Goal: Task Accomplishment & Management: Use online tool/utility

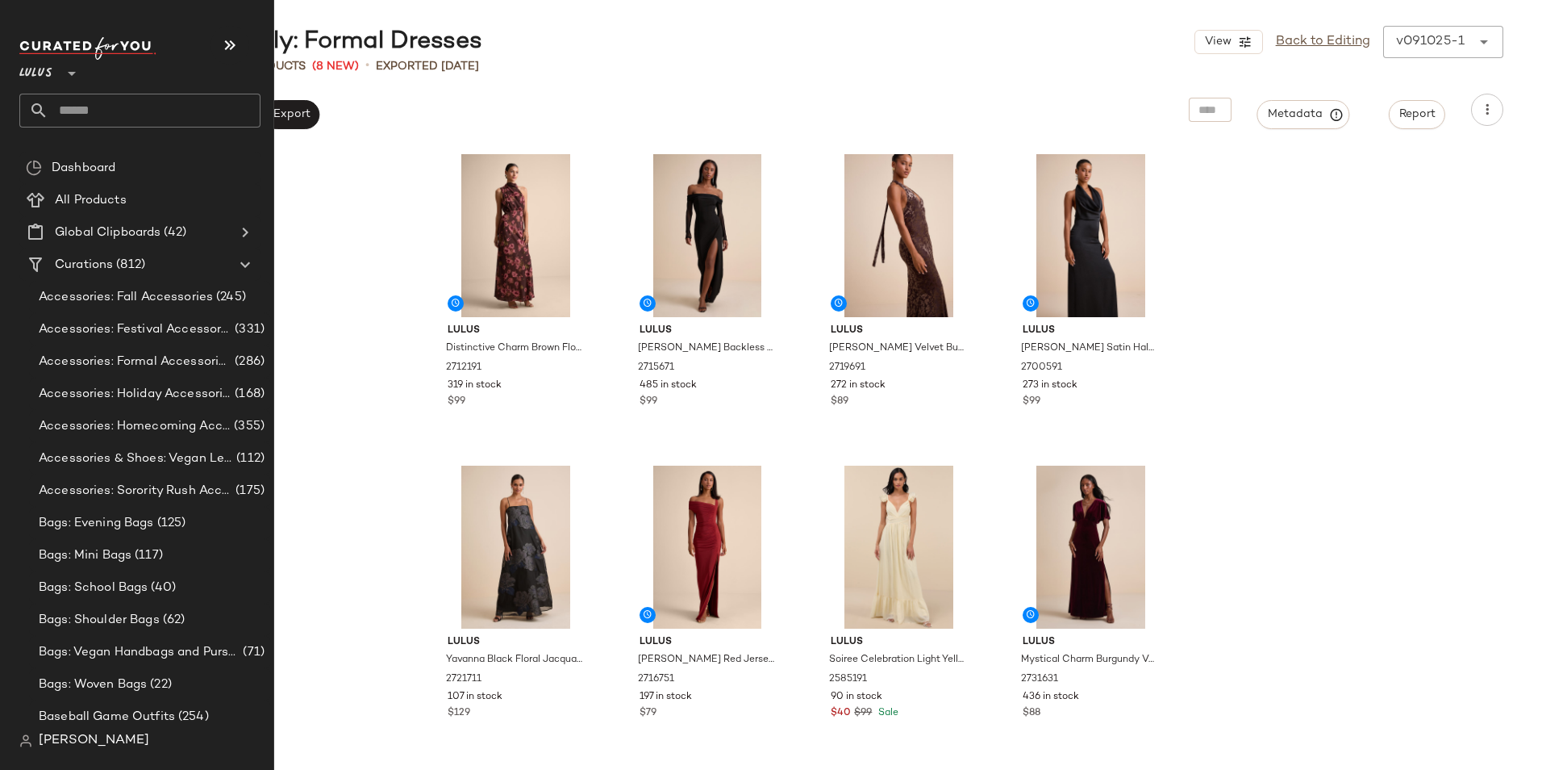
click at [98, 123] on input "text" at bounding box center [154, 111] width 212 height 34
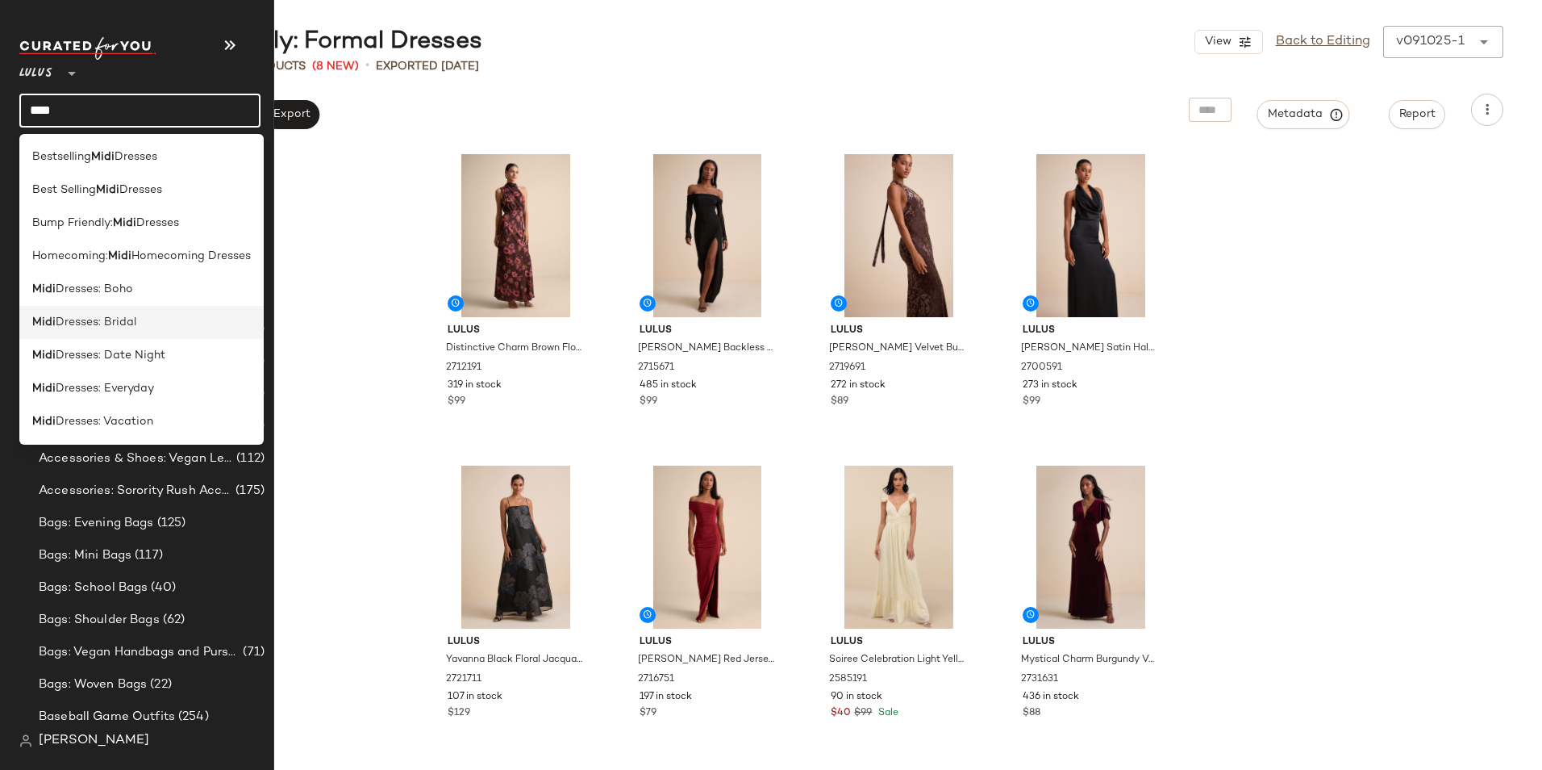
type input "****"
click at [158, 327] on div "Midi Dresses: Bridal" at bounding box center [141, 322] width 219 height 17
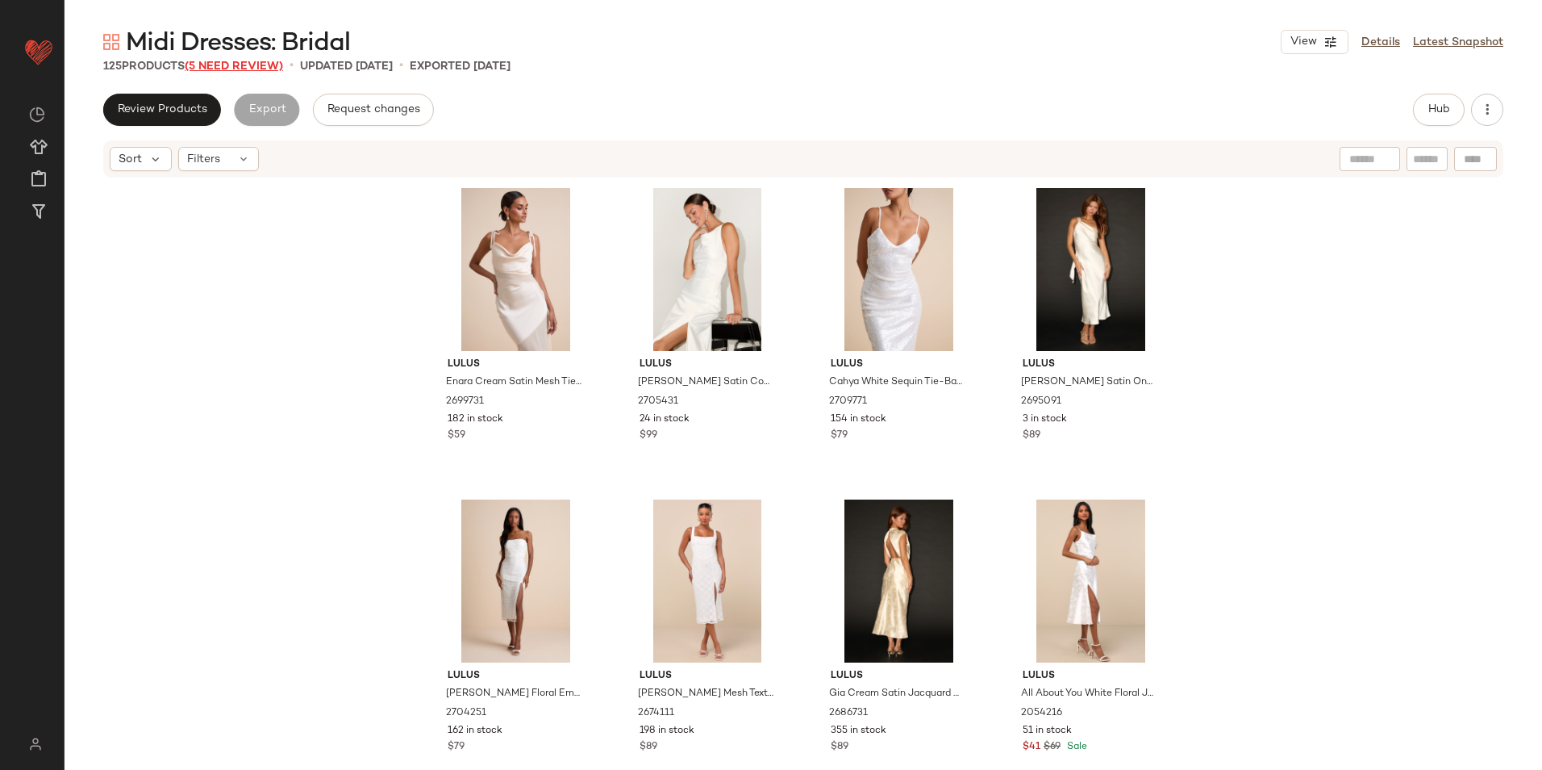
click at [260, 71] on span "(5 Need Review)" at bounding box center [234, 66] width 98 height 12
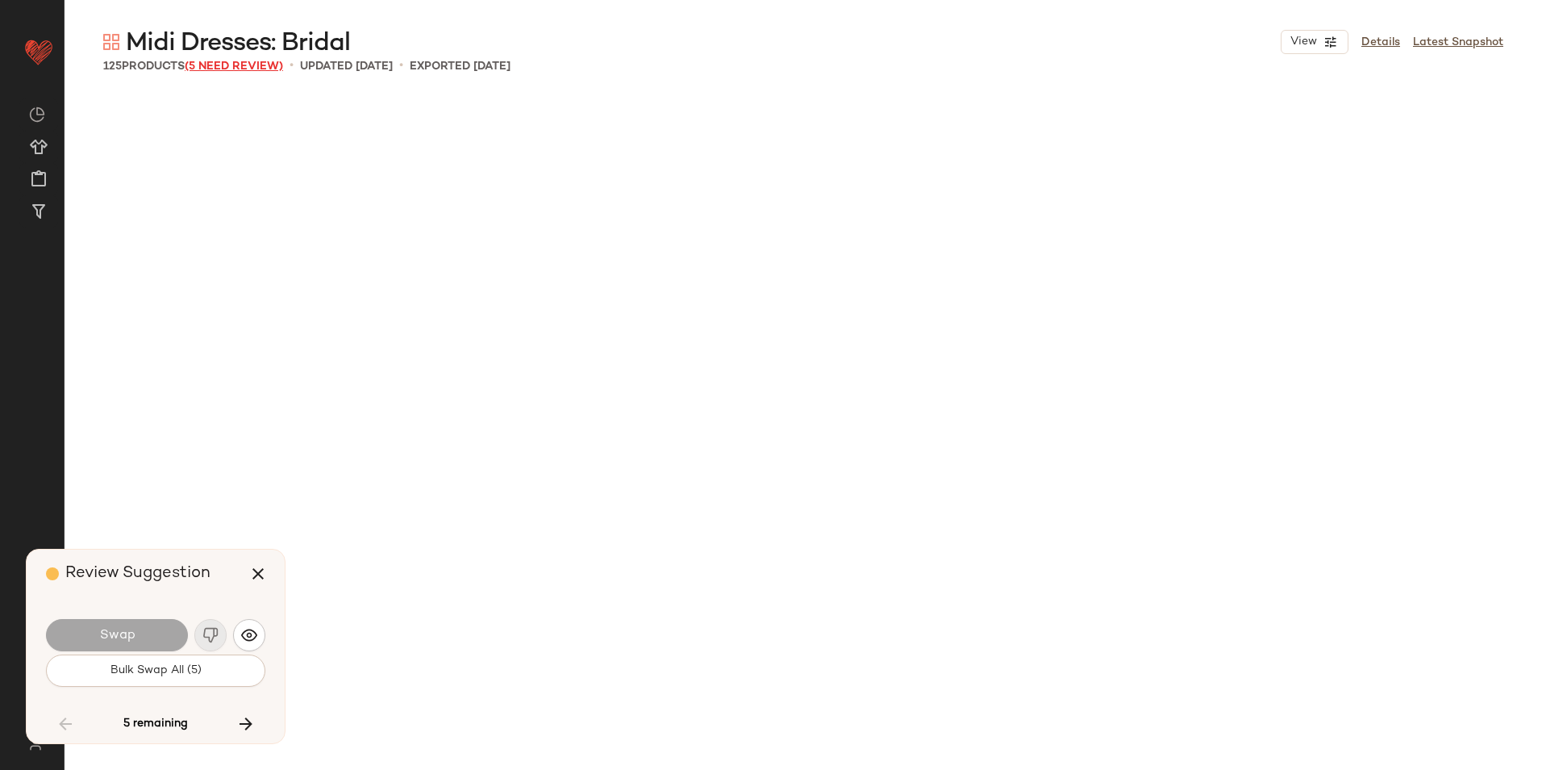
scroll to position [7473, 0]
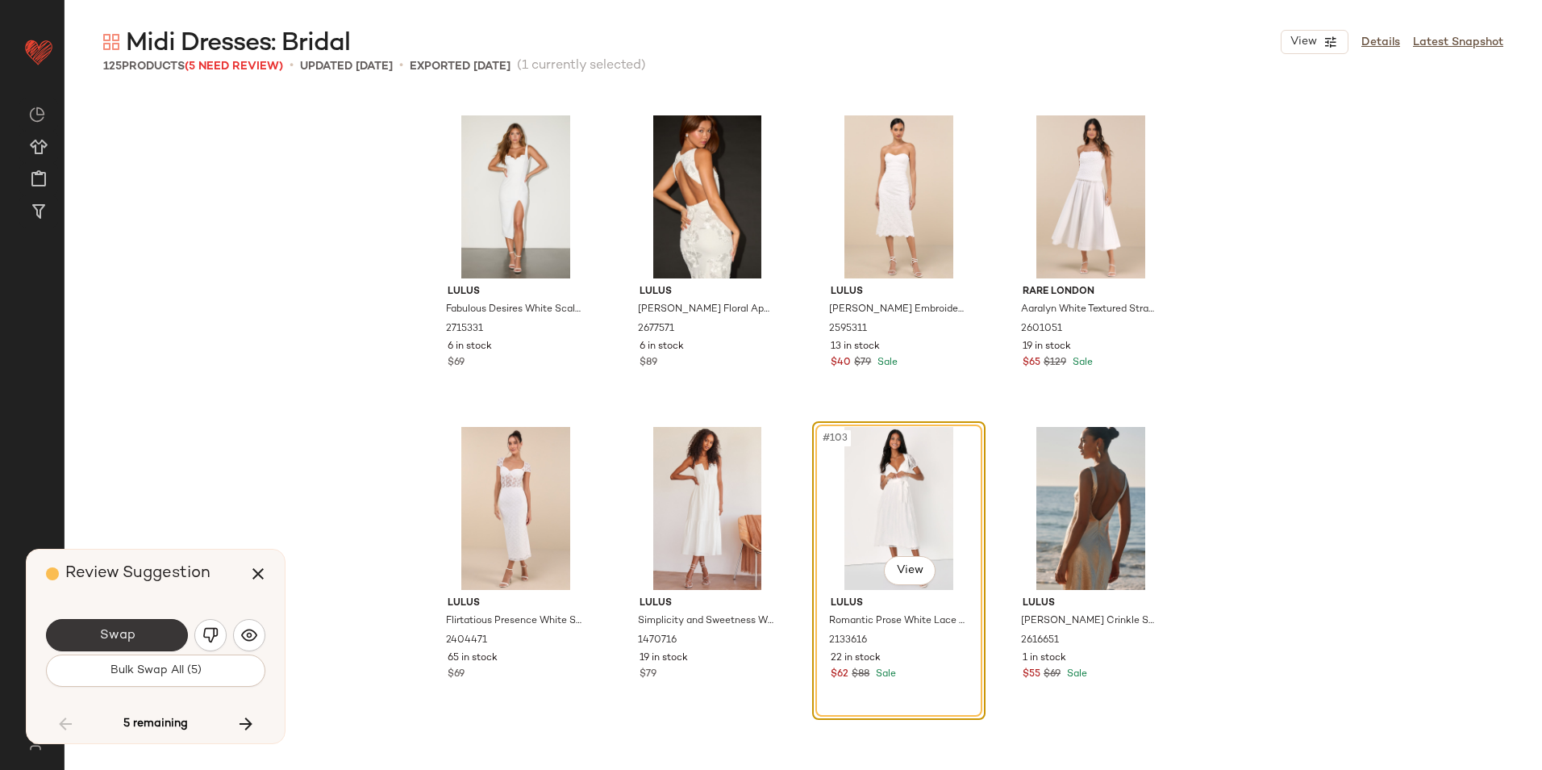
click at [156, 626] on button "Swap" at bounding box center [117, 635] width 142 height 32
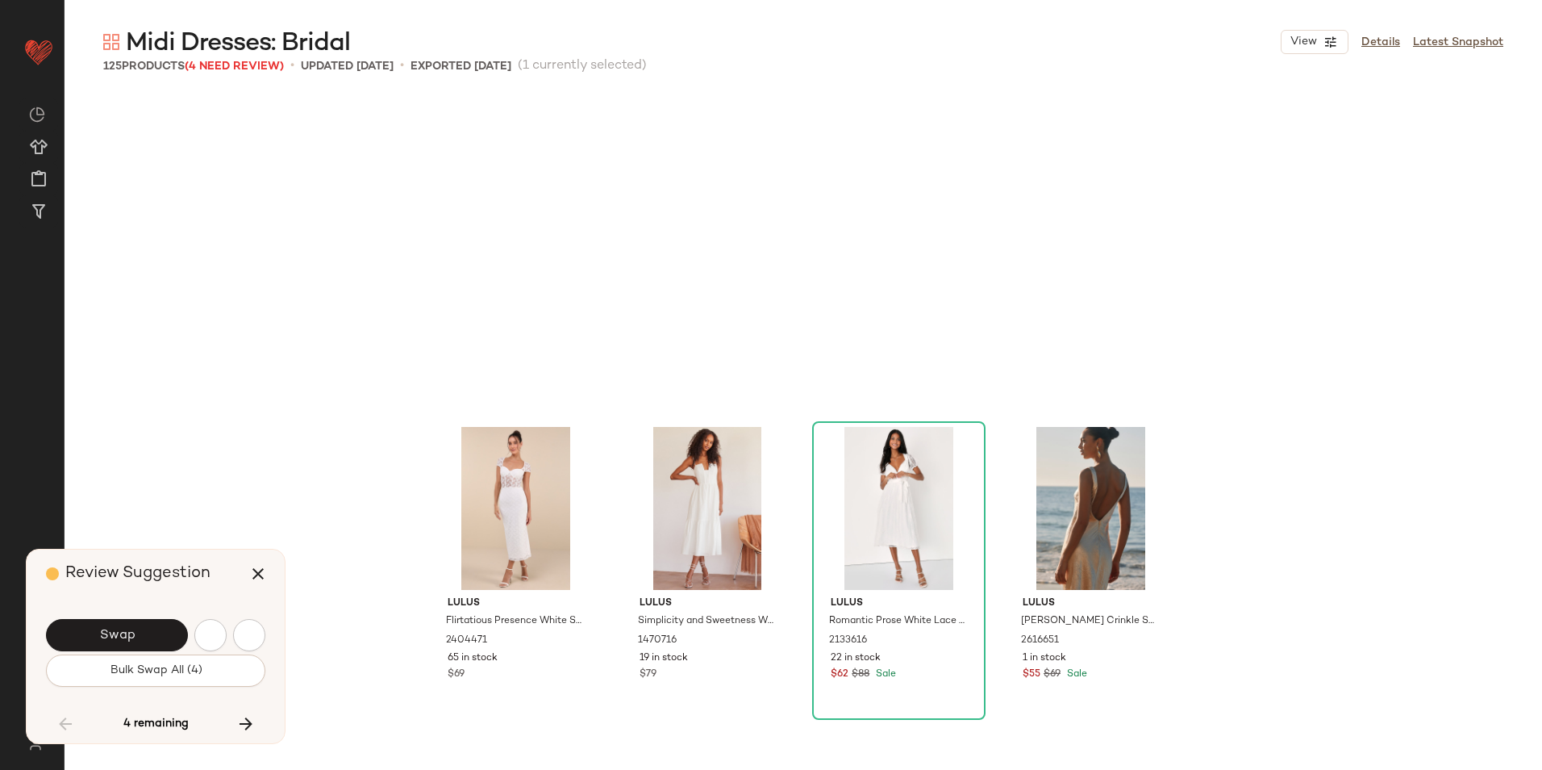
scroll to position [7784, 0]
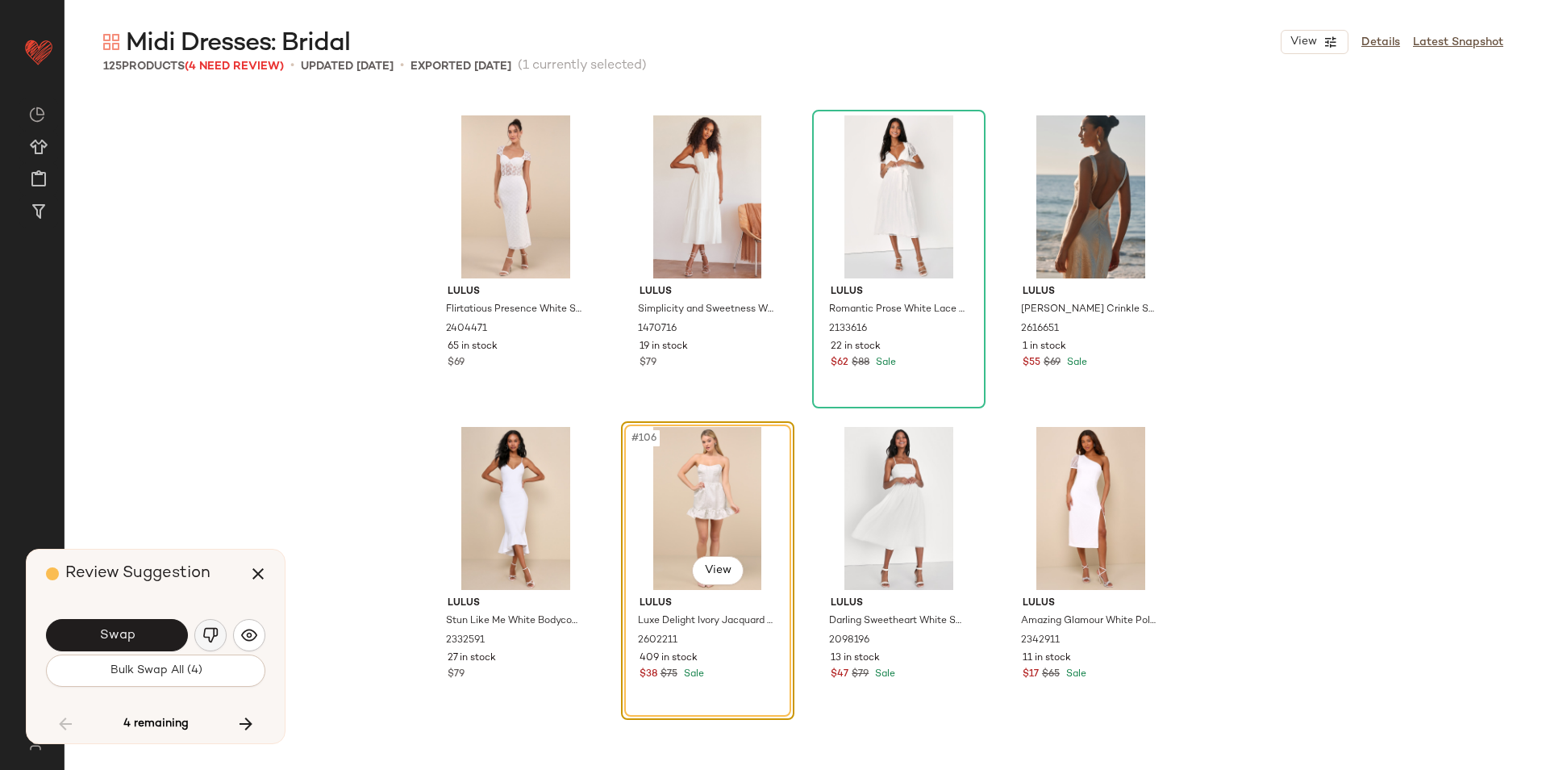
click at [211, 642] on img "button" at bounding box center [210, 635] width 16 height 16
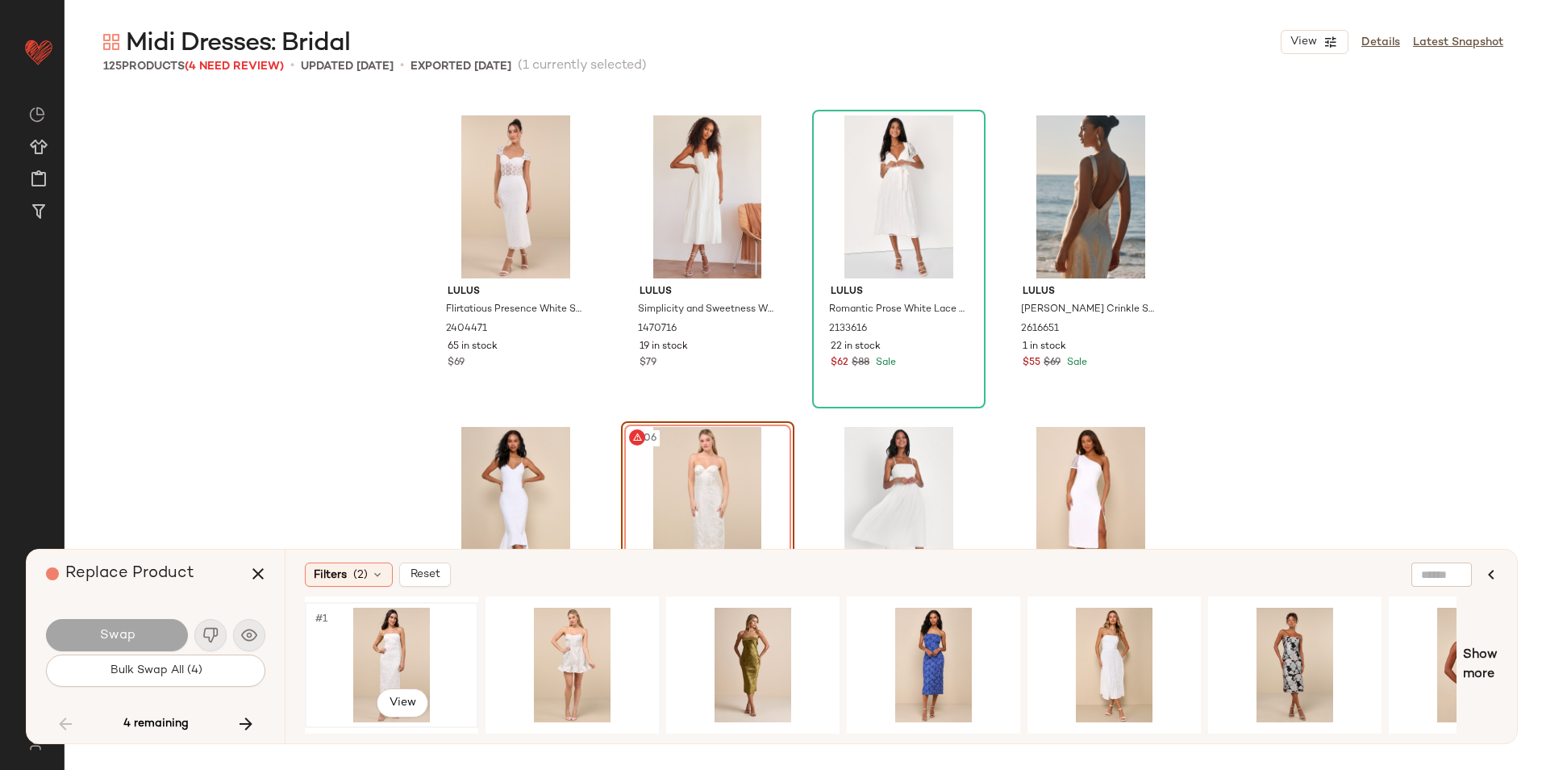
click at [386, 674] on div "#1 View" at bounding box center [392, 664] width 162 height 115
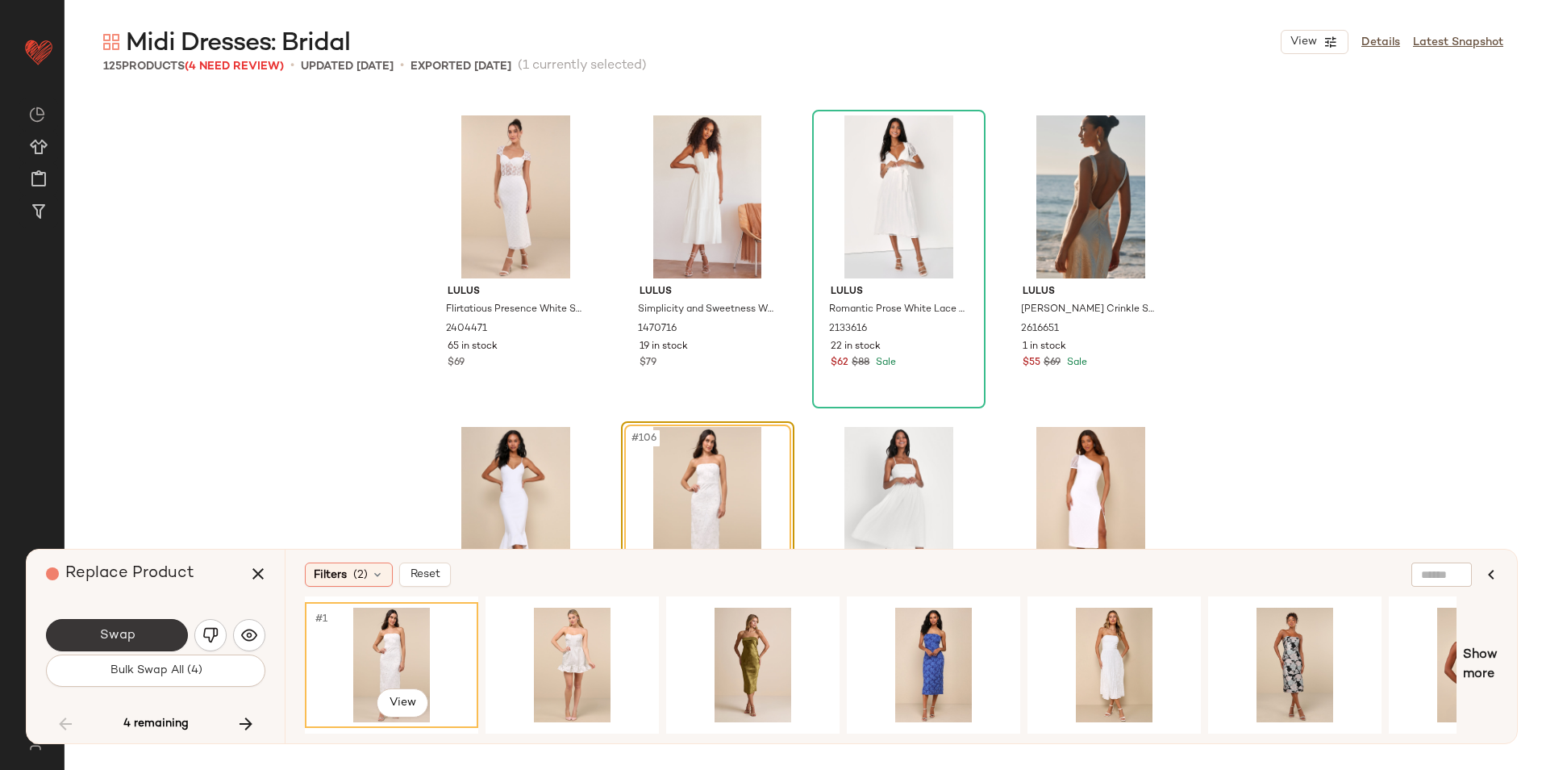
click at [156, 631] on button "Swap" at bounding box center [117, 635] width 142 height 32
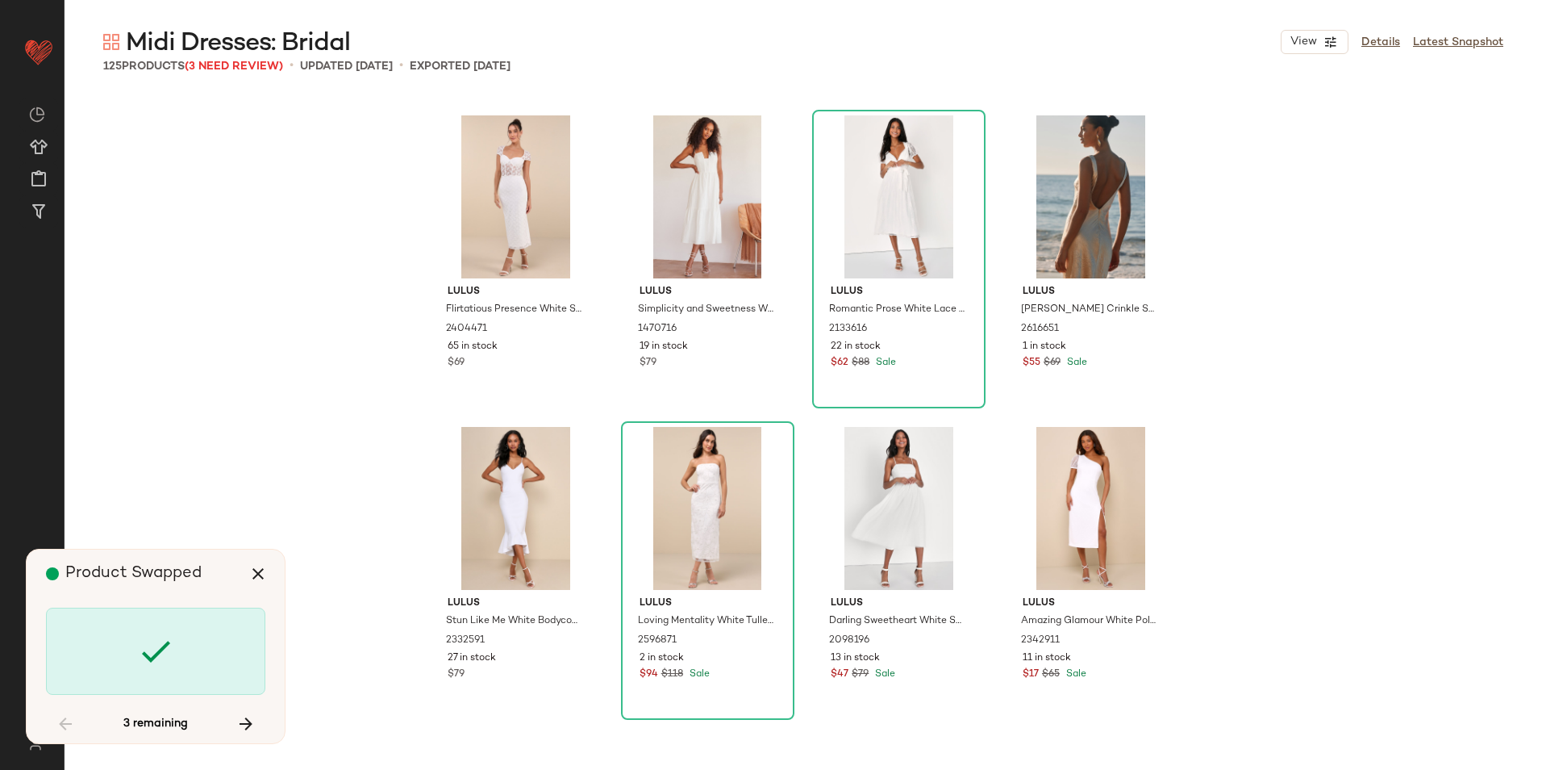
scroll to position [8407, 0]
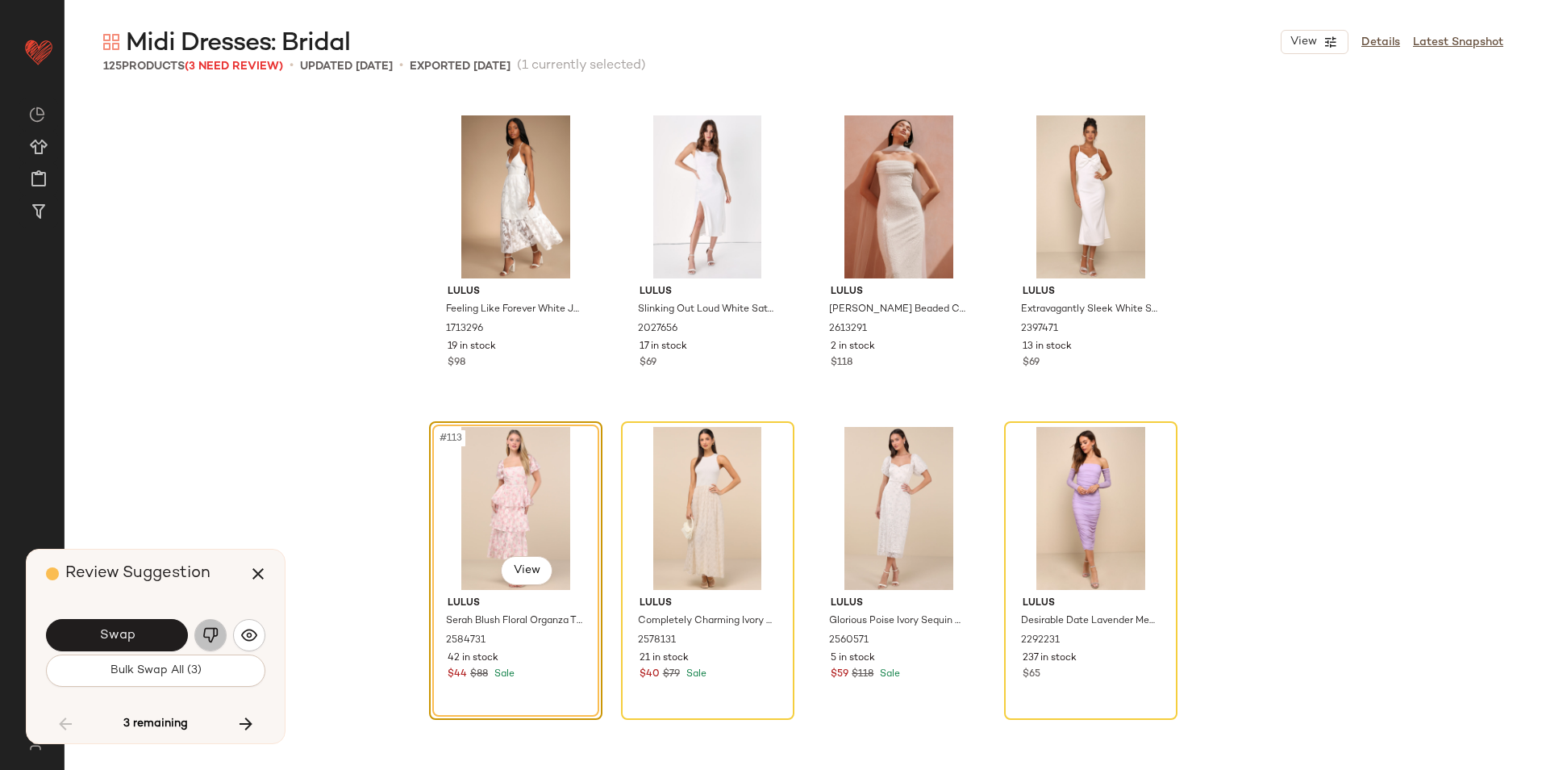
click at [200, 632] on button "button" at bounding box center [210, 635] width 32 height 32
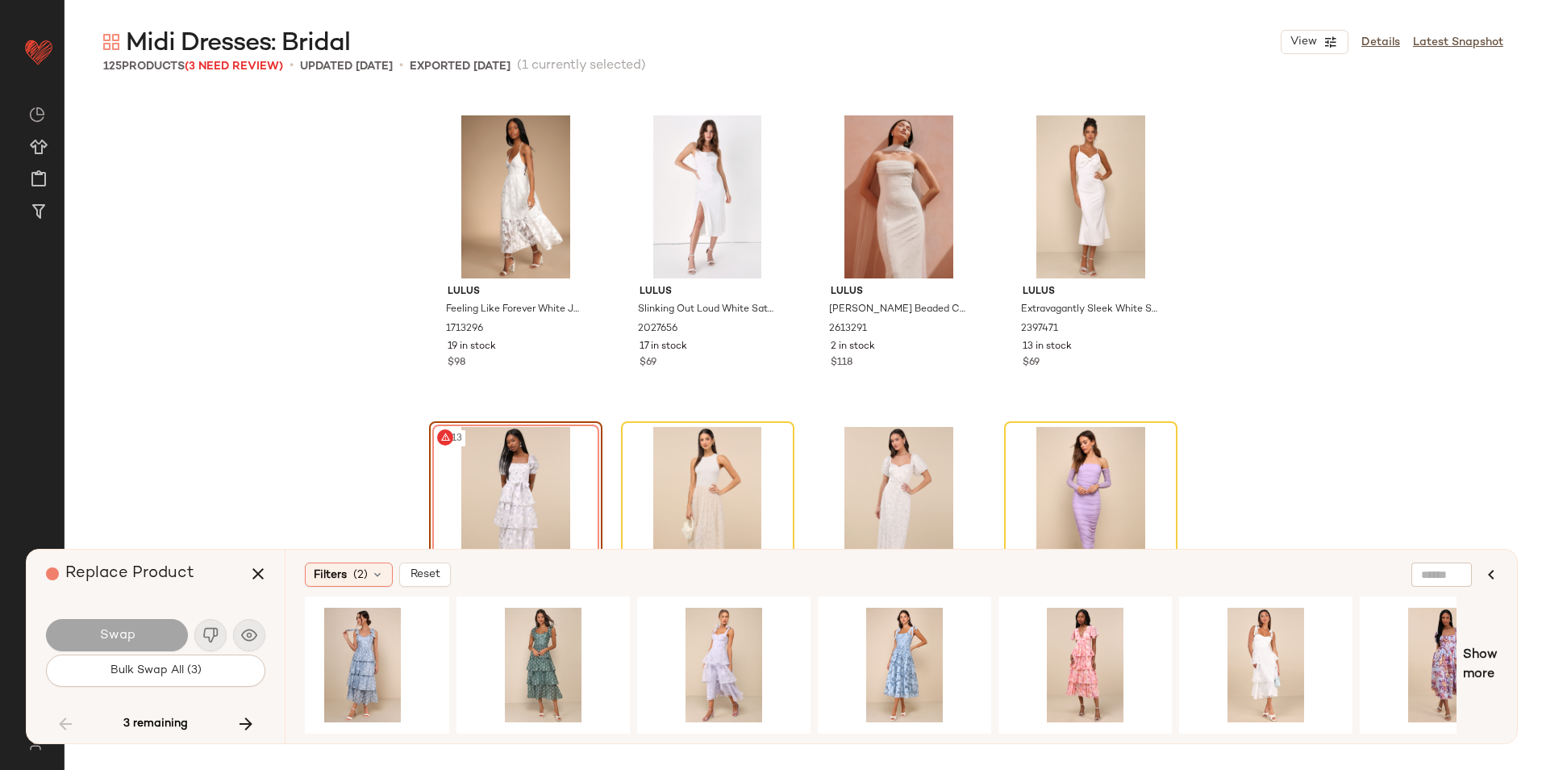
scroll to position [0, 1228]
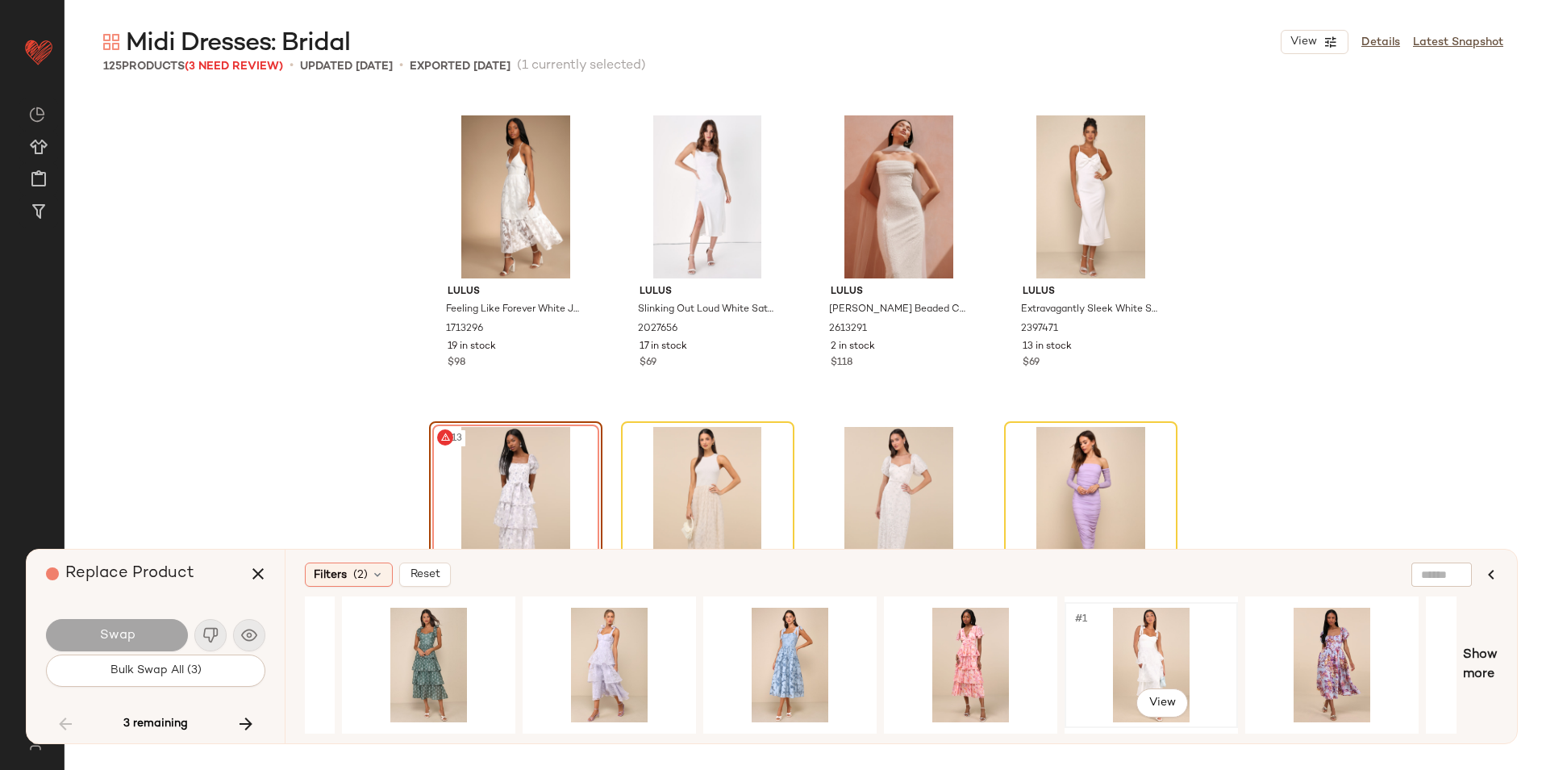
click at [1149, 657] on div "#1 View" at bounding box center [1151, 664] width 162 height 115
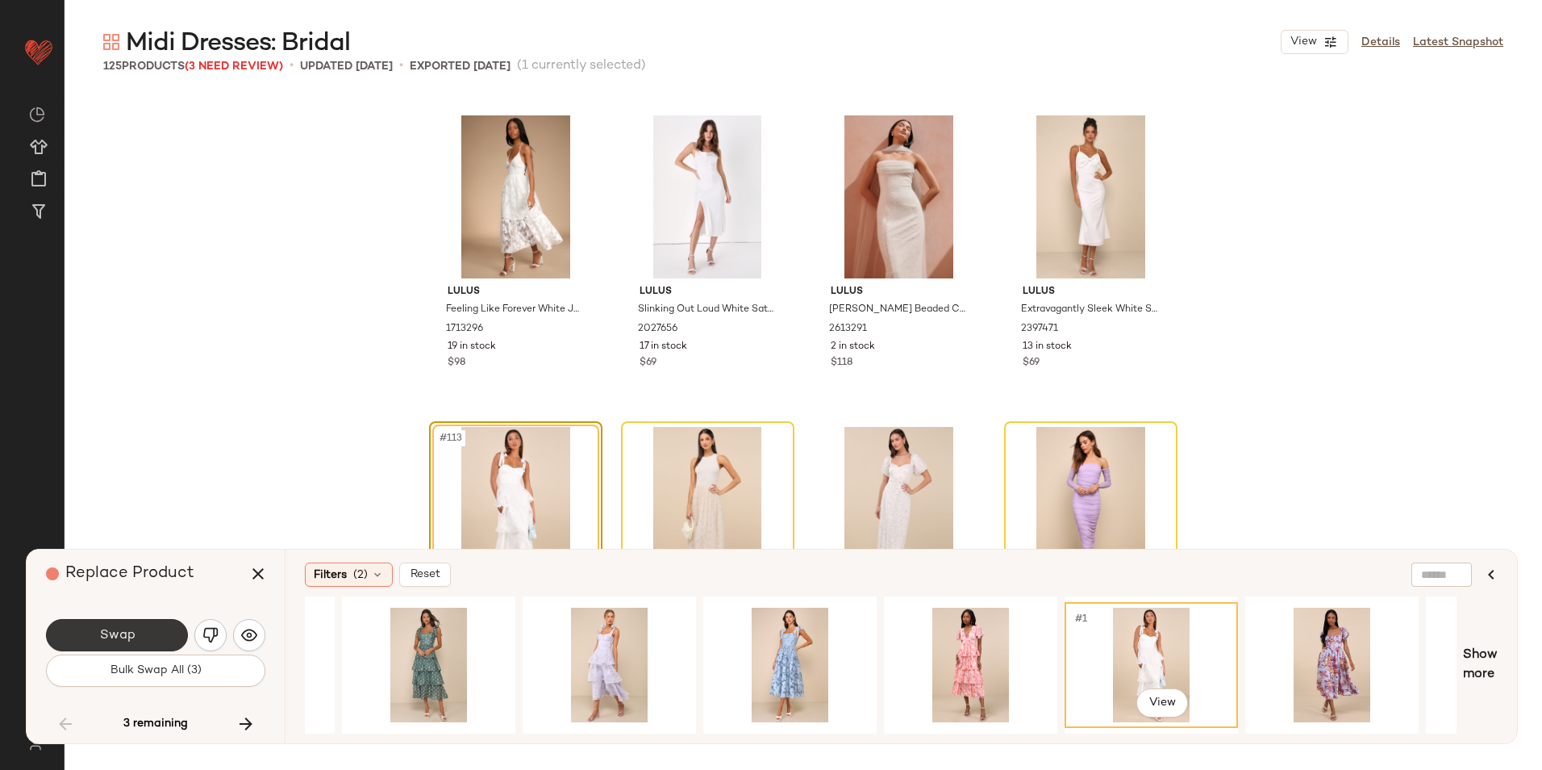
click at [137, 639] on button "Swap" at bounding box center [117, 635] width 142 height 32
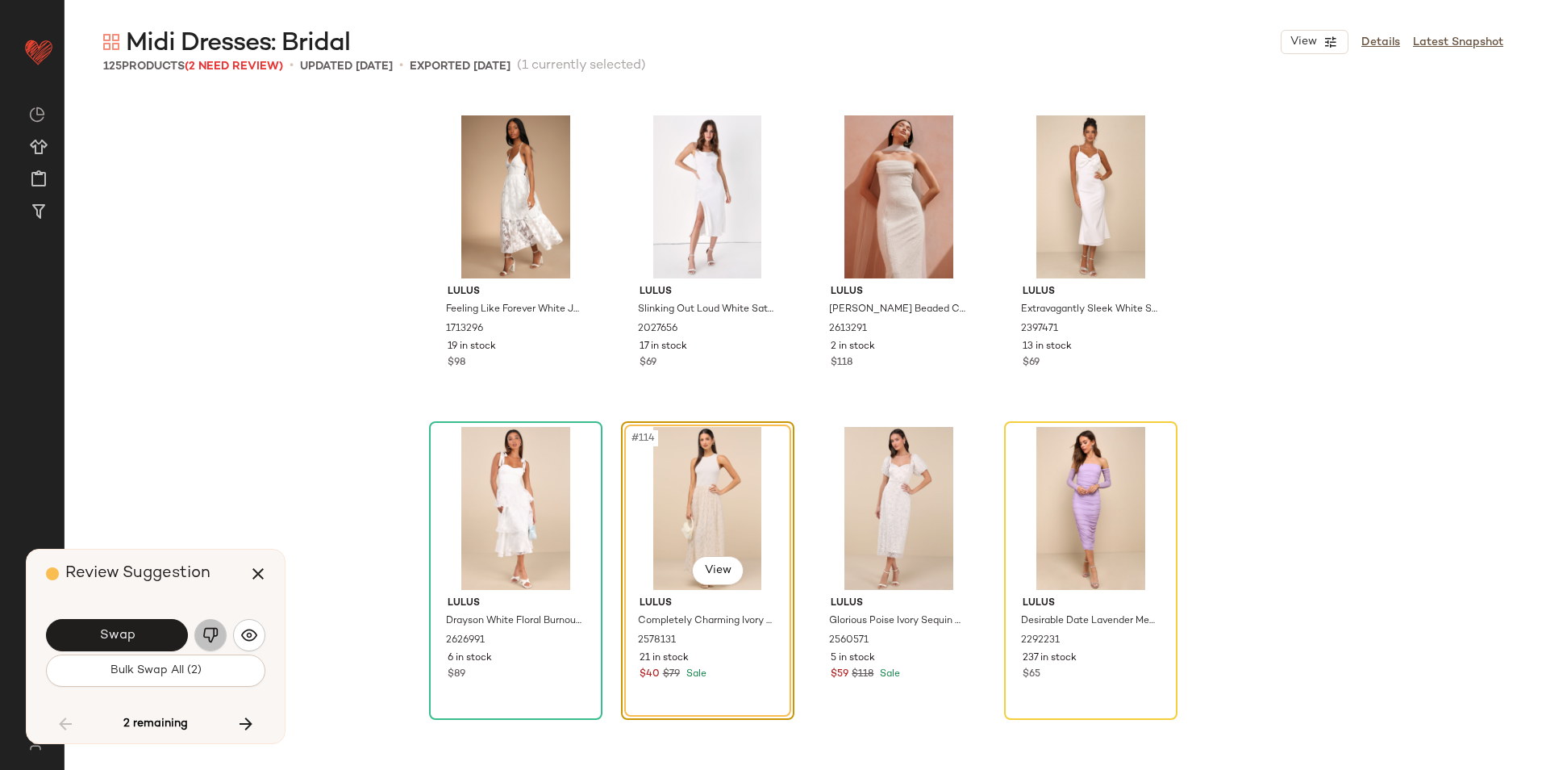
click at [208, 636] on img "button" at bounding box center [210, 635] width 16 height 16
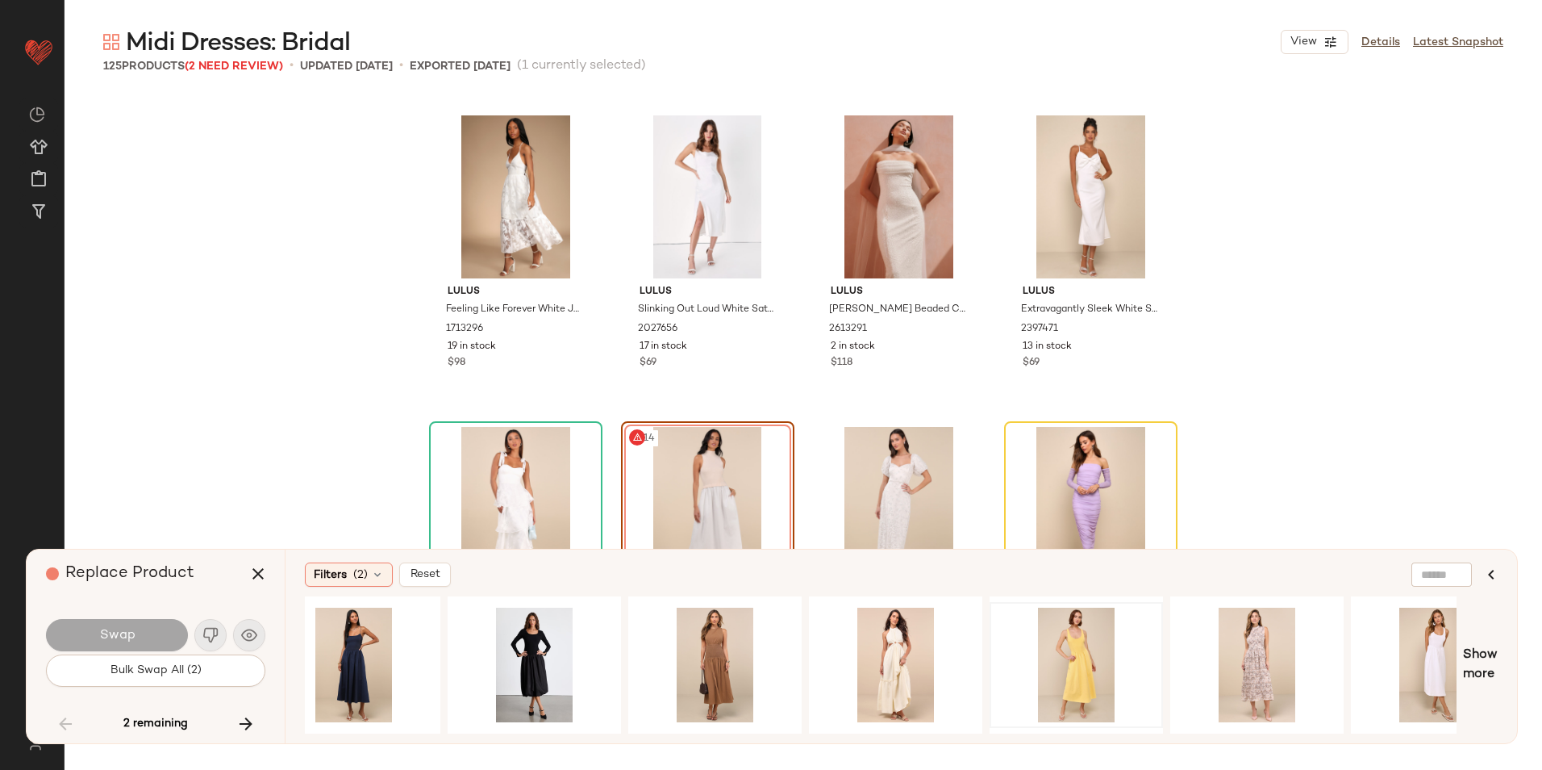
scroll to position [0, 584]
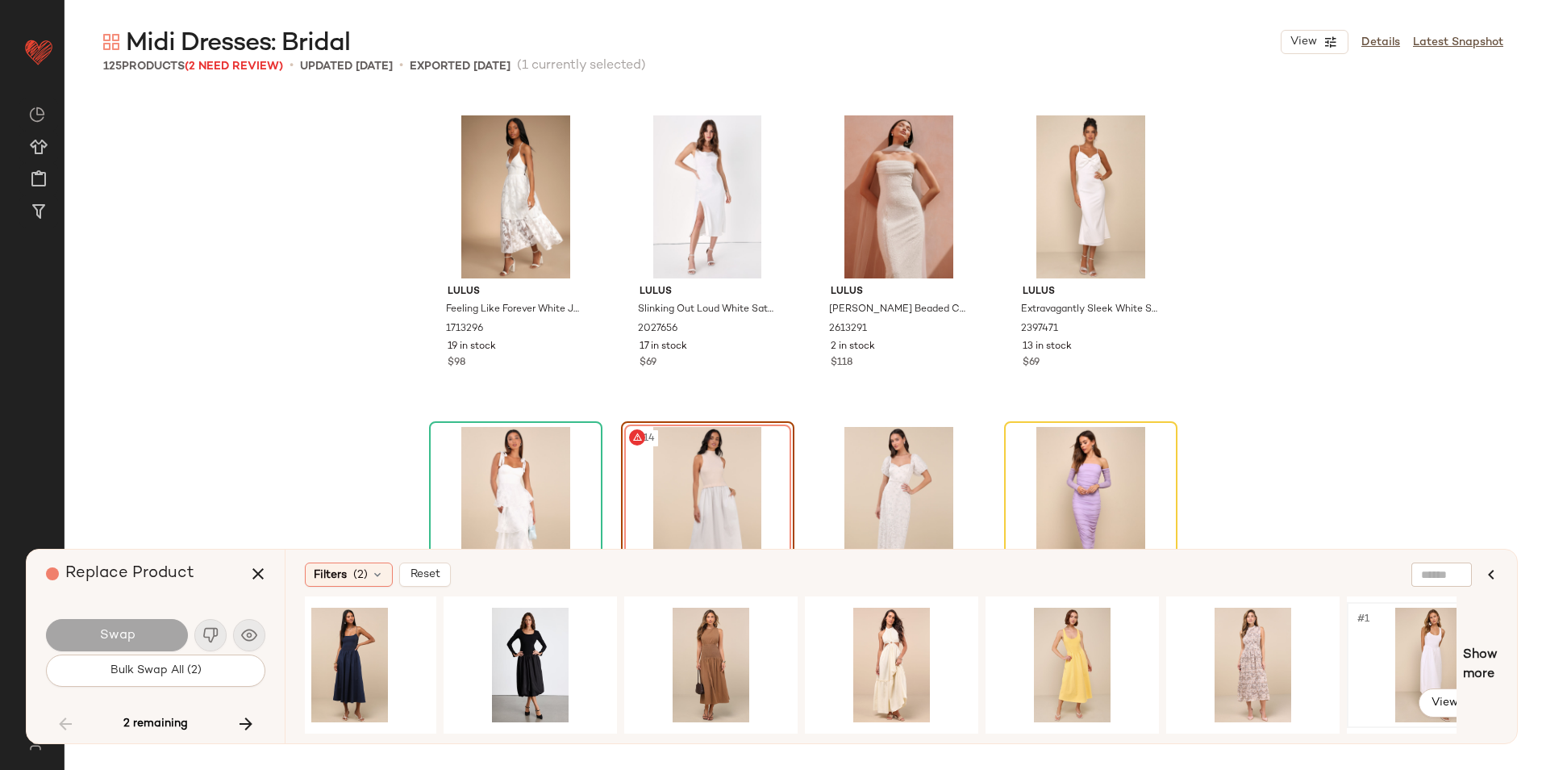
click at [1424, 652] on div "#1 View" at bounding box center [1434, 664] width 162 height 115
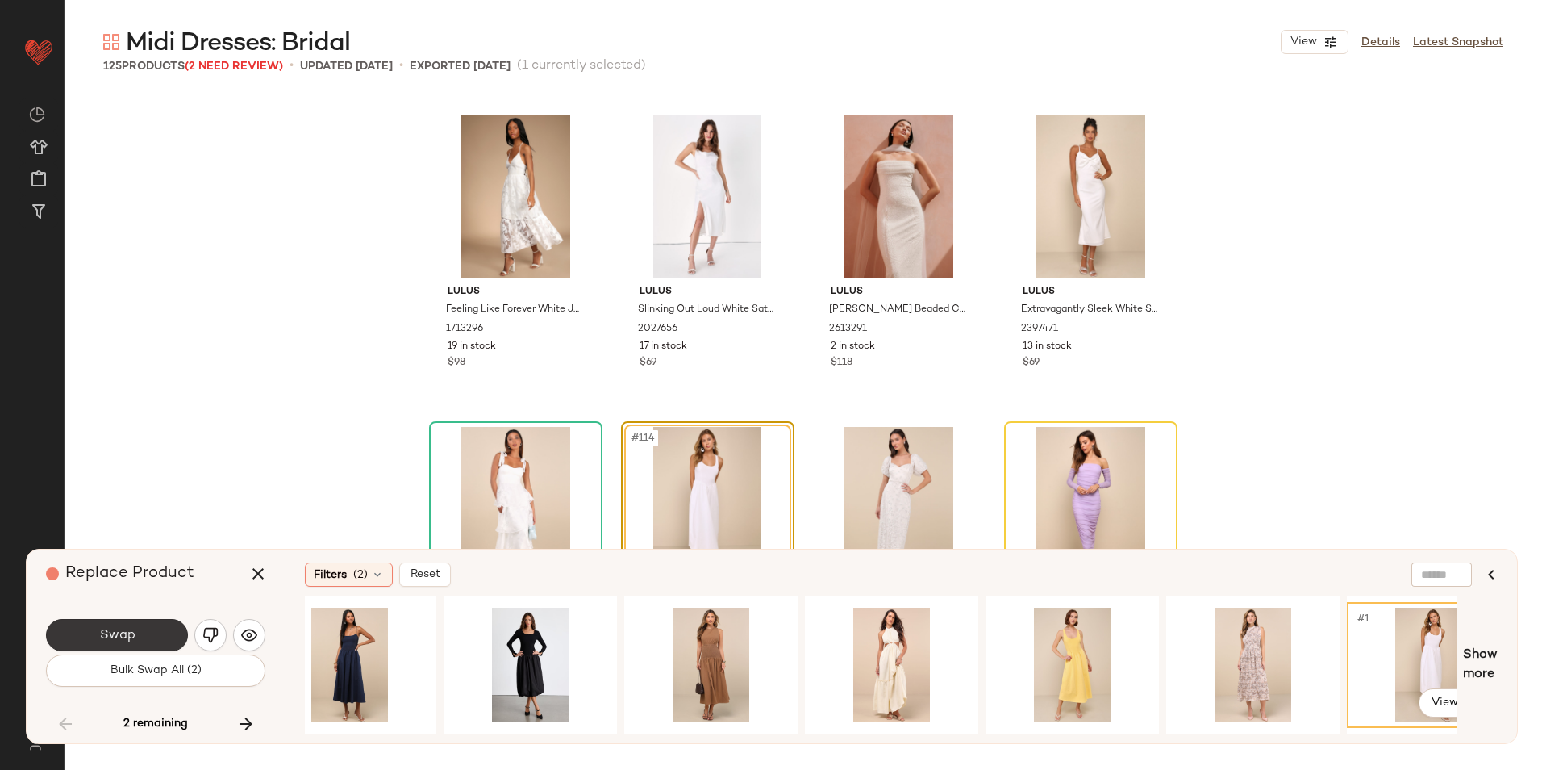
click at [147, 633] on button "Swap" at bounding box center [117, 635] width 142 height 32
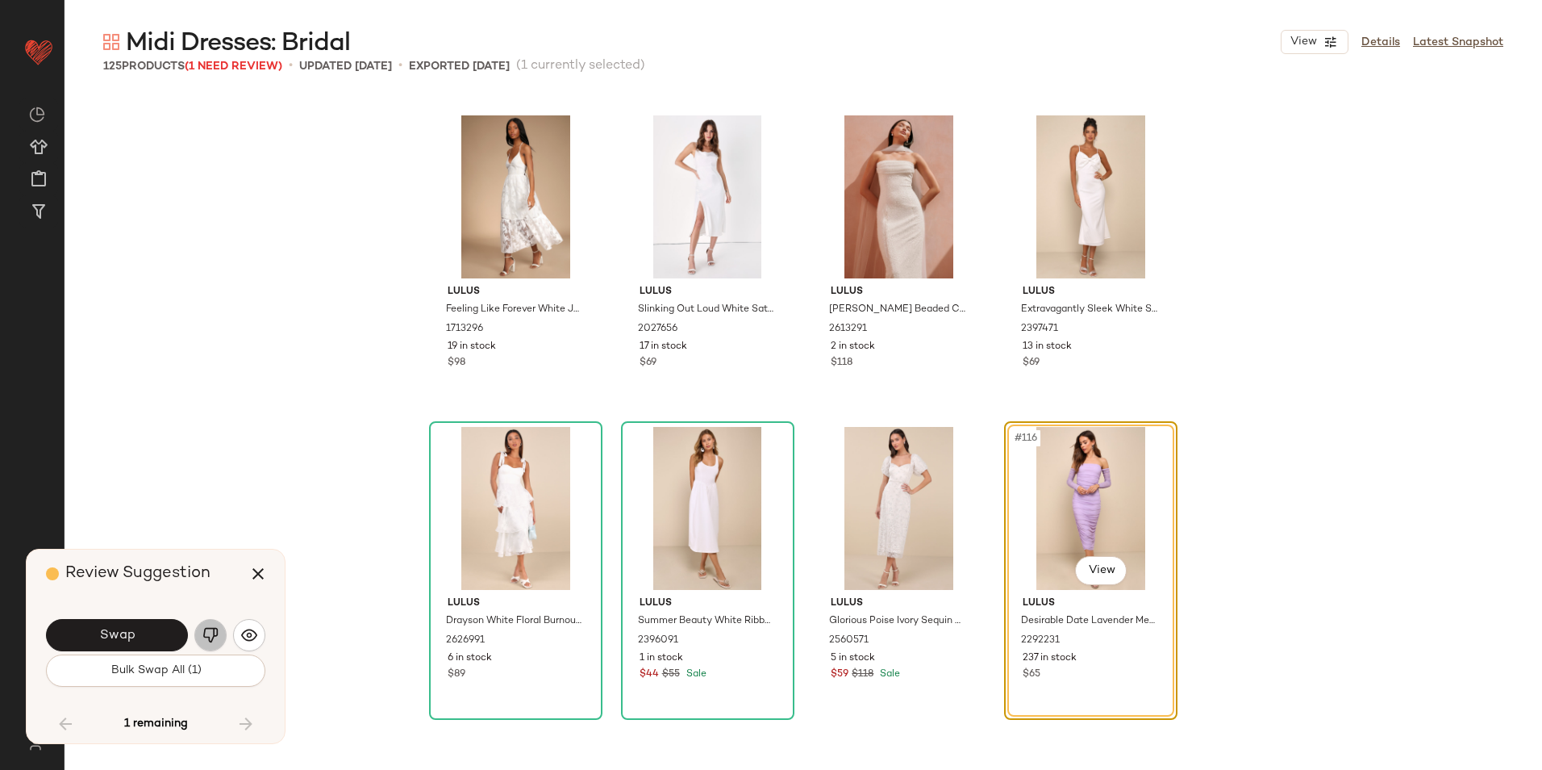
click at [213, 639] on img "button" at bounding box center [210, 635] width 16 height 16
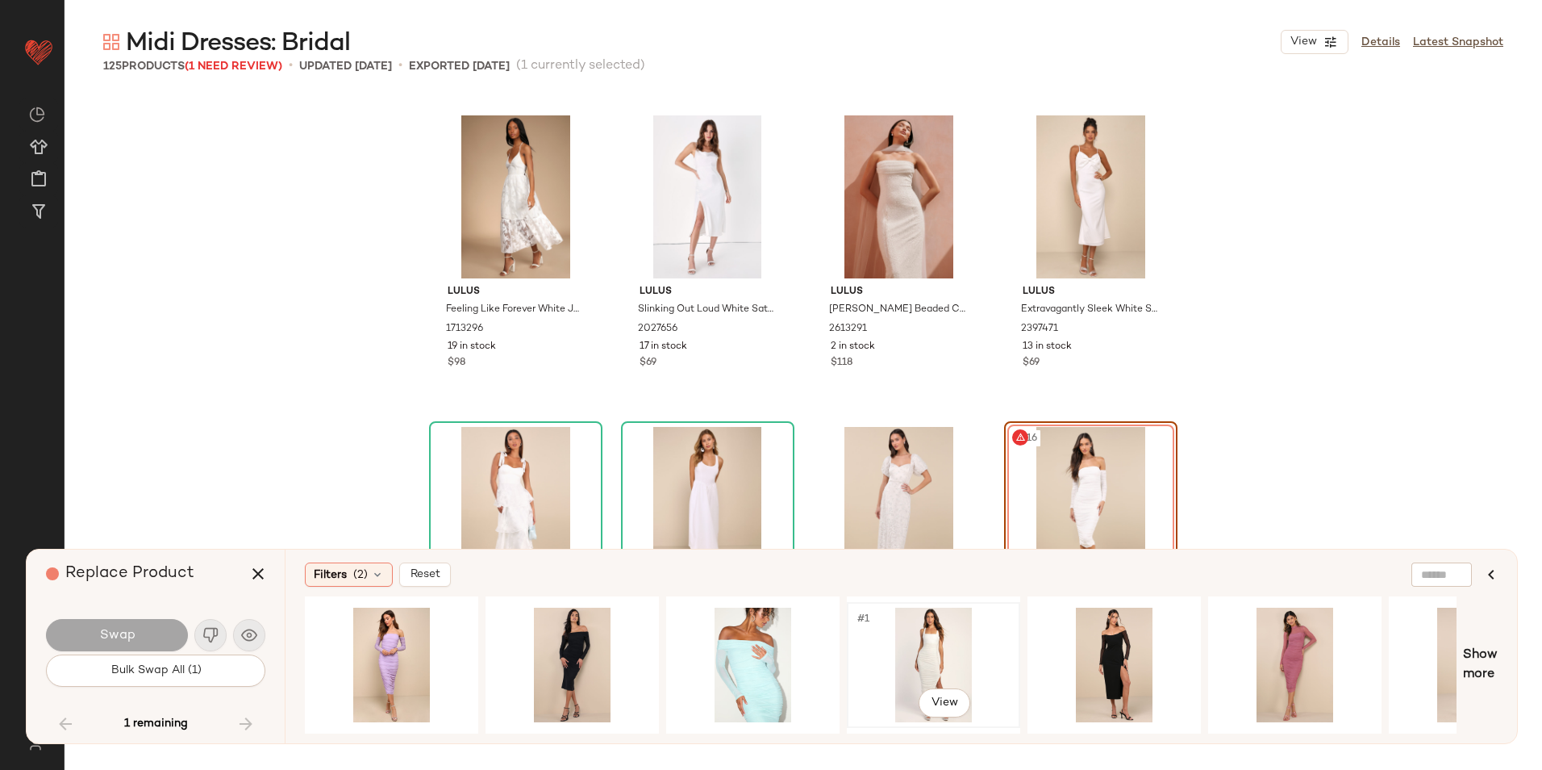
click at [923, 657] on div "#1 View" at bounding box center [934, 664] width 162 height 115
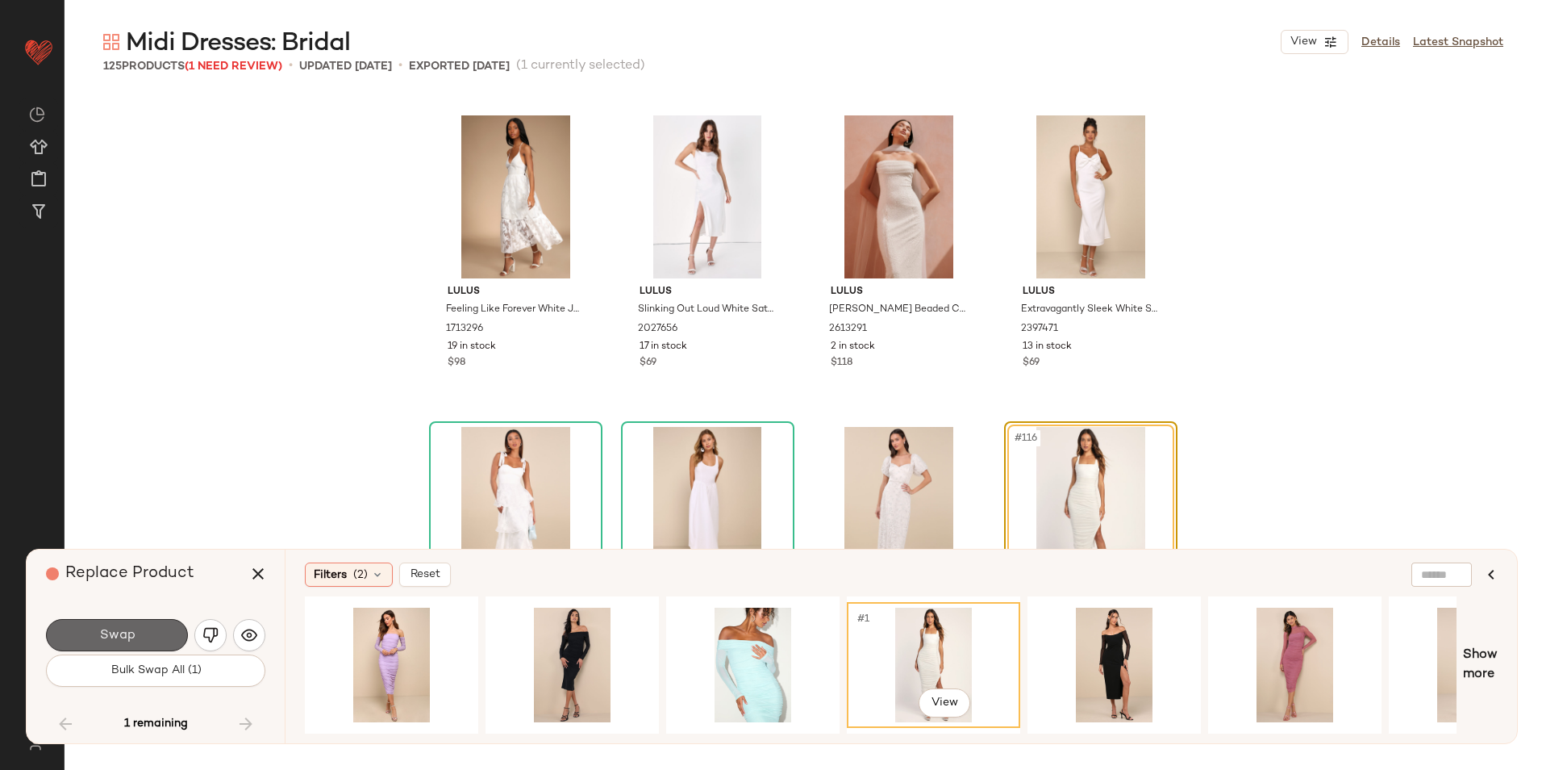
click at [126, 636] on span "Swap" at bounding box center [116, 635] width 36 height 15
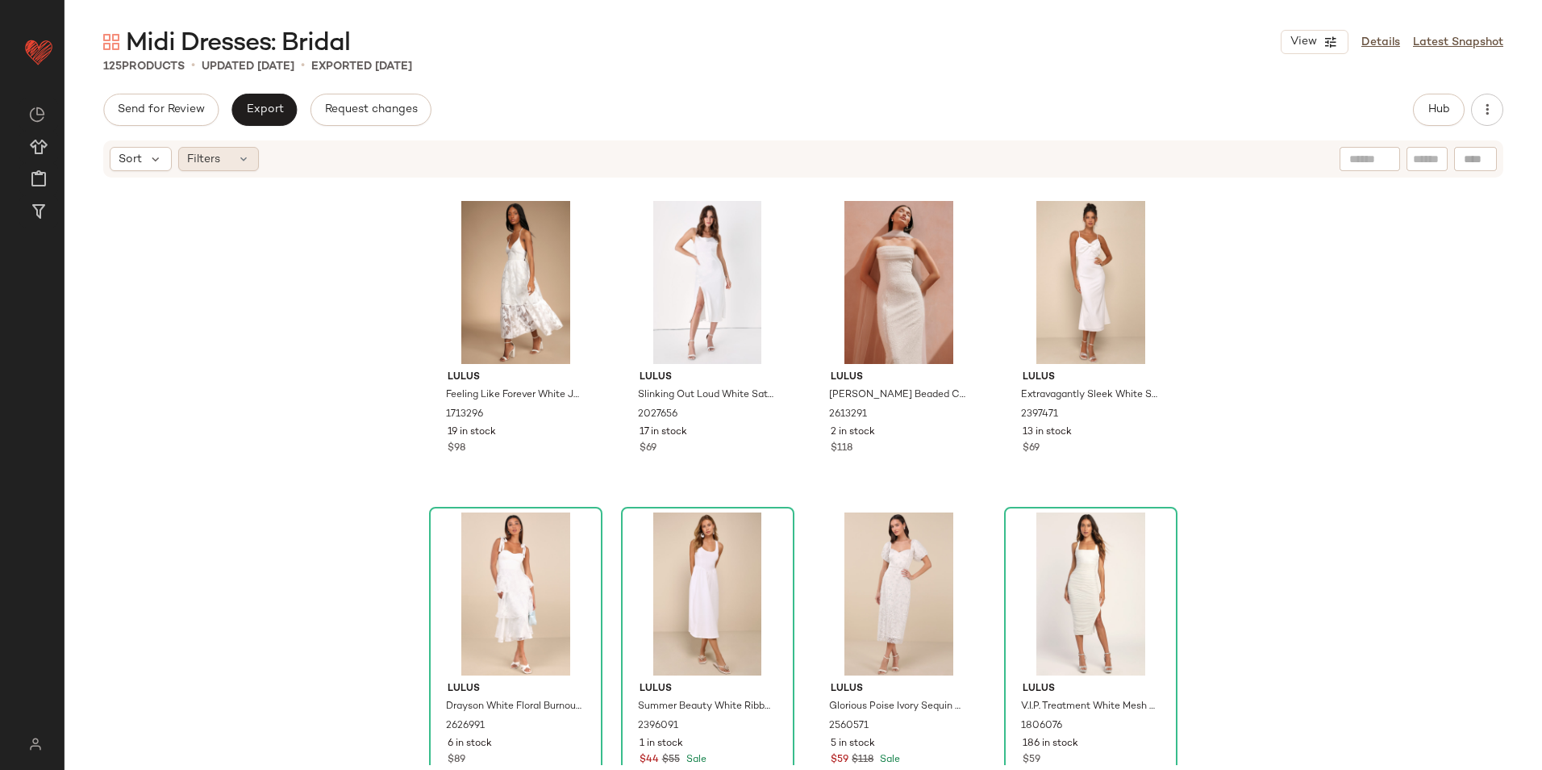
click at [237, 152] on icon at bounding box center [243, 158] width 13 height 13
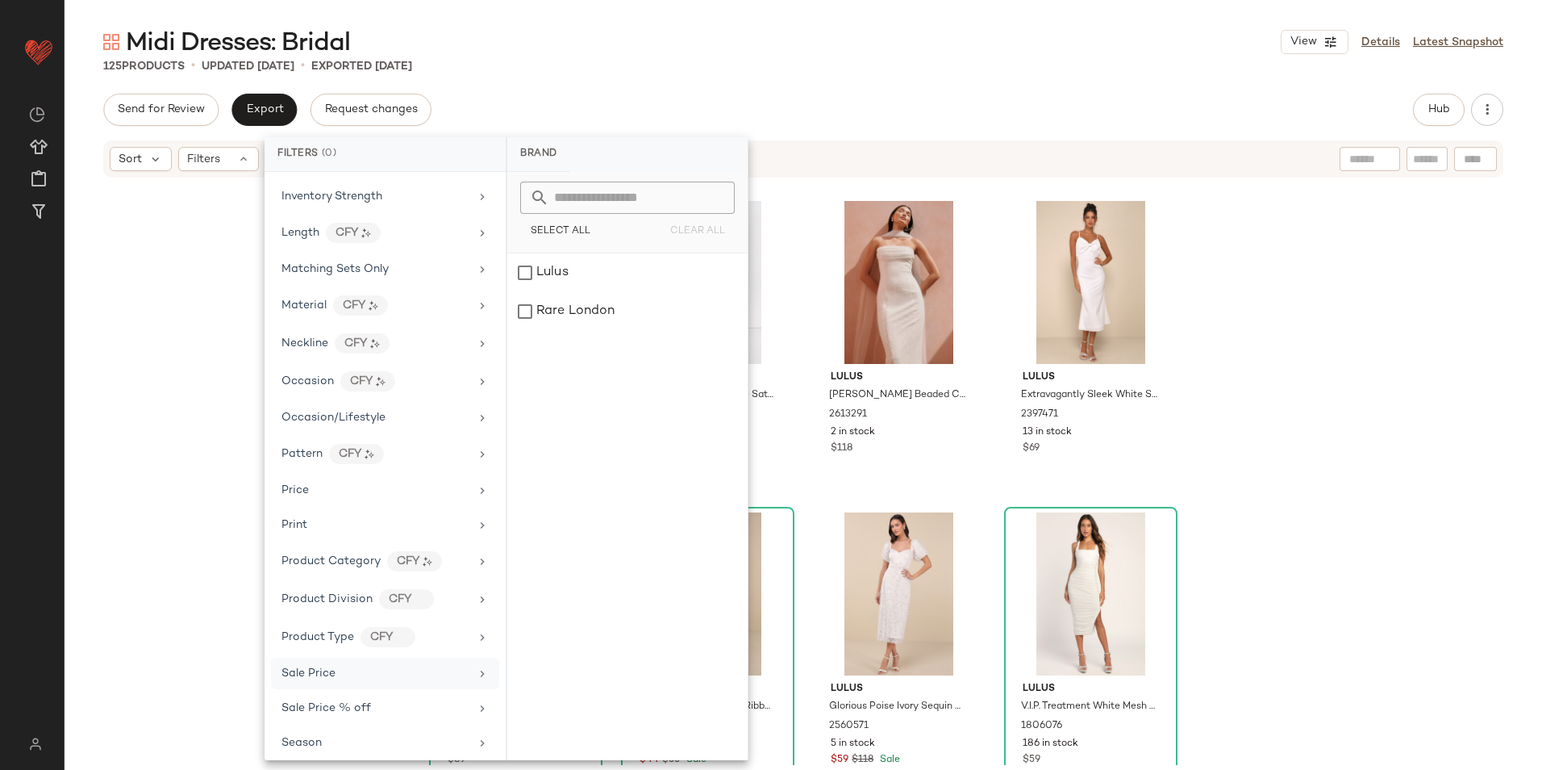
scroll to position [798, 0]
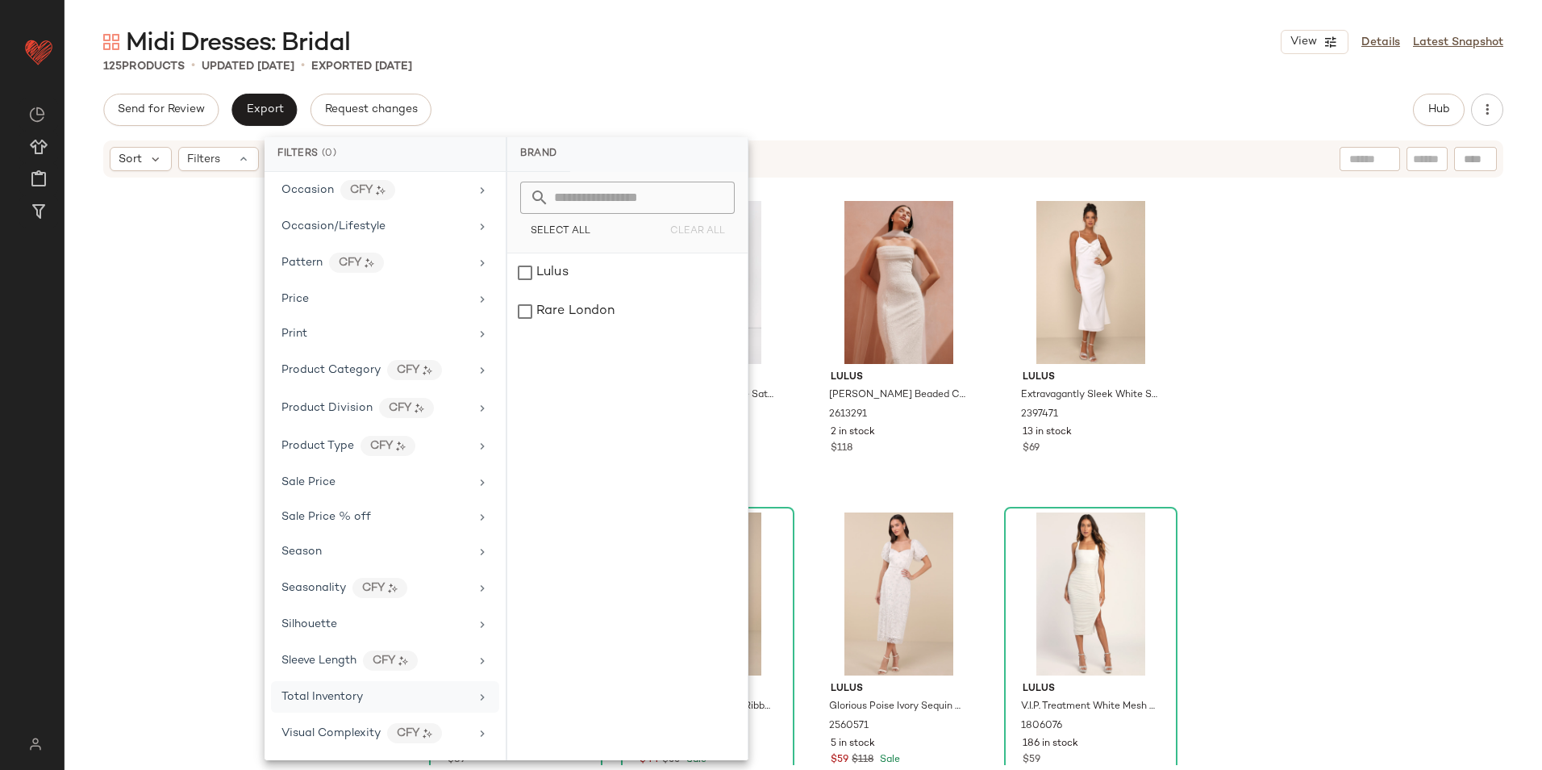
click at [381, 688] on div "Total Inventory" at bounding box center [376, 696] width 188 height 17
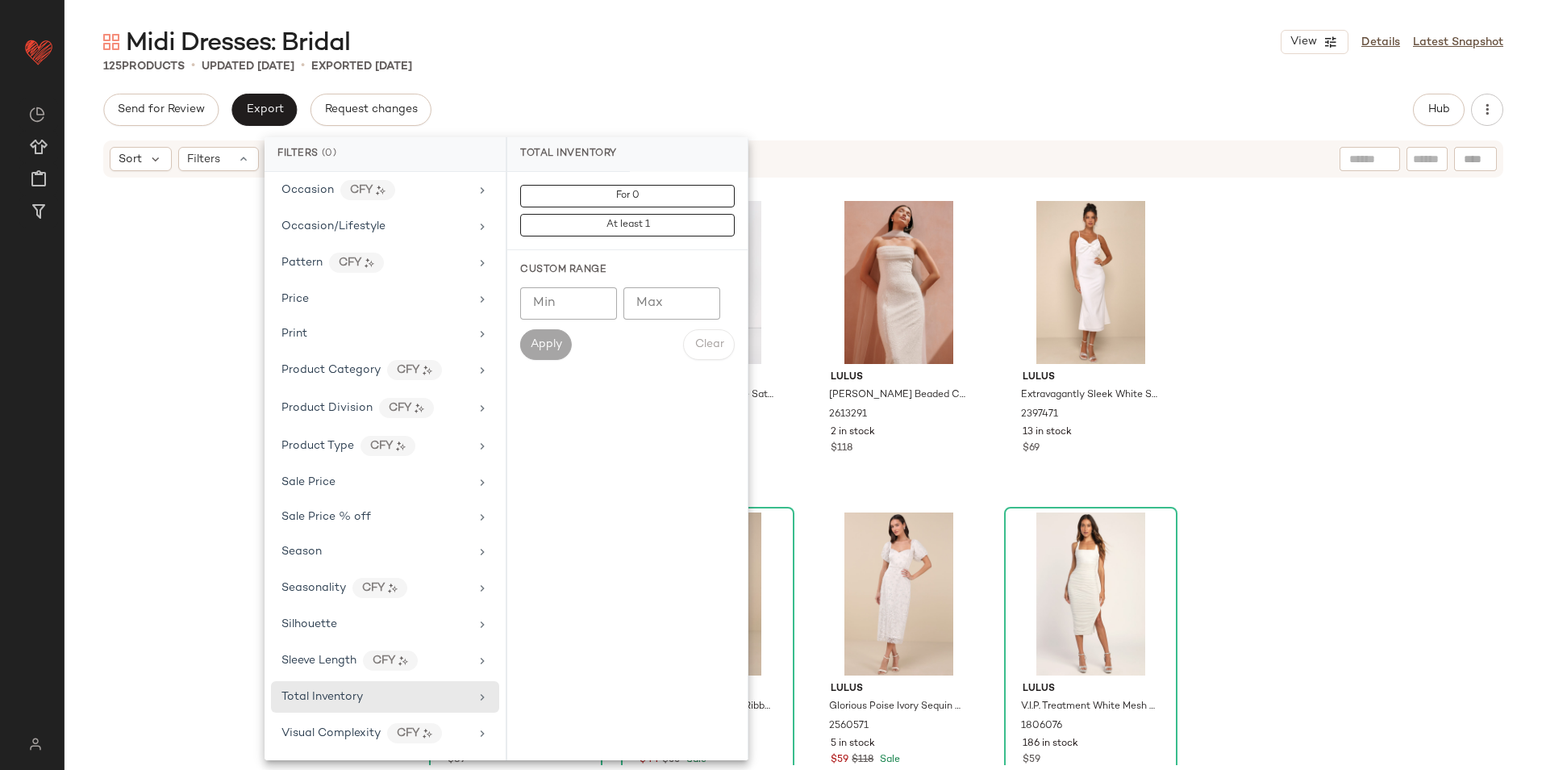
click at [659, 301] on input "Max" at bounding box center [672, 303] width 97 height 32
type input "**"
click at [544, 333] on button "Apply" at bounding box center [546, 344] width 52 height 31
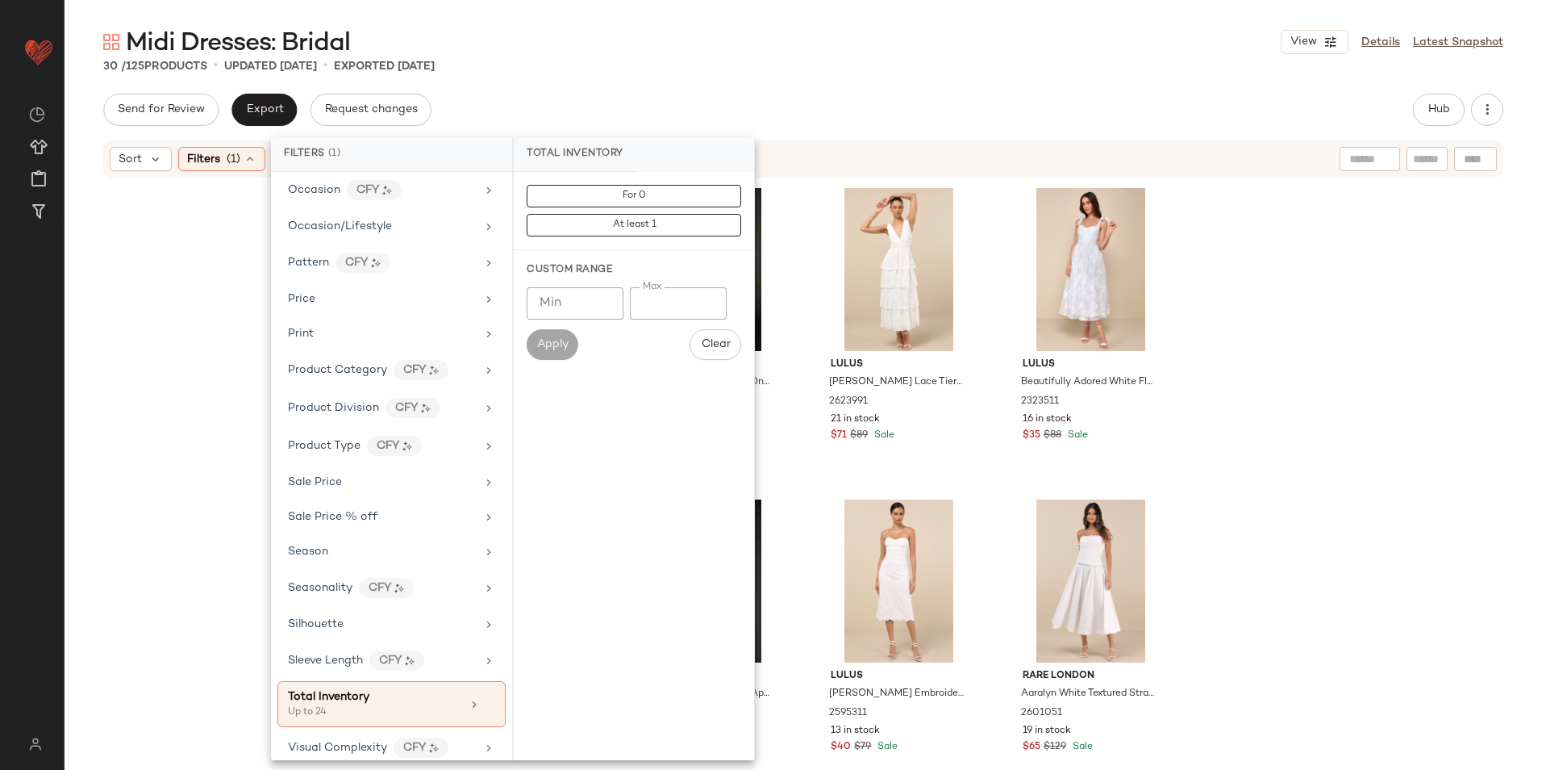
click at [836, 104] on div "Send for Review Export Request changes Hub" at bounding box center [803, 110] width 1400 height 32
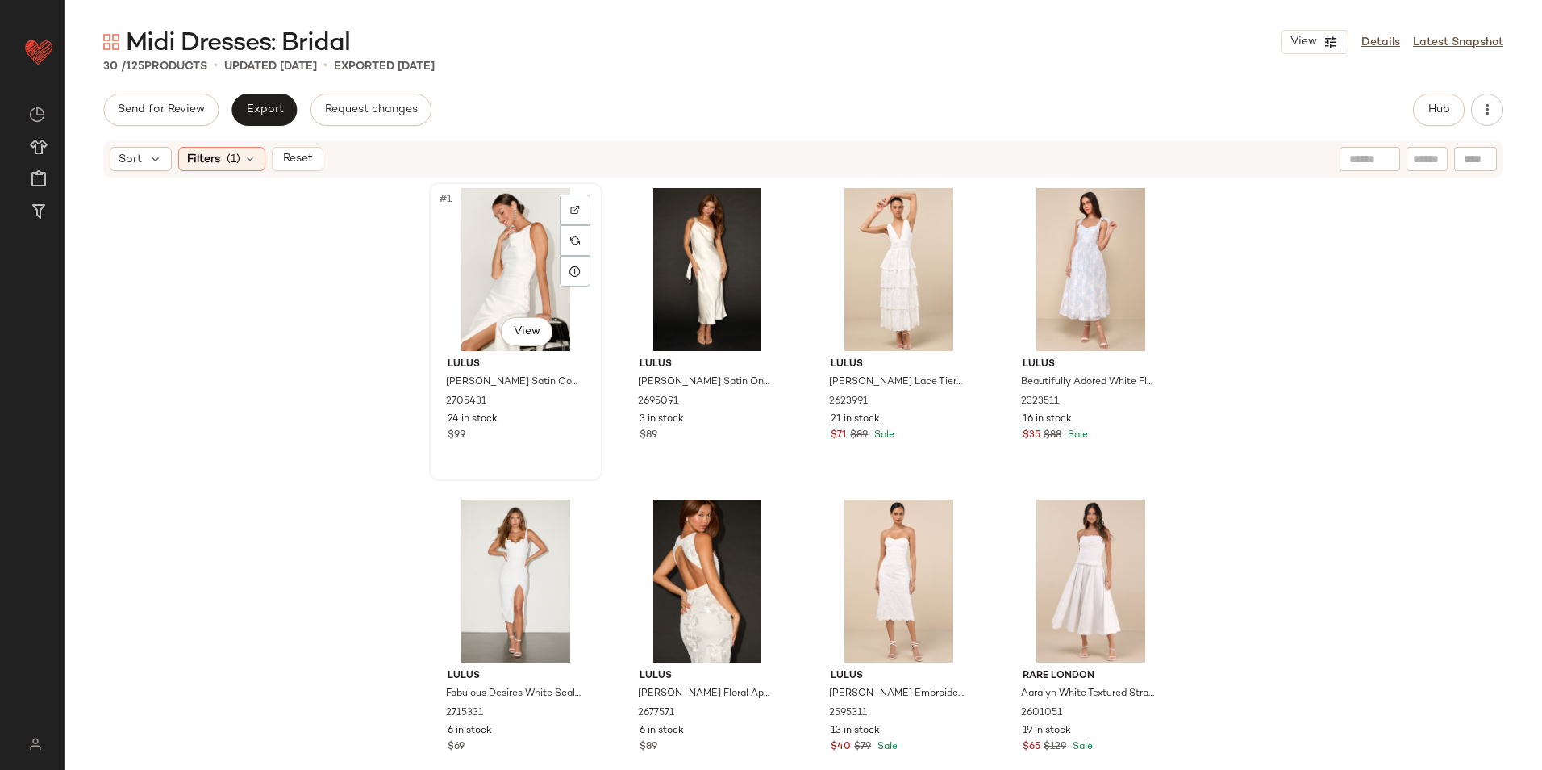
click at [497, 265] on div "#1 View" at bounding box center [516, 269] width 162 height 163
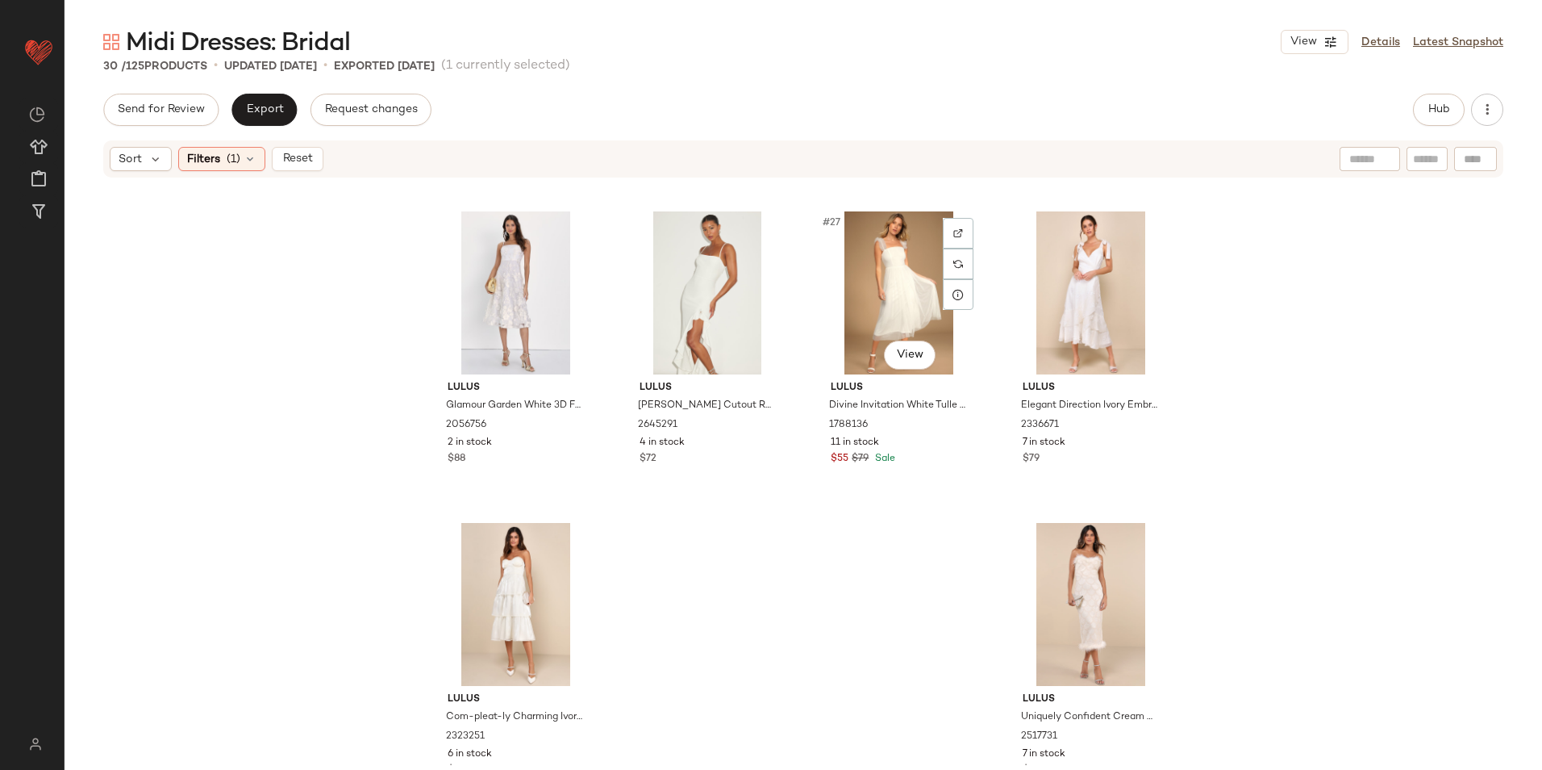
scroll to position [1908, 0]
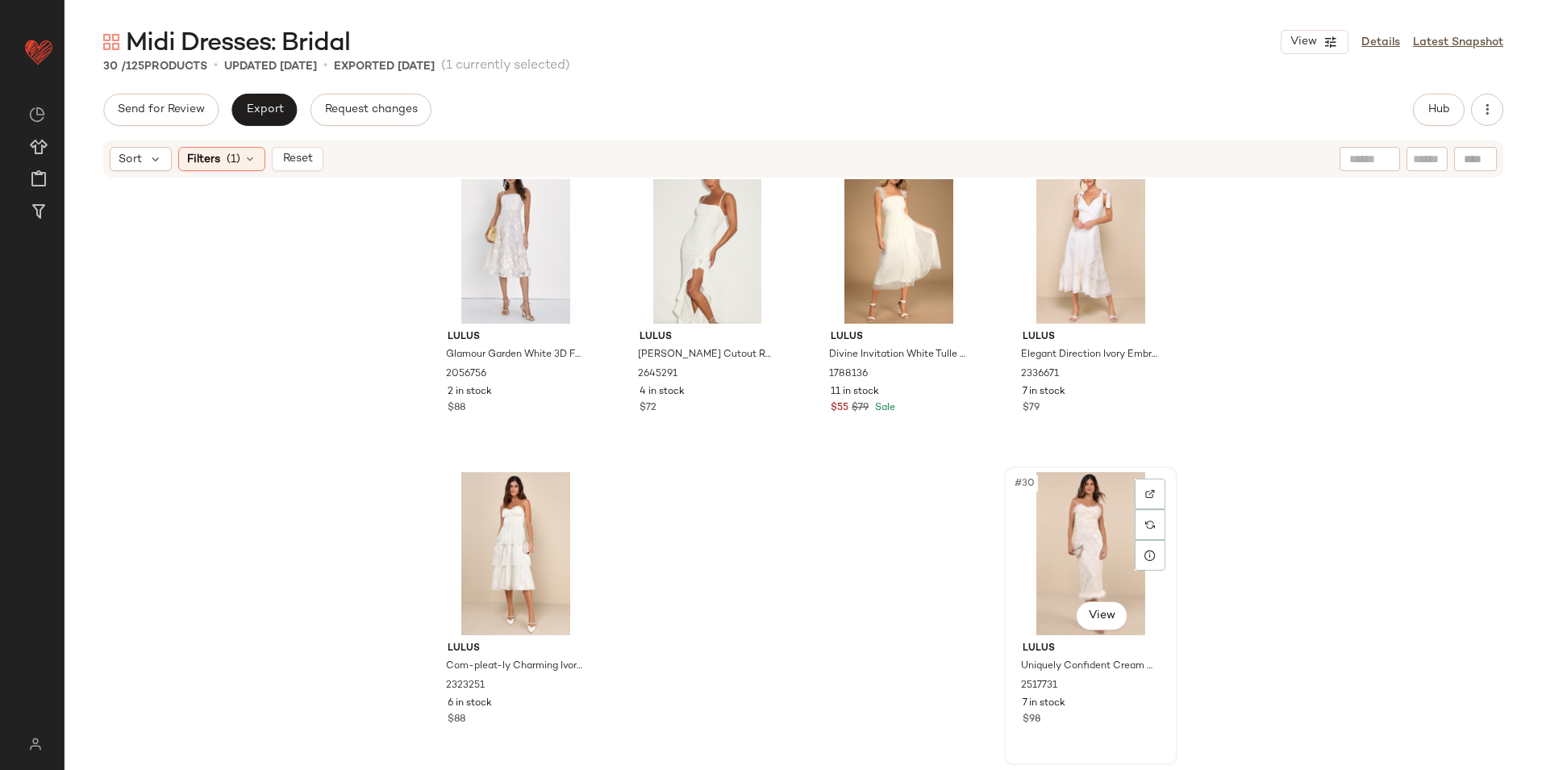
click at [1070, 551] on div "#30 View" at bounding box center [1091, 553] width 162 height 163
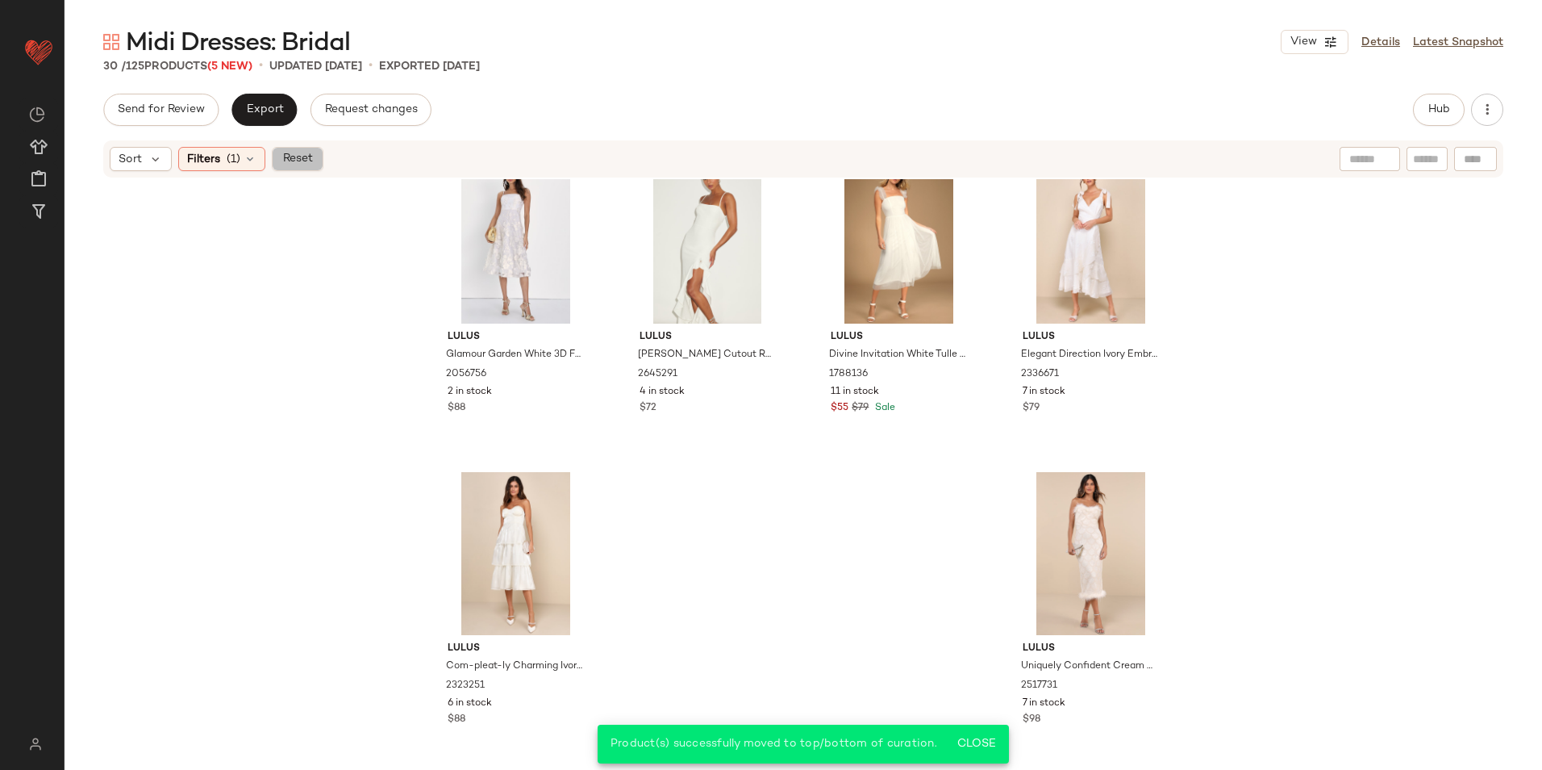
click at [305, 160] on span "Reset" at bounding box center [297, 158] width 31 height 13
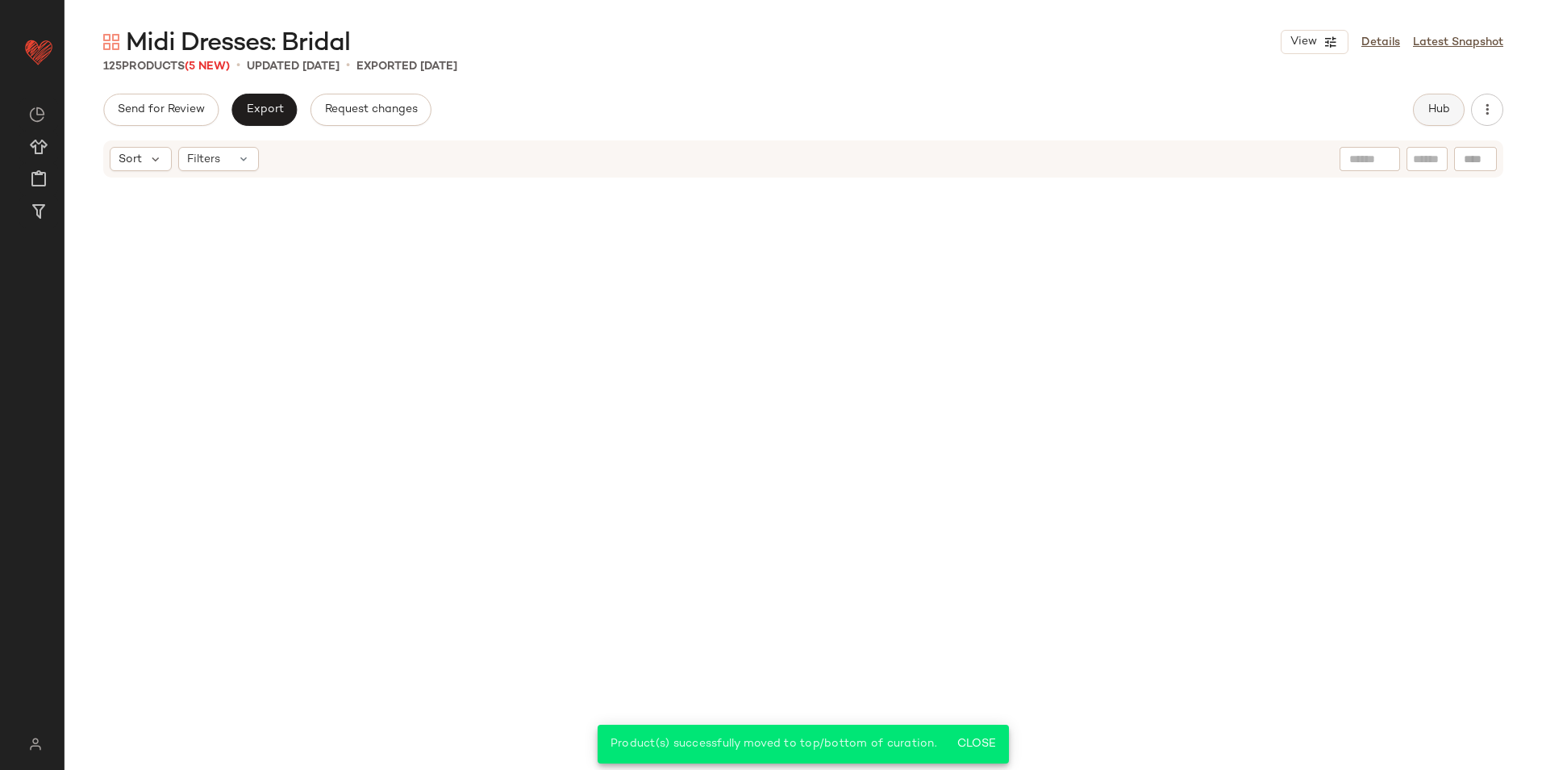
scroll to position [9381, 0]
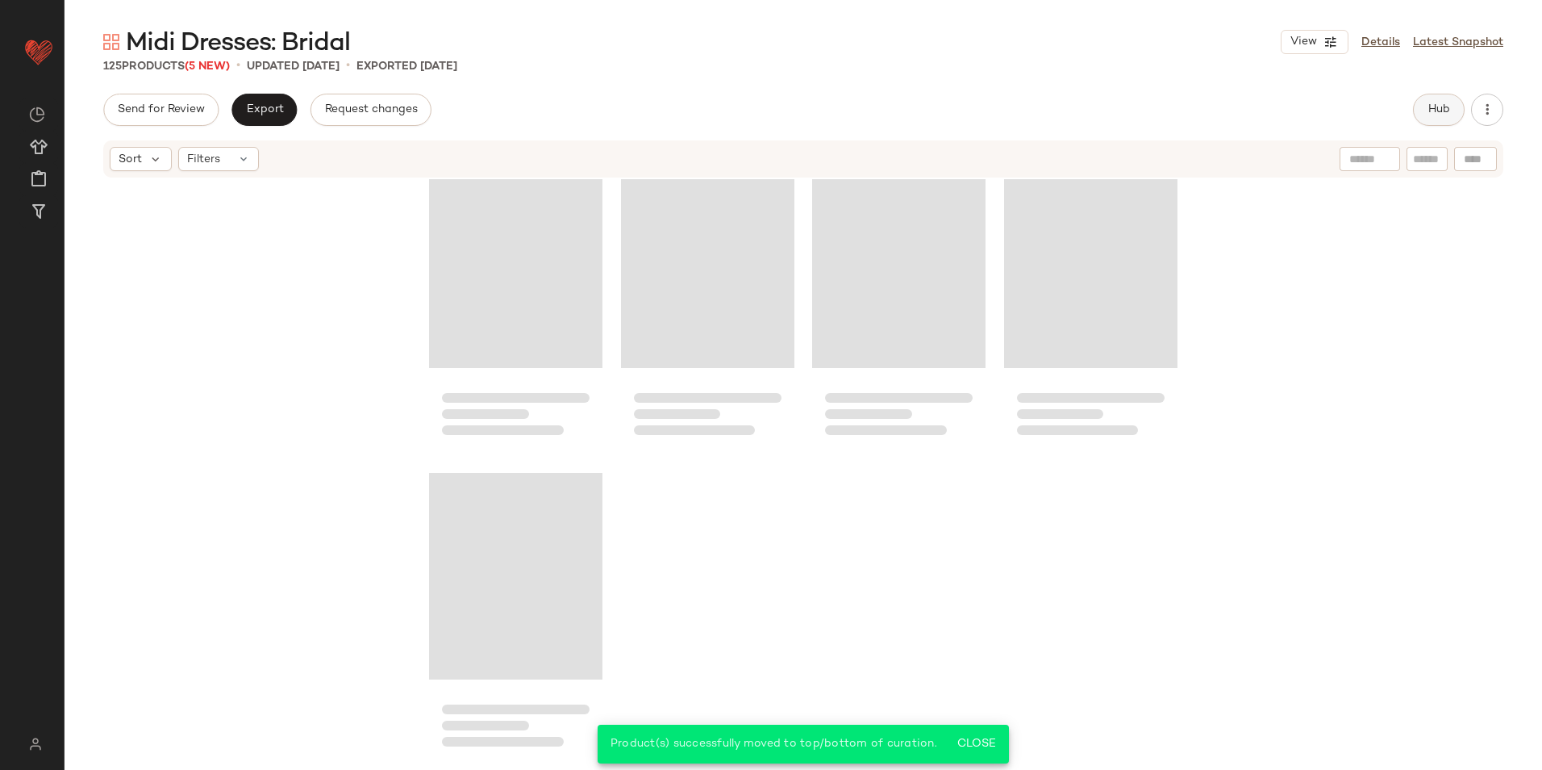
click at [1447, 114] on span "Hub" at bounding box center [1439, 109] width 23 height 13
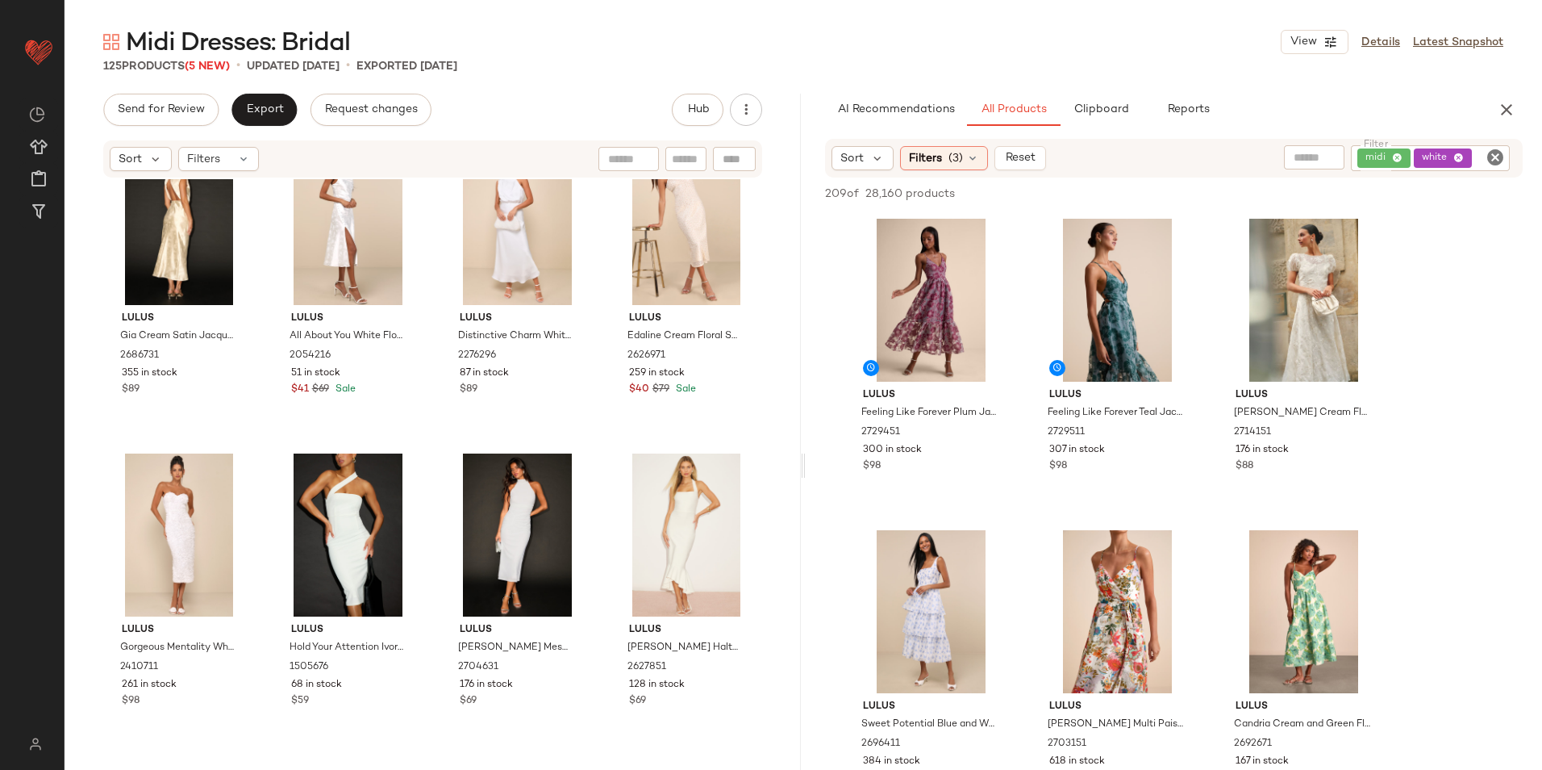
scroll to position [0, 0]
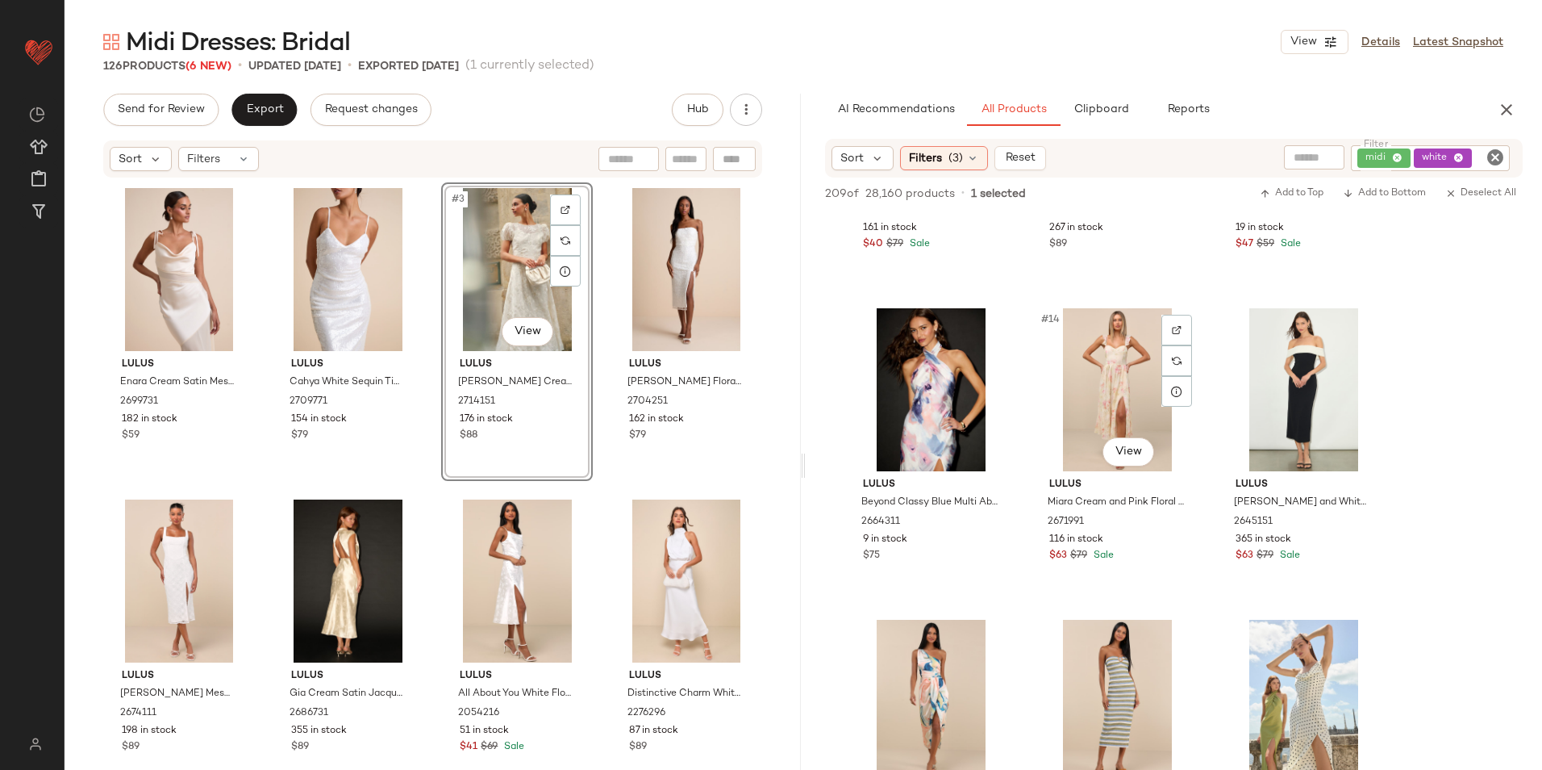
scroll to position [1371, 0]
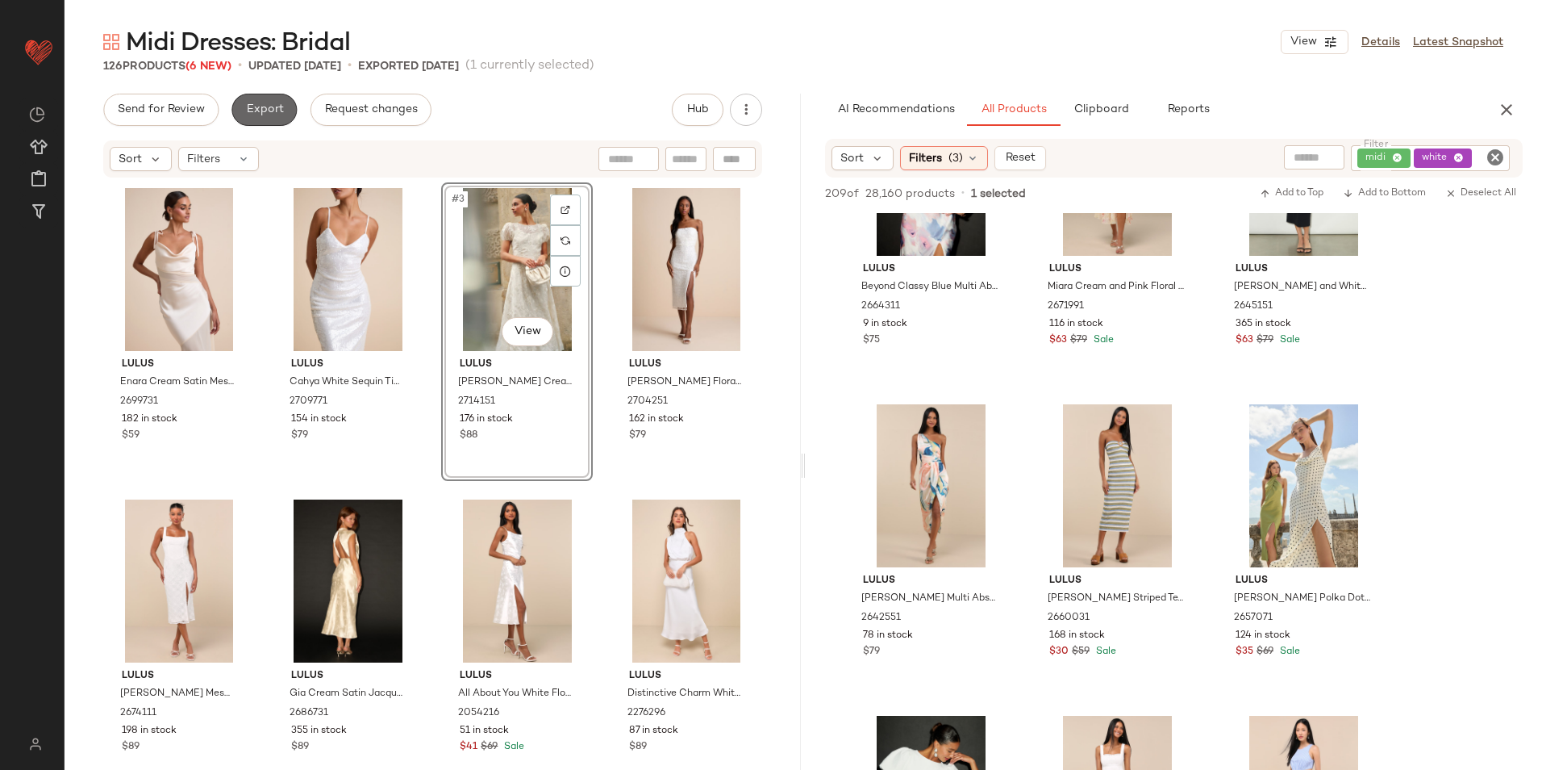
click at [260, 95] on button "Export" at bounding box center [264, 110] width 65 height 32
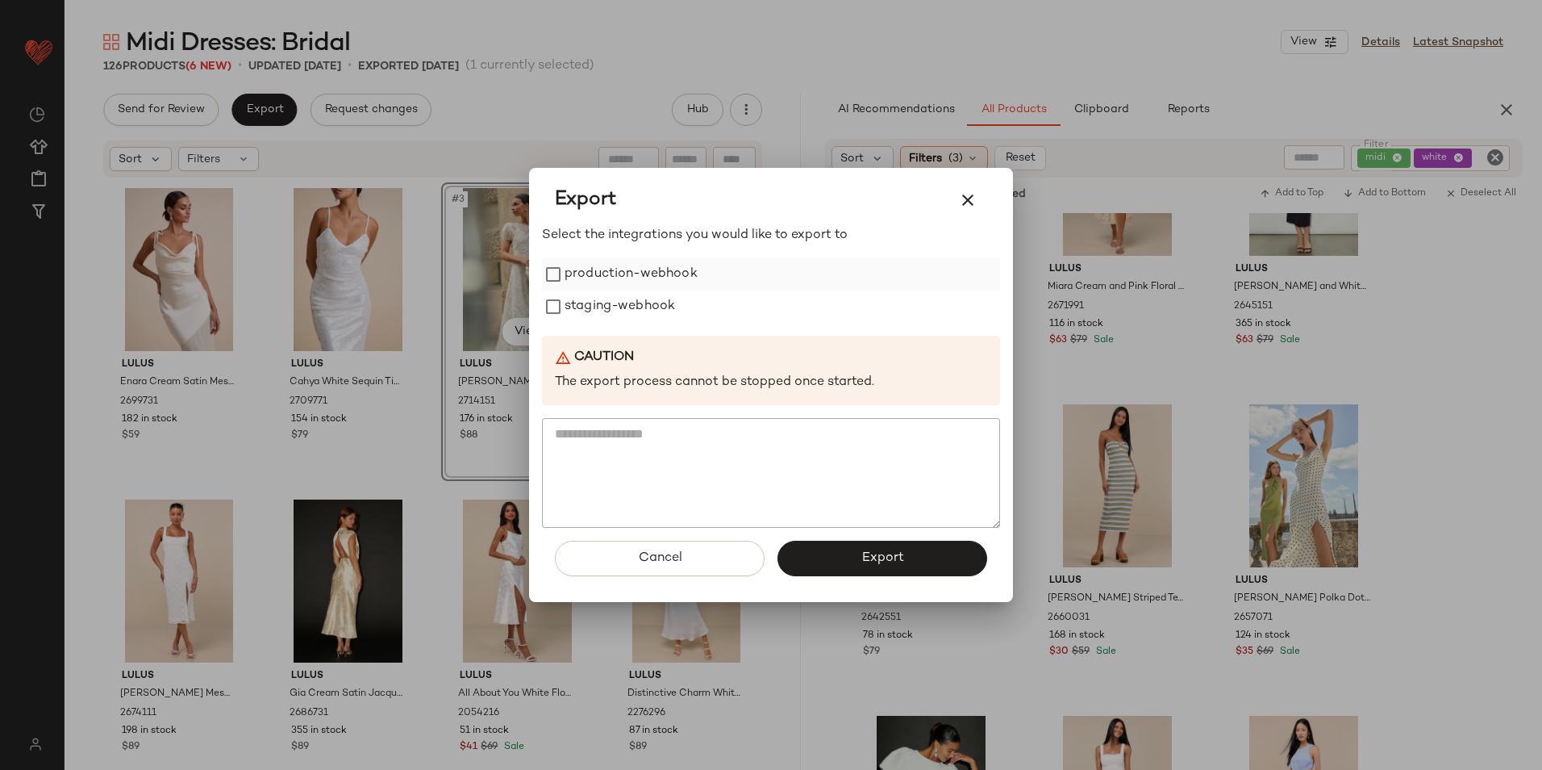
click at [569, 277] on label "production-webhook" at bounding box center [631, 274] width 133 height 32
drag, startPoint x: 575, startPoint y: 298, endPoint x: 619, endPoint y: 348, distance: 66.9
click at [577, 299] on label "staging-webhook" at bounding box center [620, 306] width 111 height 32
click at [880, 557] on span "Export" at bounding box center [882, 557] width 43 height 15
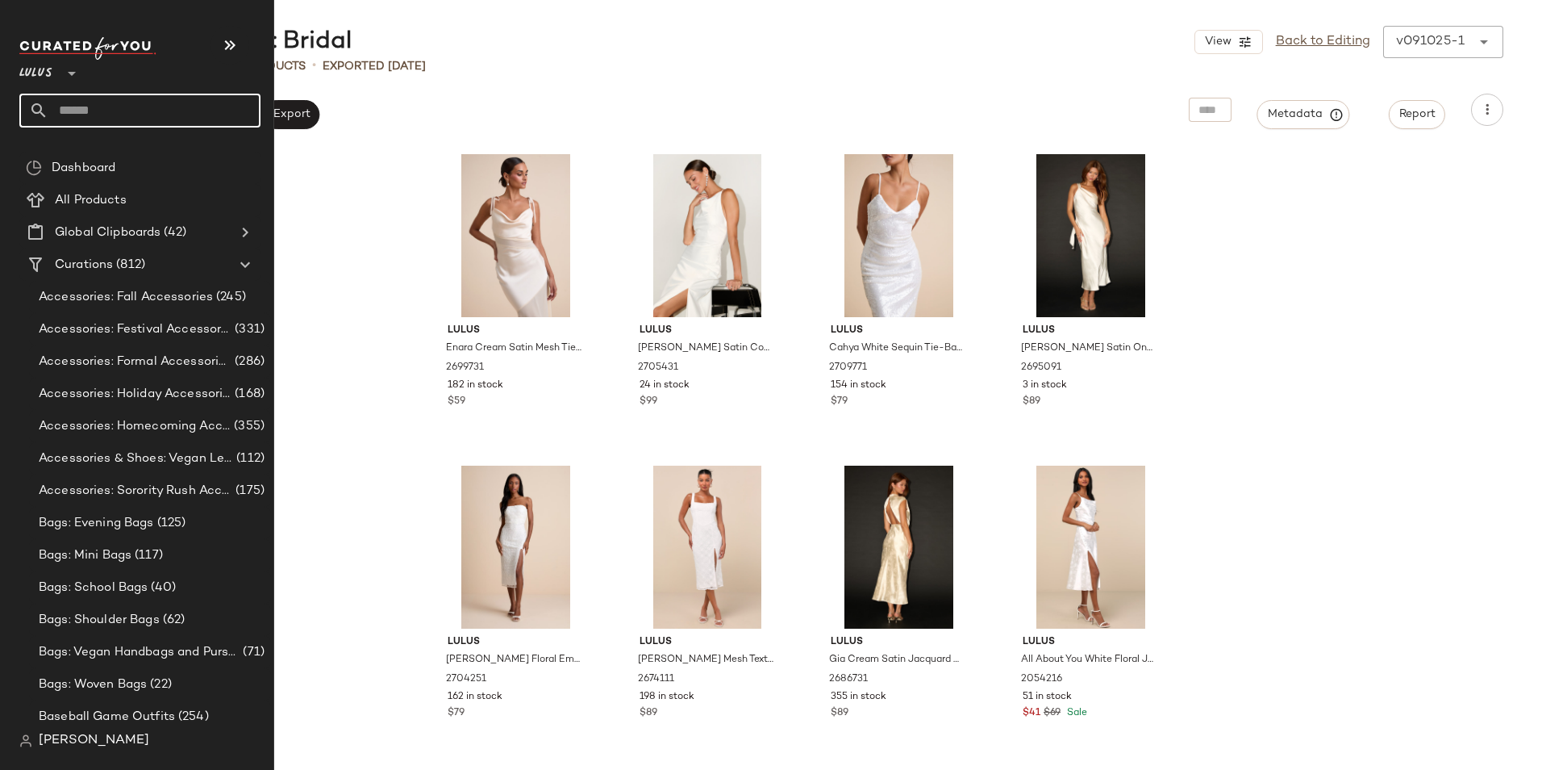
click at [68, 115] on input "text" at bounding box center [154, 111] width 212 height 34
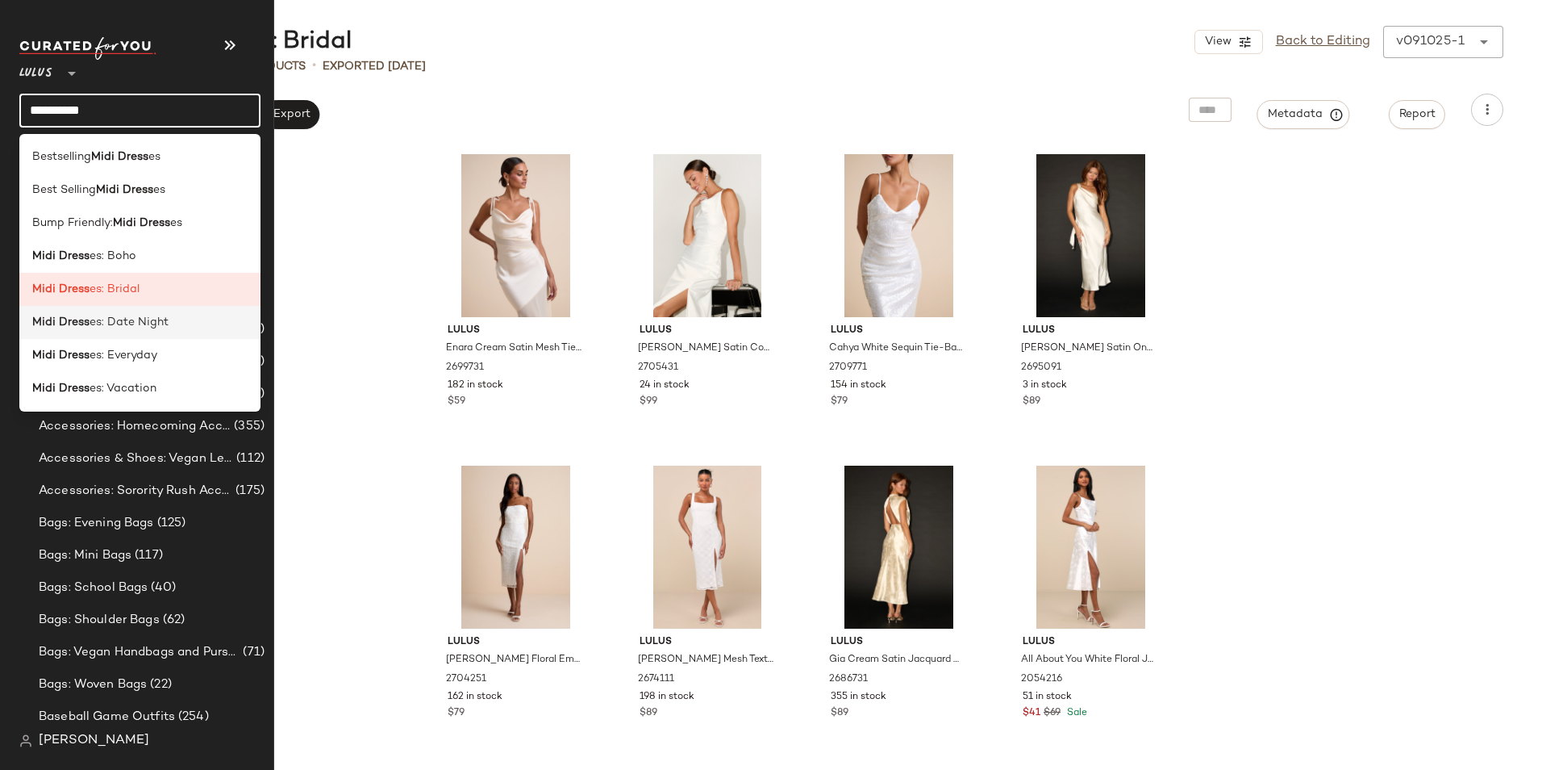
type input "**********"
click at [175, 321] on div "Midi Dress es: Date Night" at bounding box center [139, 322] width 215 height 17
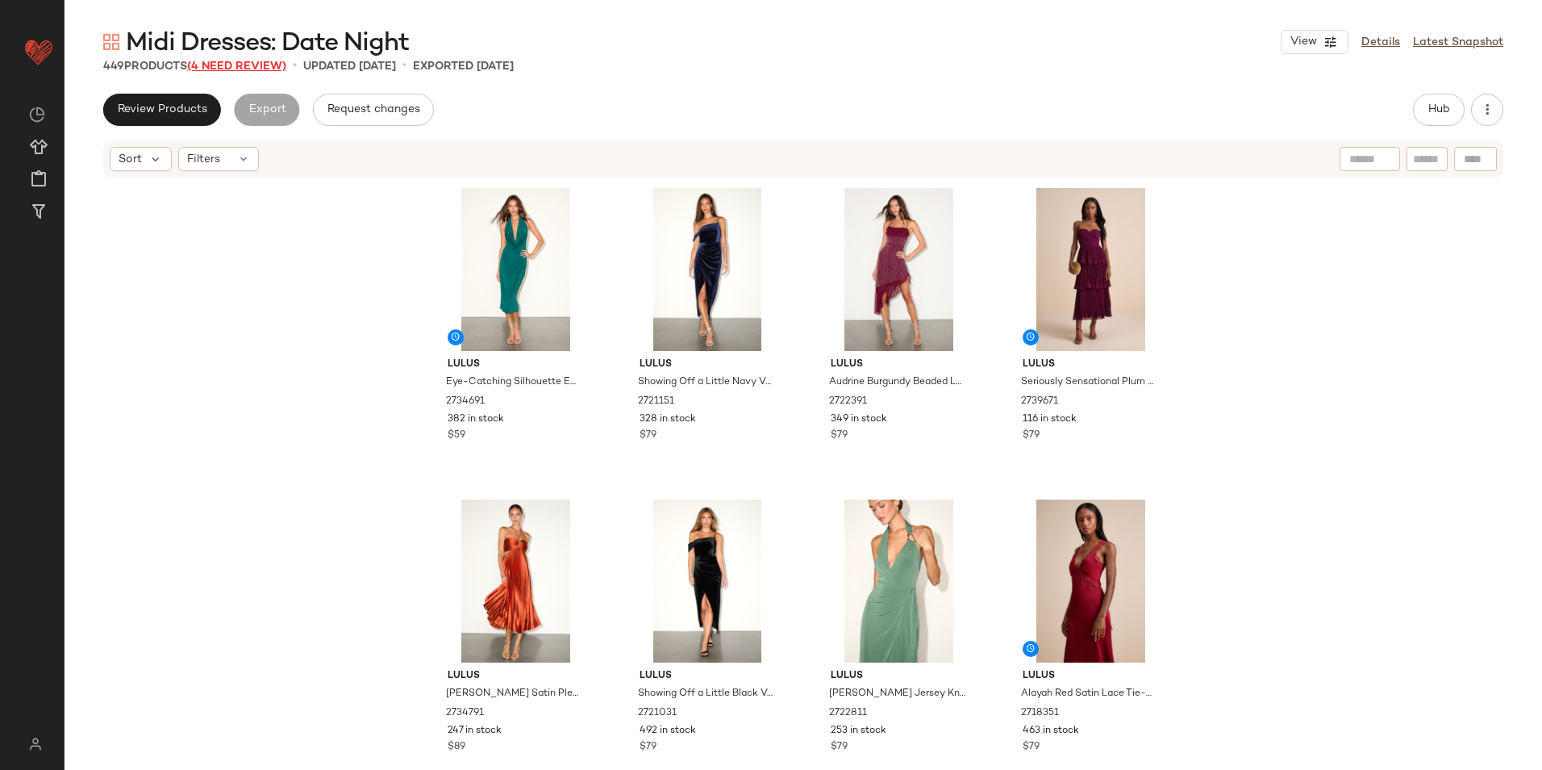
click at [233, 70] on span "(4 Need Review)" at bounding box center [236, 66] width 99 height 12
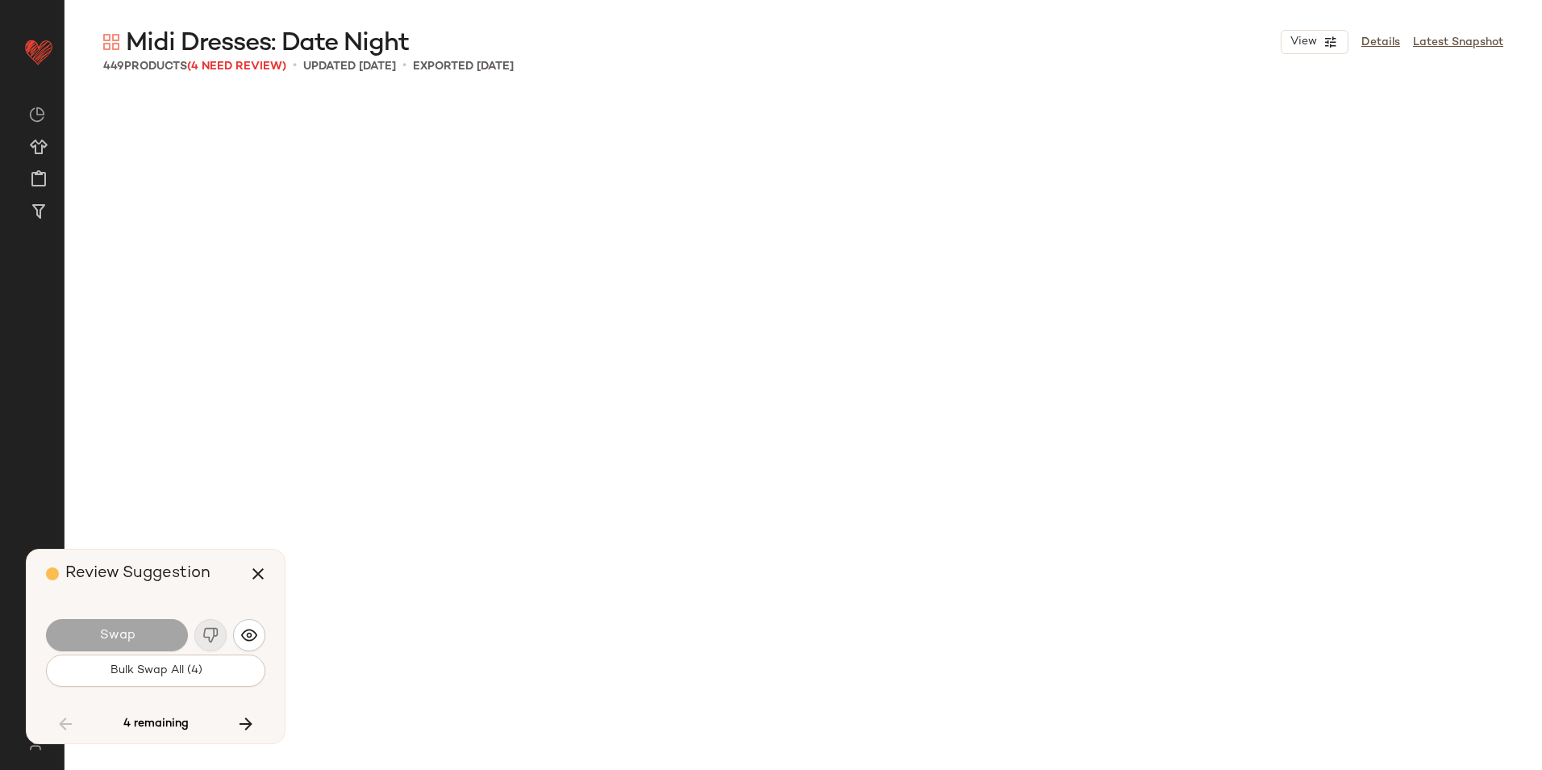
scroll to position [33004, 0]
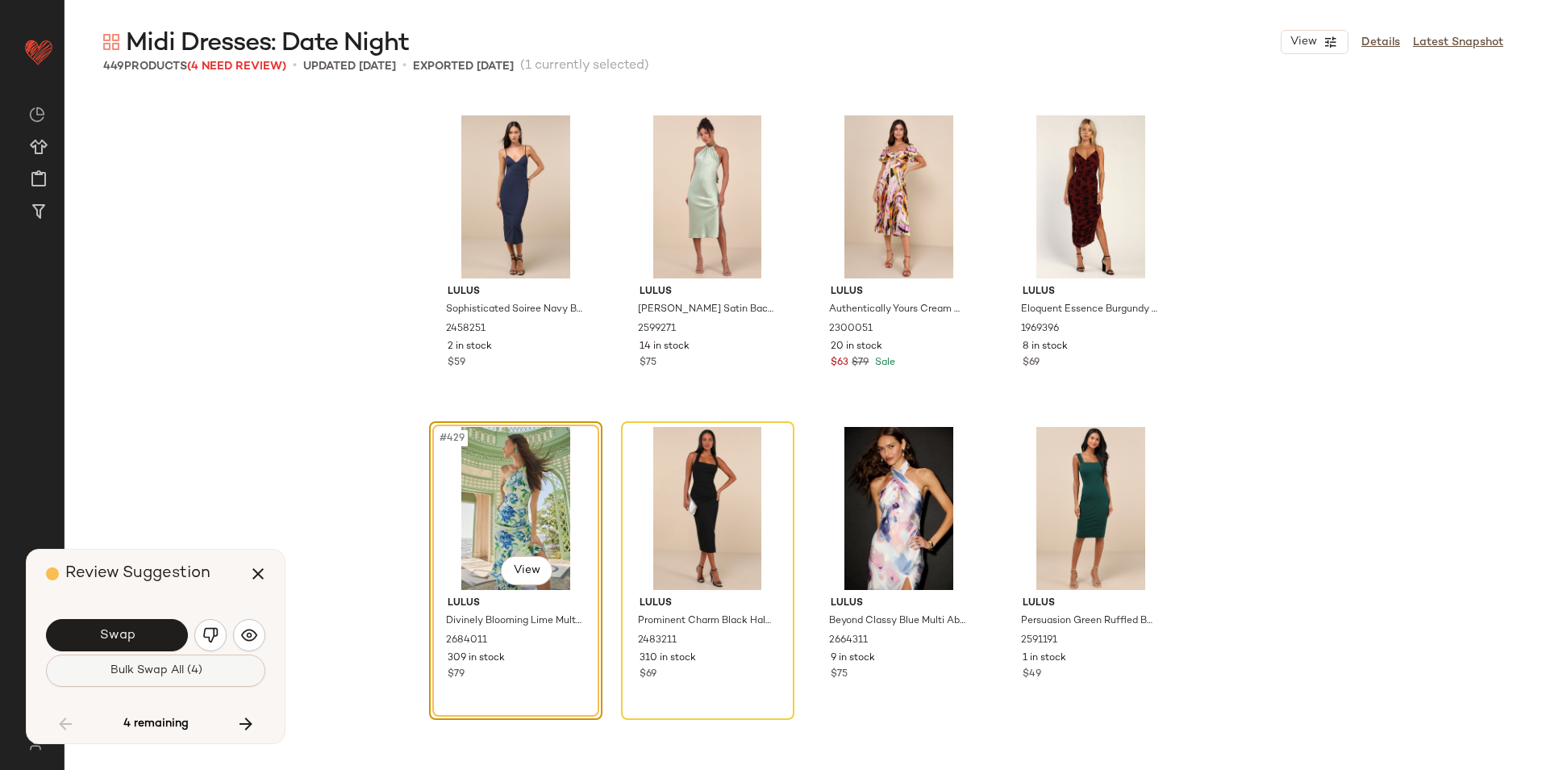
click at [195, 666] on span "Bulk Swap All (4)" at bounding box center [155, 670] width 93 height 13
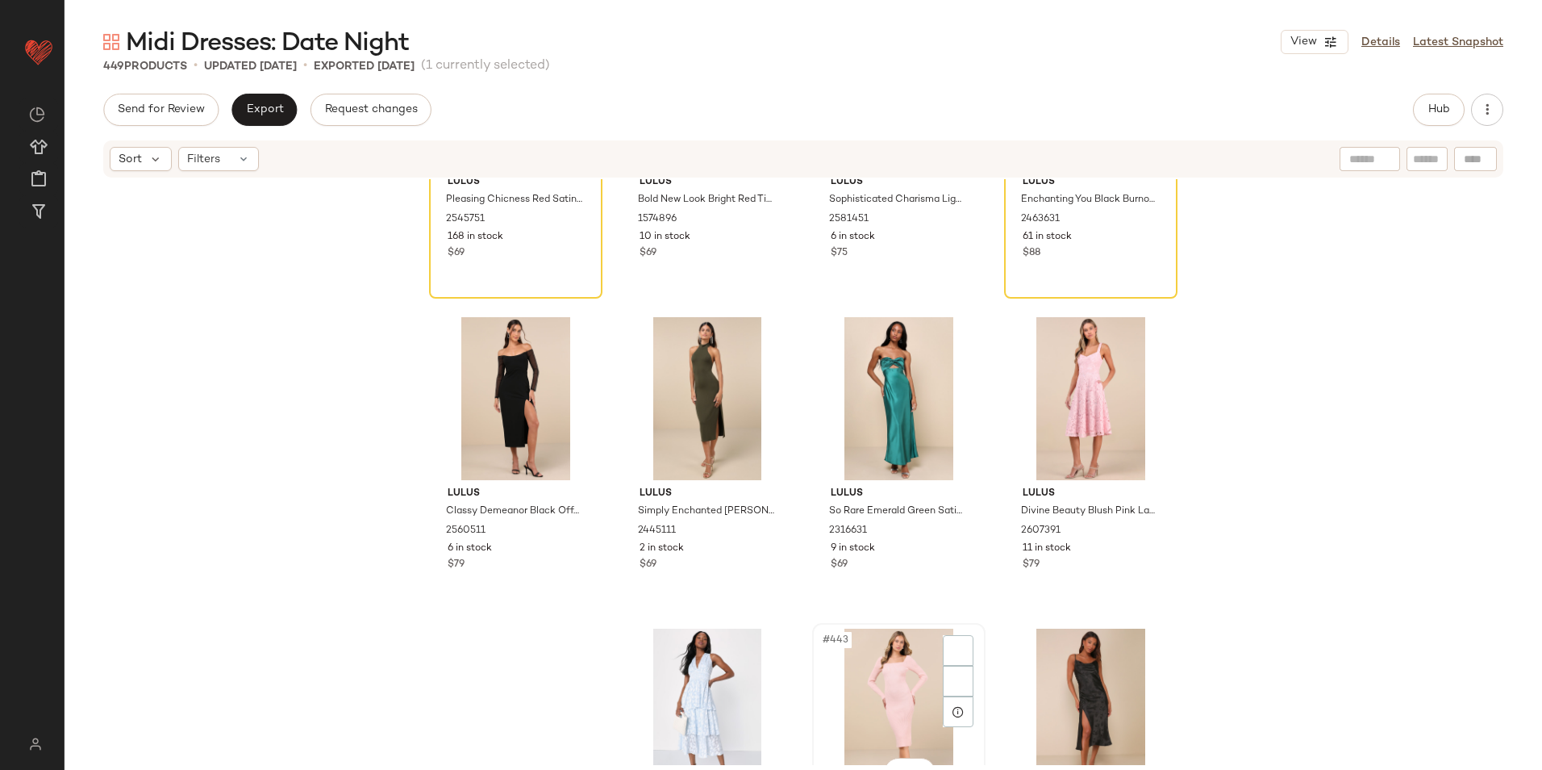
scroll to position [34053, 0]
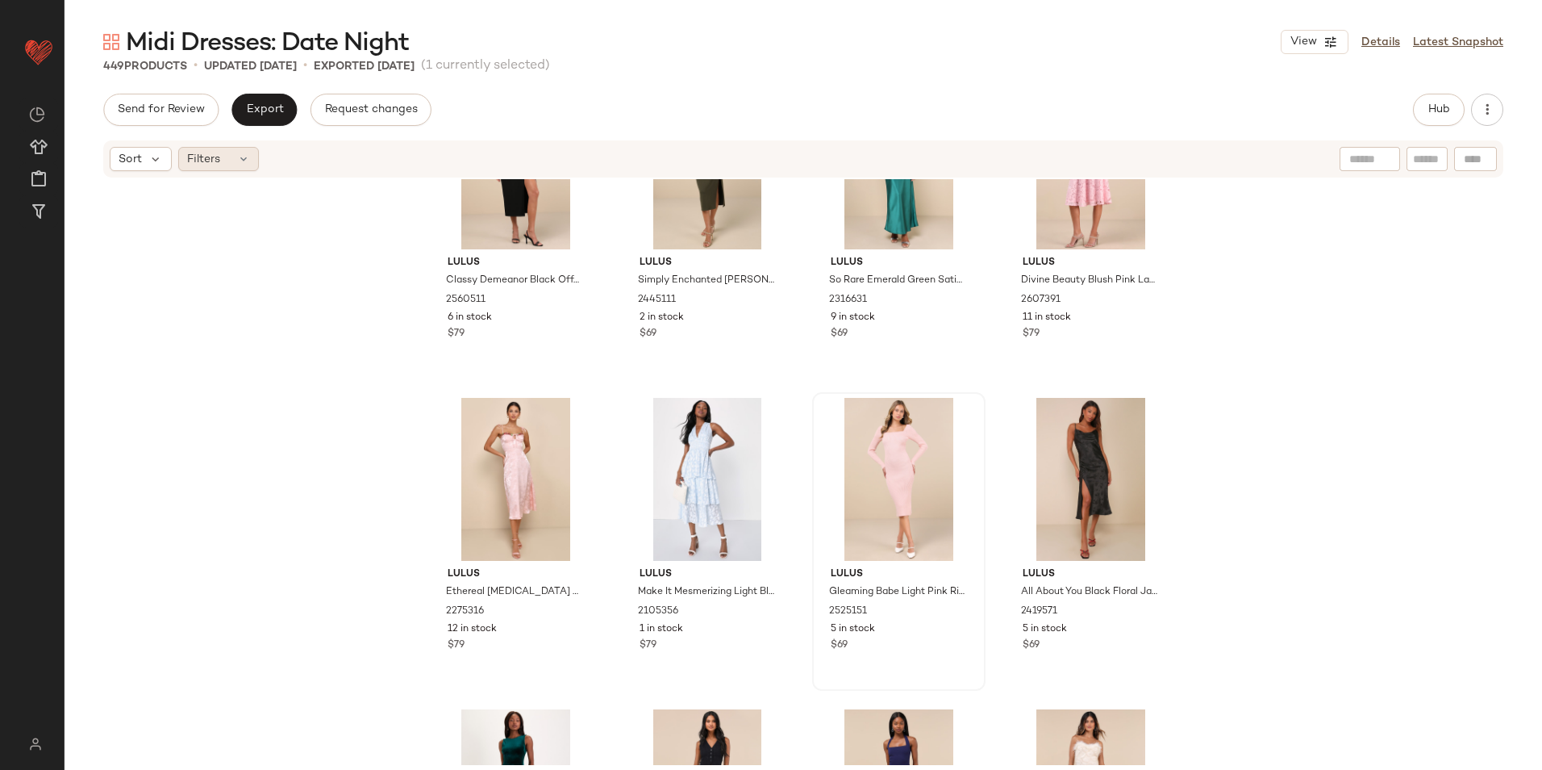
click at [245, 162] on icon at bounding box center [243, 158] width 13 height 13
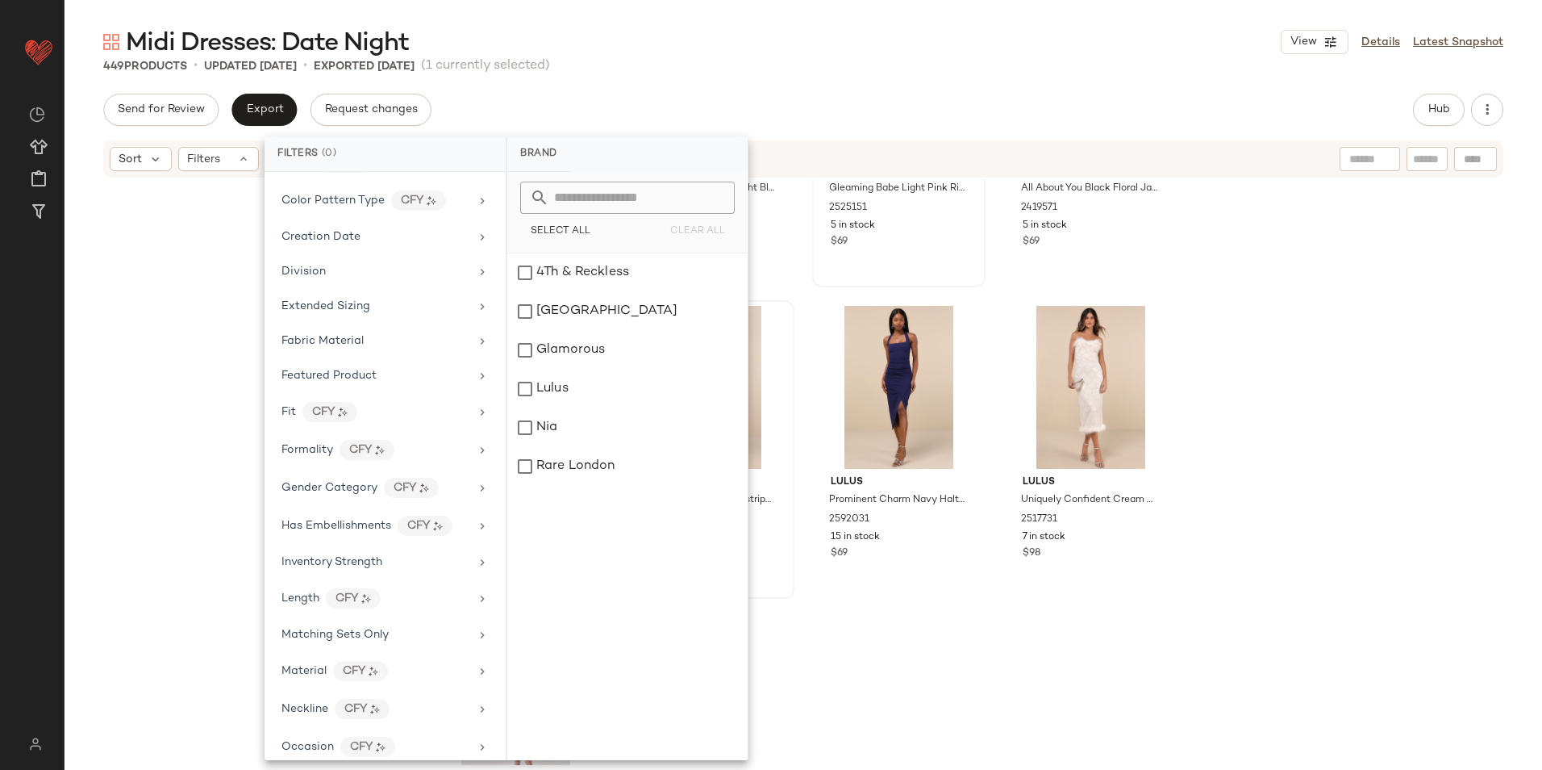
scroll to position [403, 0]
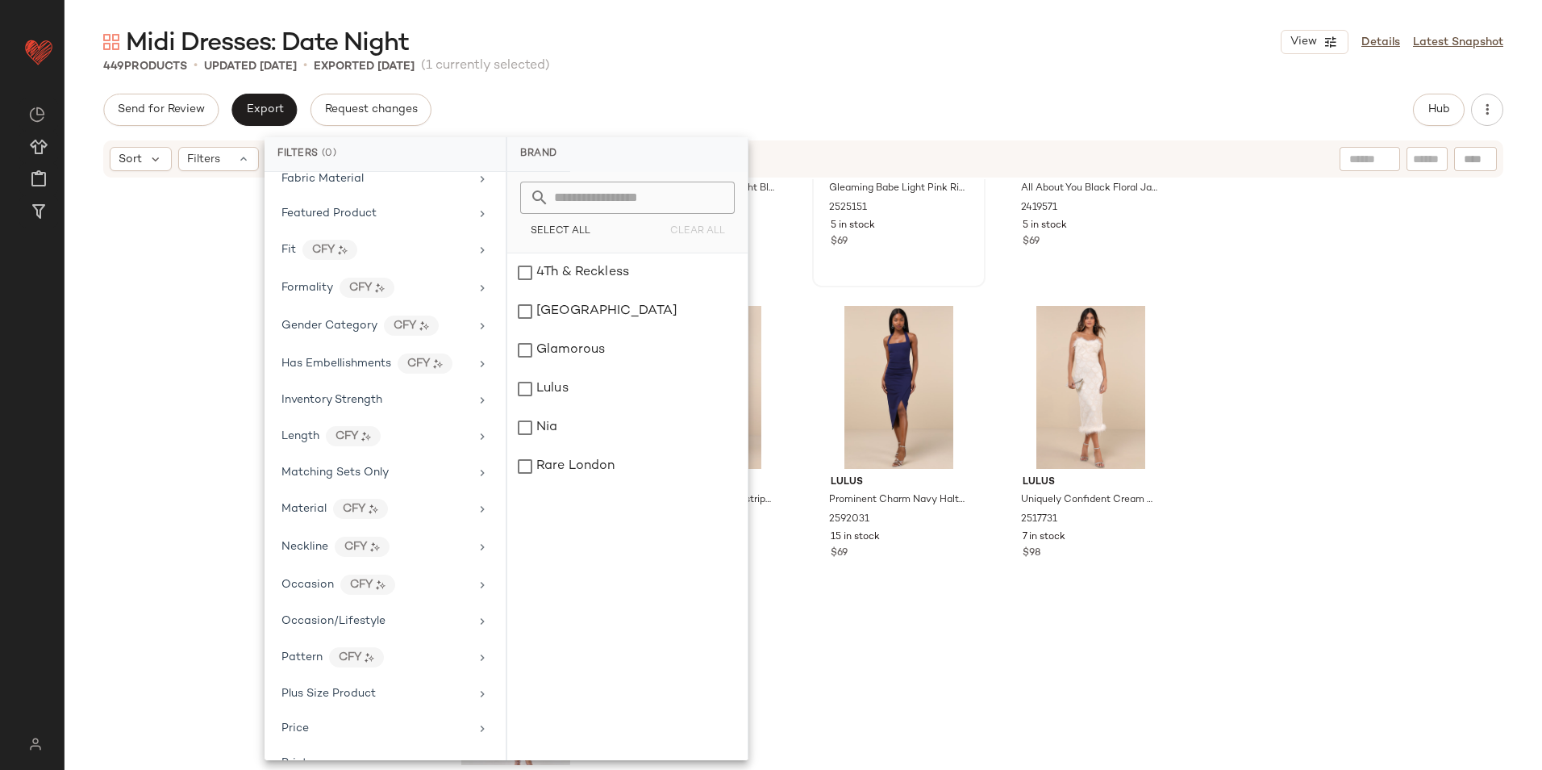
click at [1091, 45] on div "Midi Dresses: Date Night View Details Latest Snapshot" at bounding box center [804, 42] width 1478 height 32
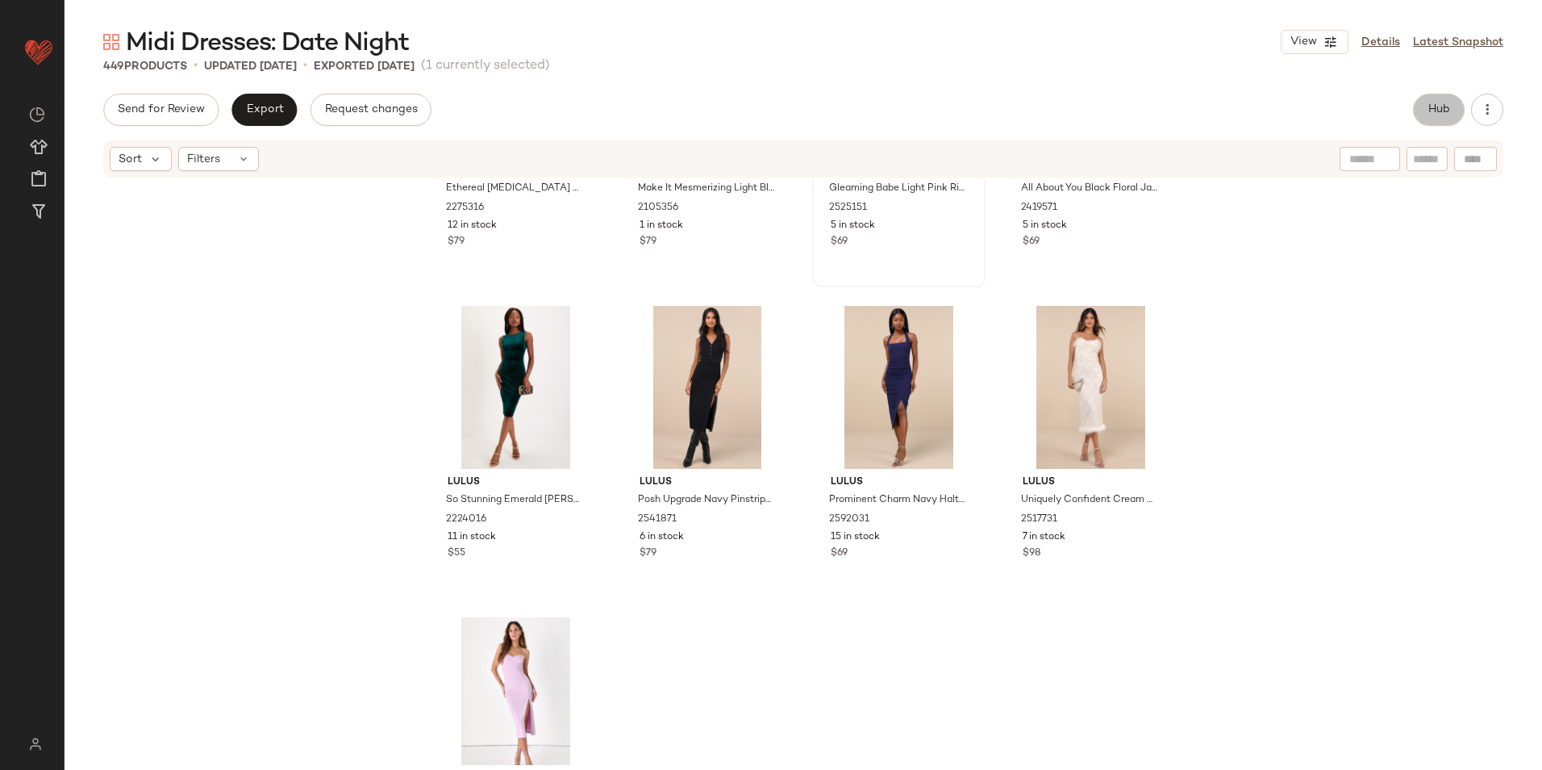
click at [1459, 112] on button "Hub" at bounding box center [1439, 110] width 52 height 32
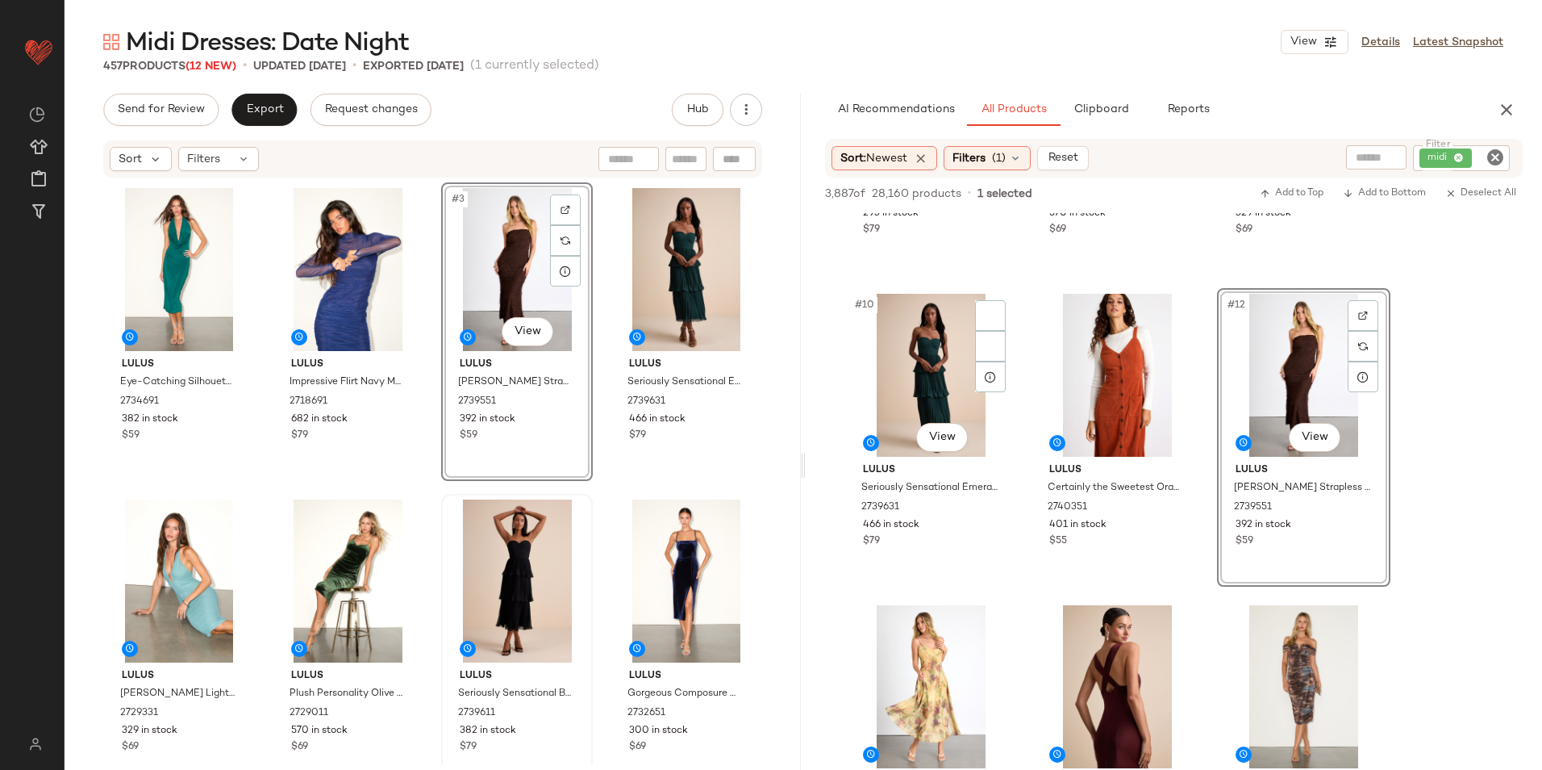
scroll to position [887, 0]
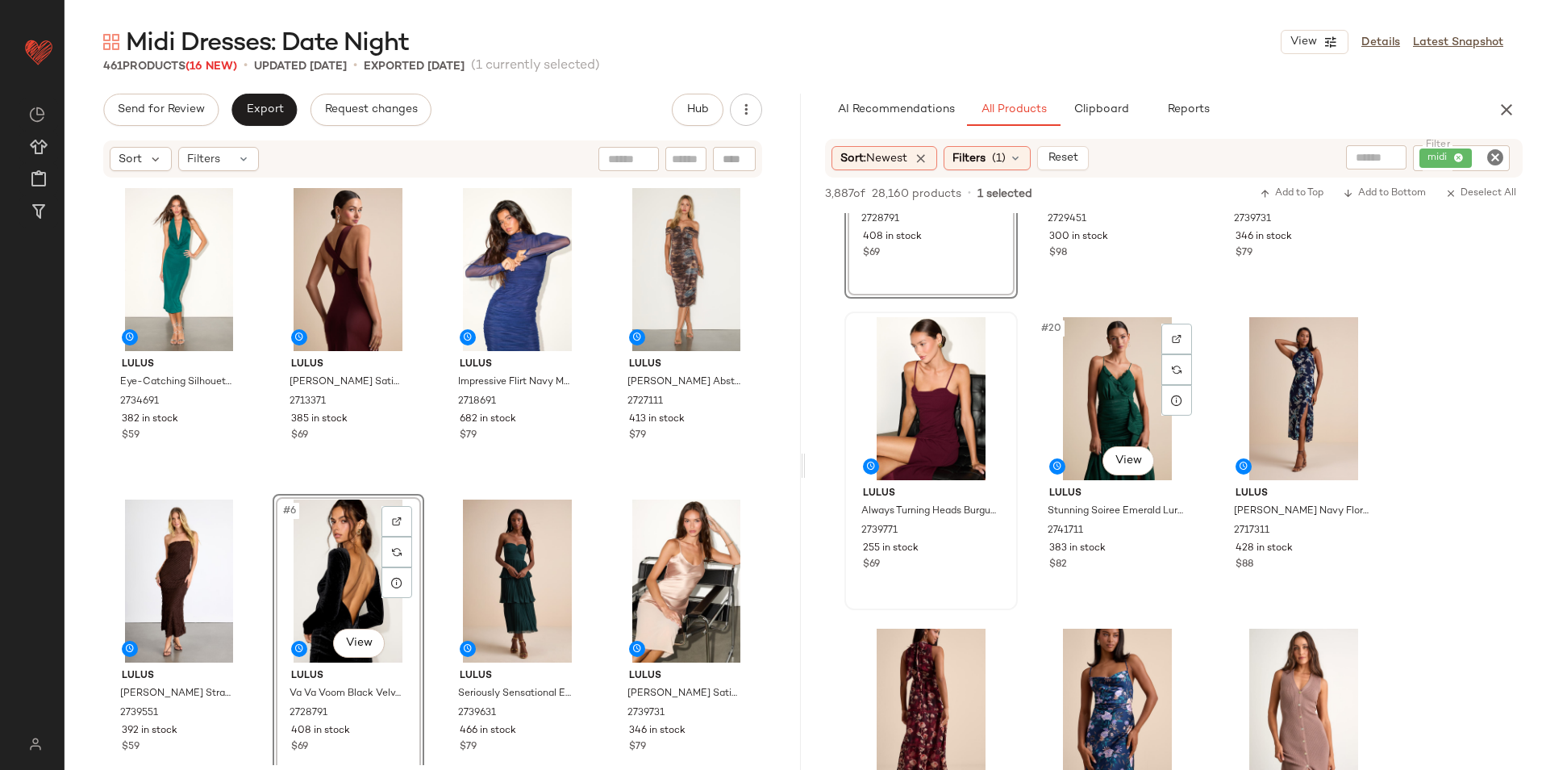
scroll to position [1775, 0]
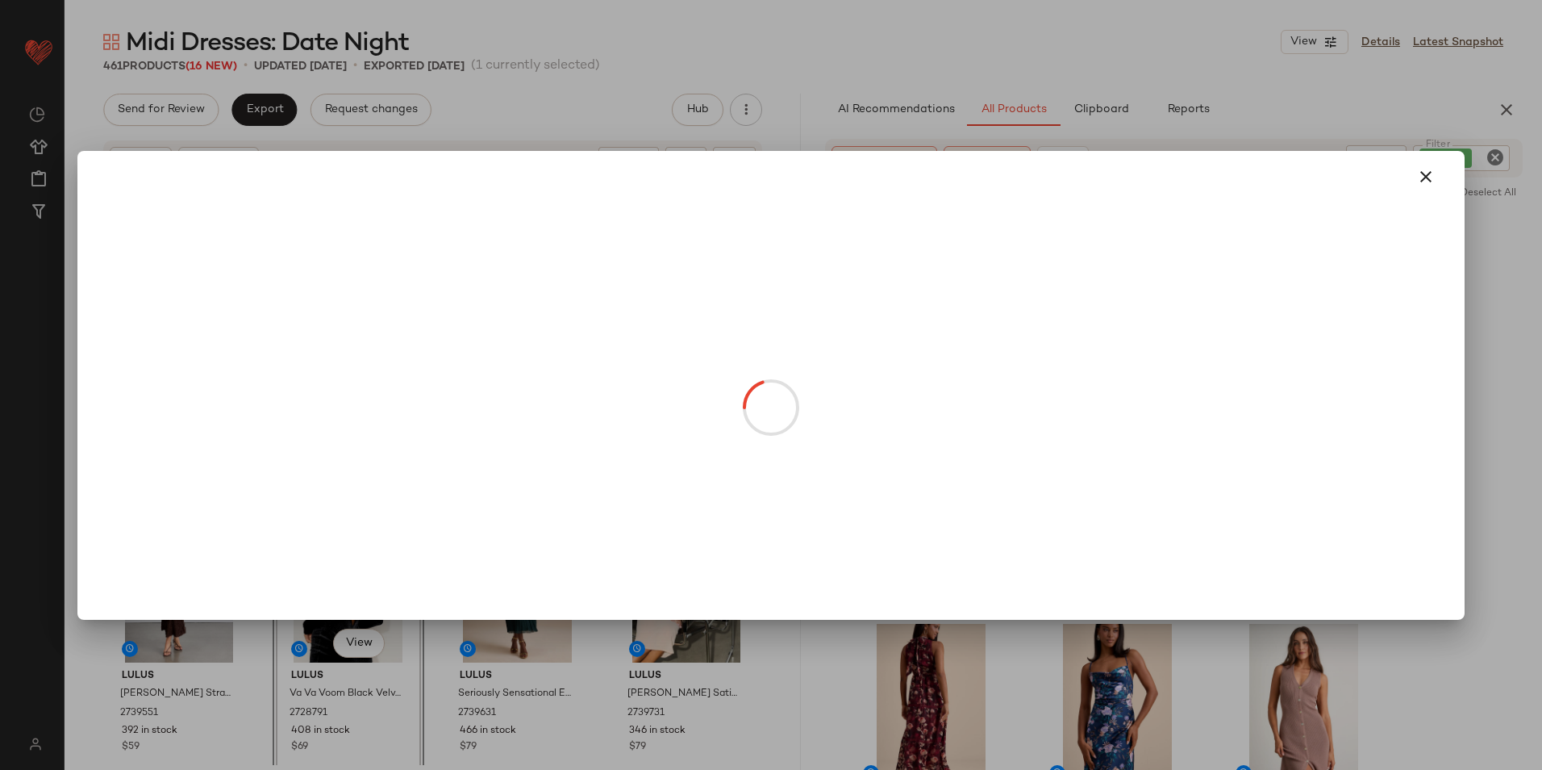
drag, startPoint x: 945, startPoint y: 438, endPoint x: 384, endPoint y: 426, distance: 561.5
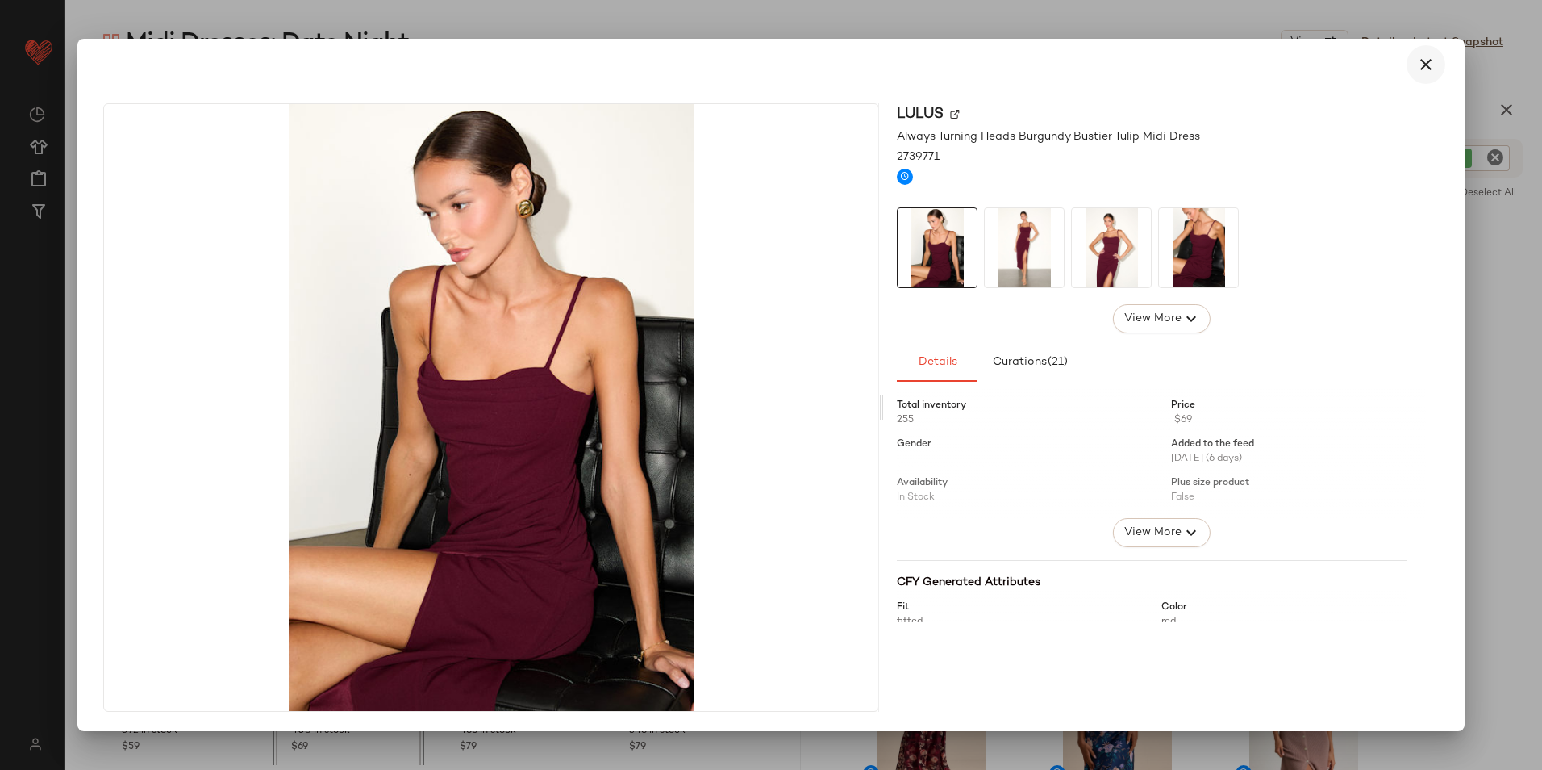
click at [1431, 46] on button "button" at bounding box center [1426, 64] width 39 height 39
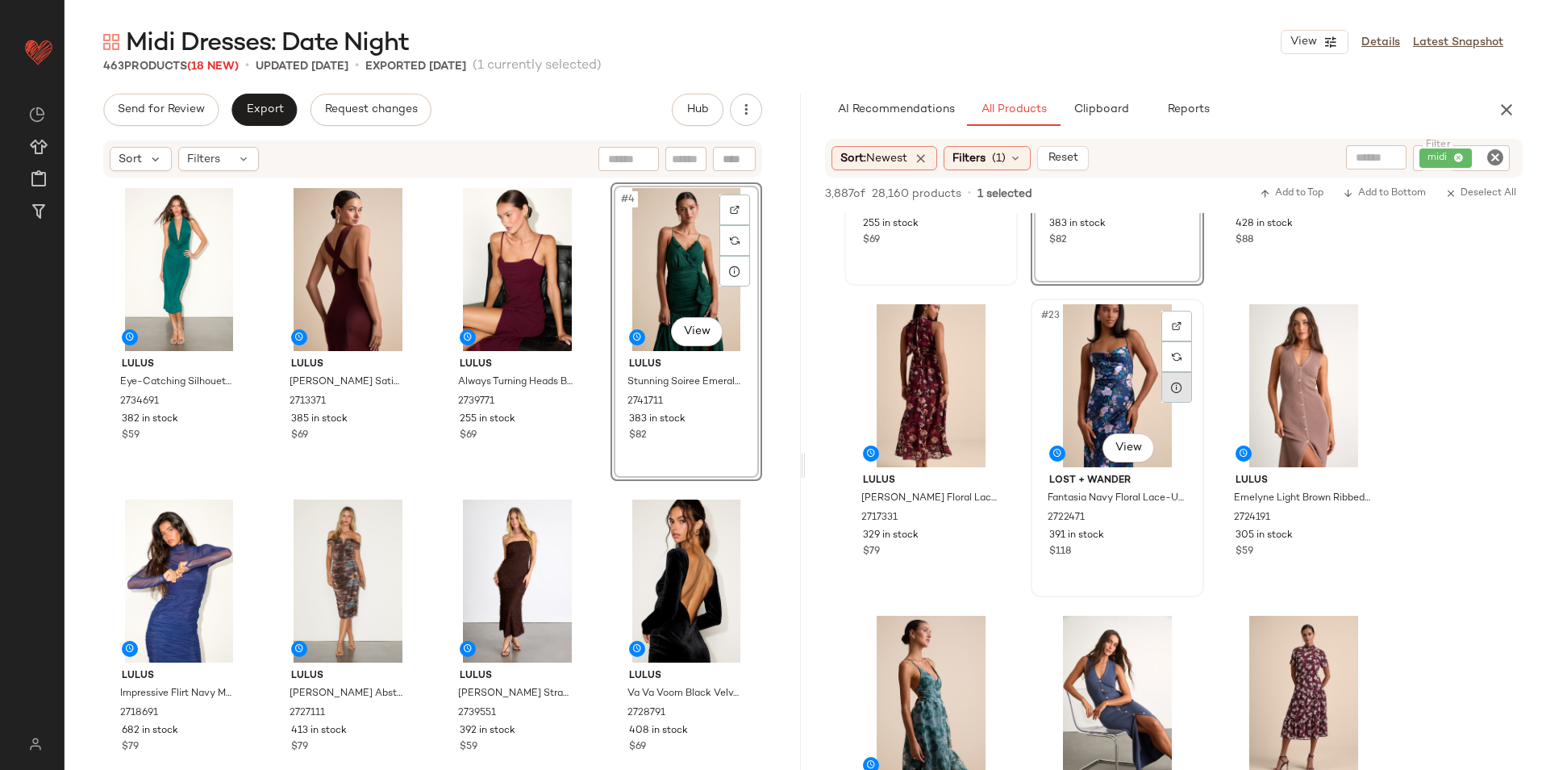
scroll to position [2178, 0]
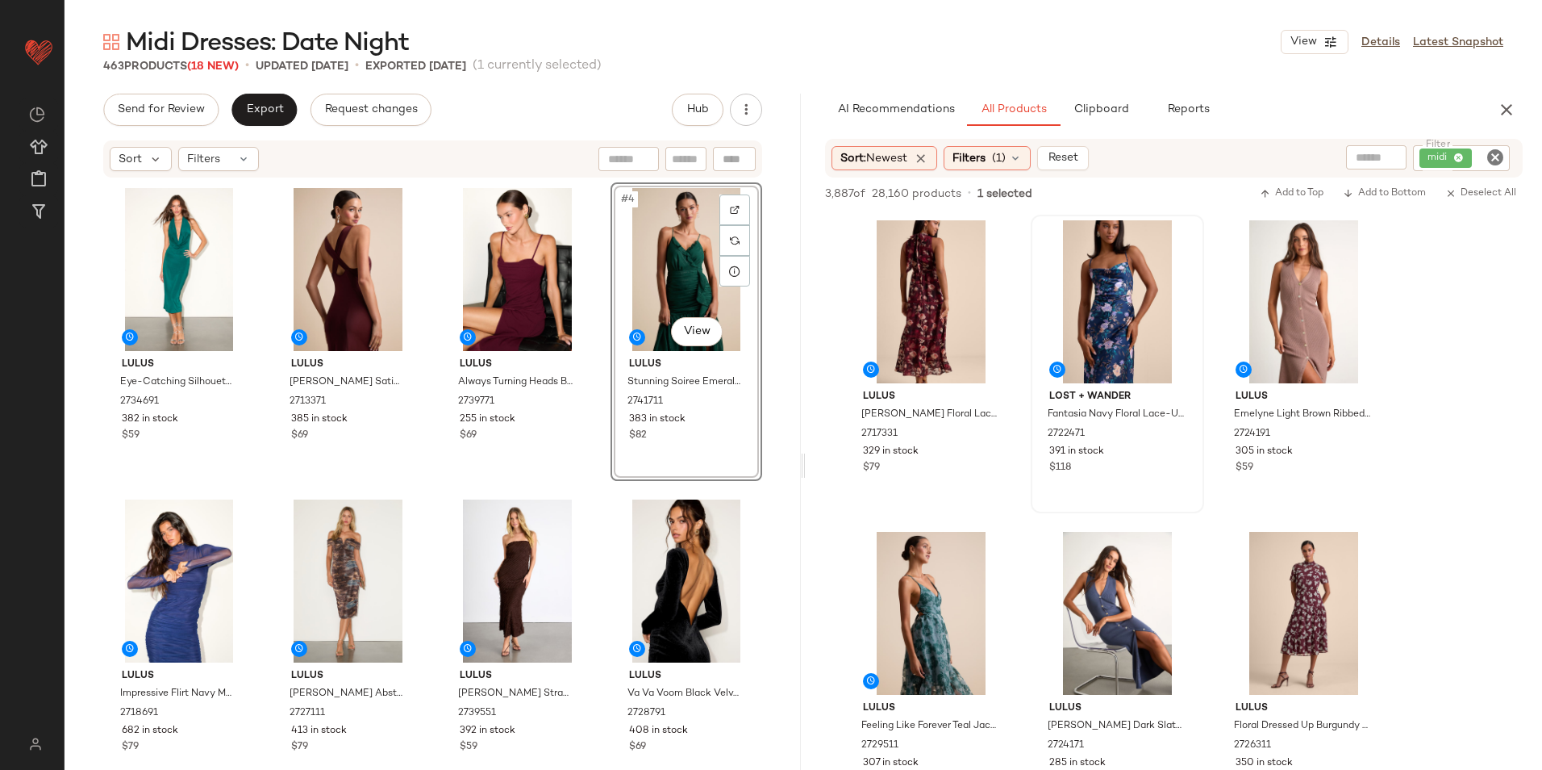
drag, startPoint x: 228, startPoint y: 156, endPoint x: 258, endPoint y: 175, distance: 35.6
click at [228, 156] on div "Filters" at bounding box center [218, 159] width 81 height 24
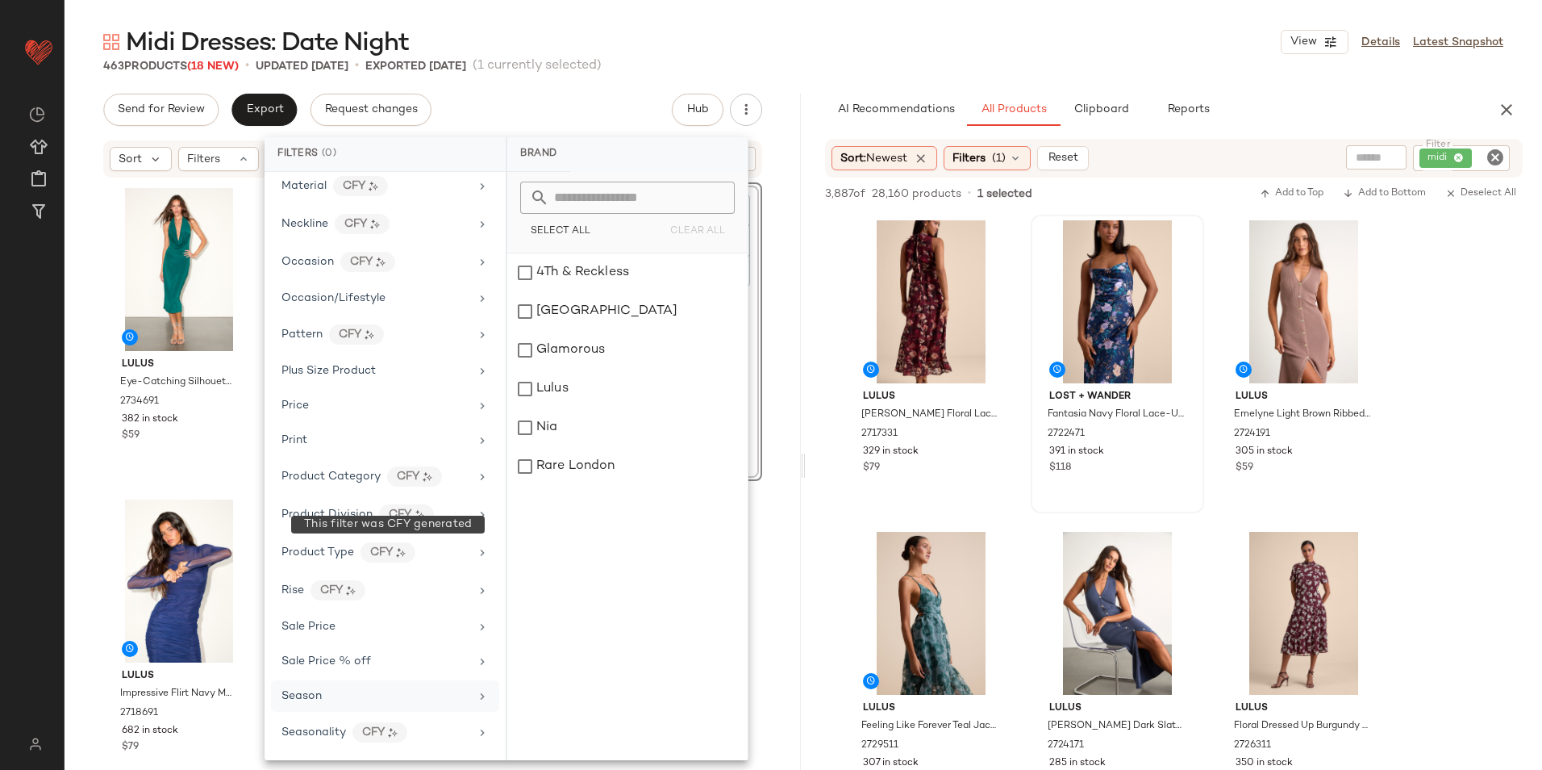
scroll to position [870, 0]
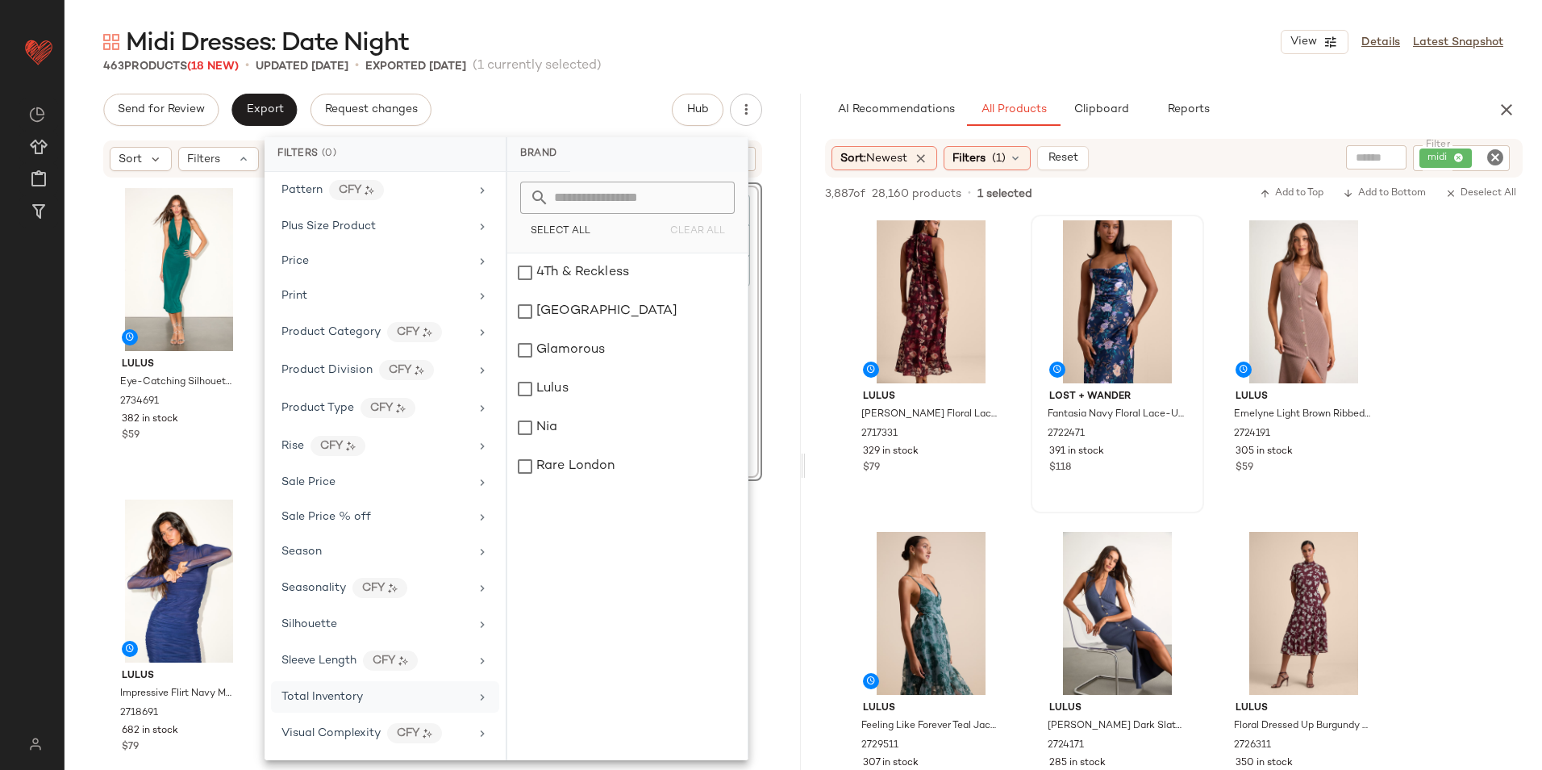
click at [360, 696] on span "Total Inventory" at bounding box center [322, 696] width 81 height 12
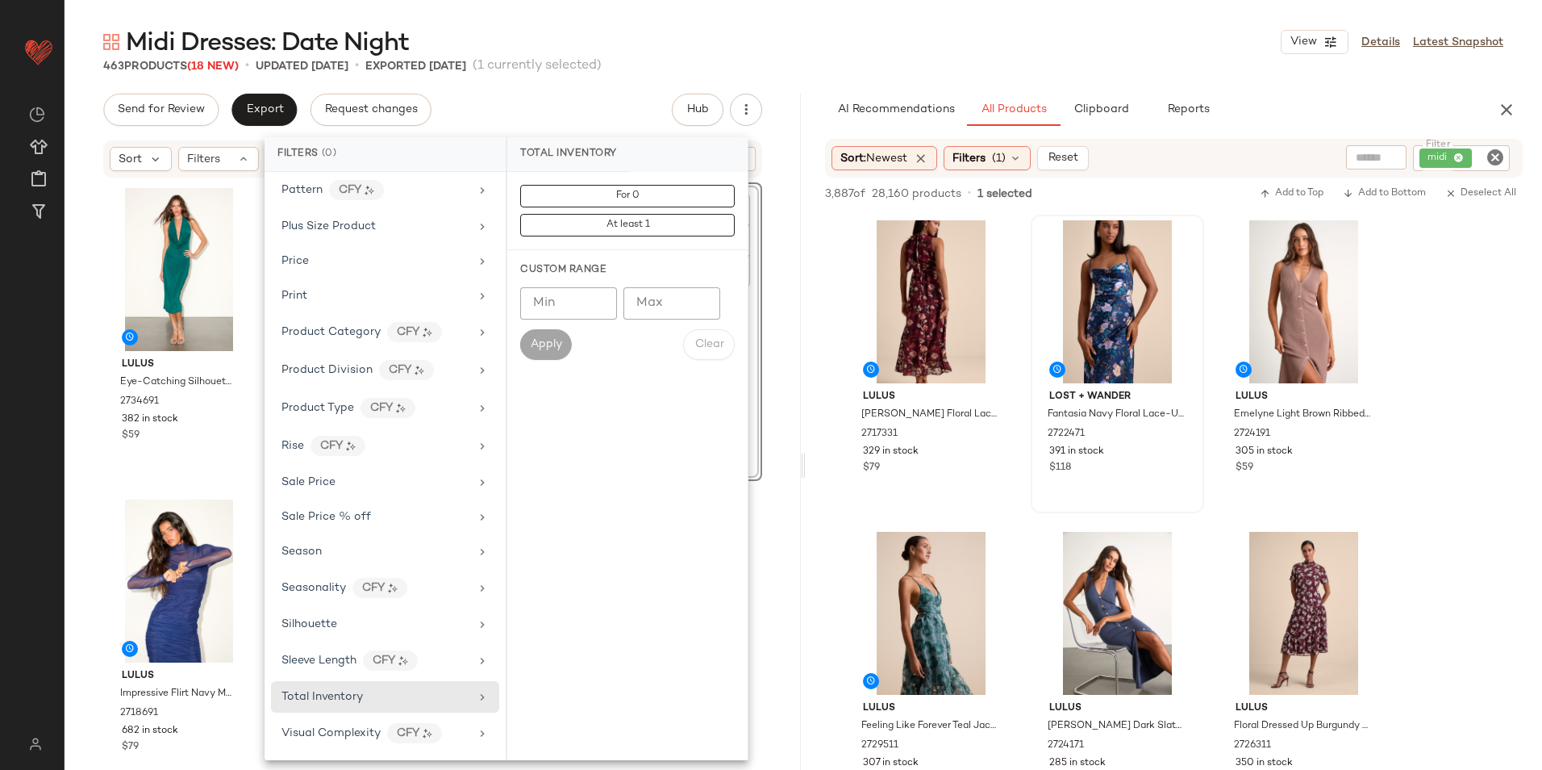
click at [674, 296] on input "Max" at bounding box center [672, 303] width 97 height 32
type input "**"
click at [535, 344] on span "Apply" at bounding box center [546, 344] width 32 height 13
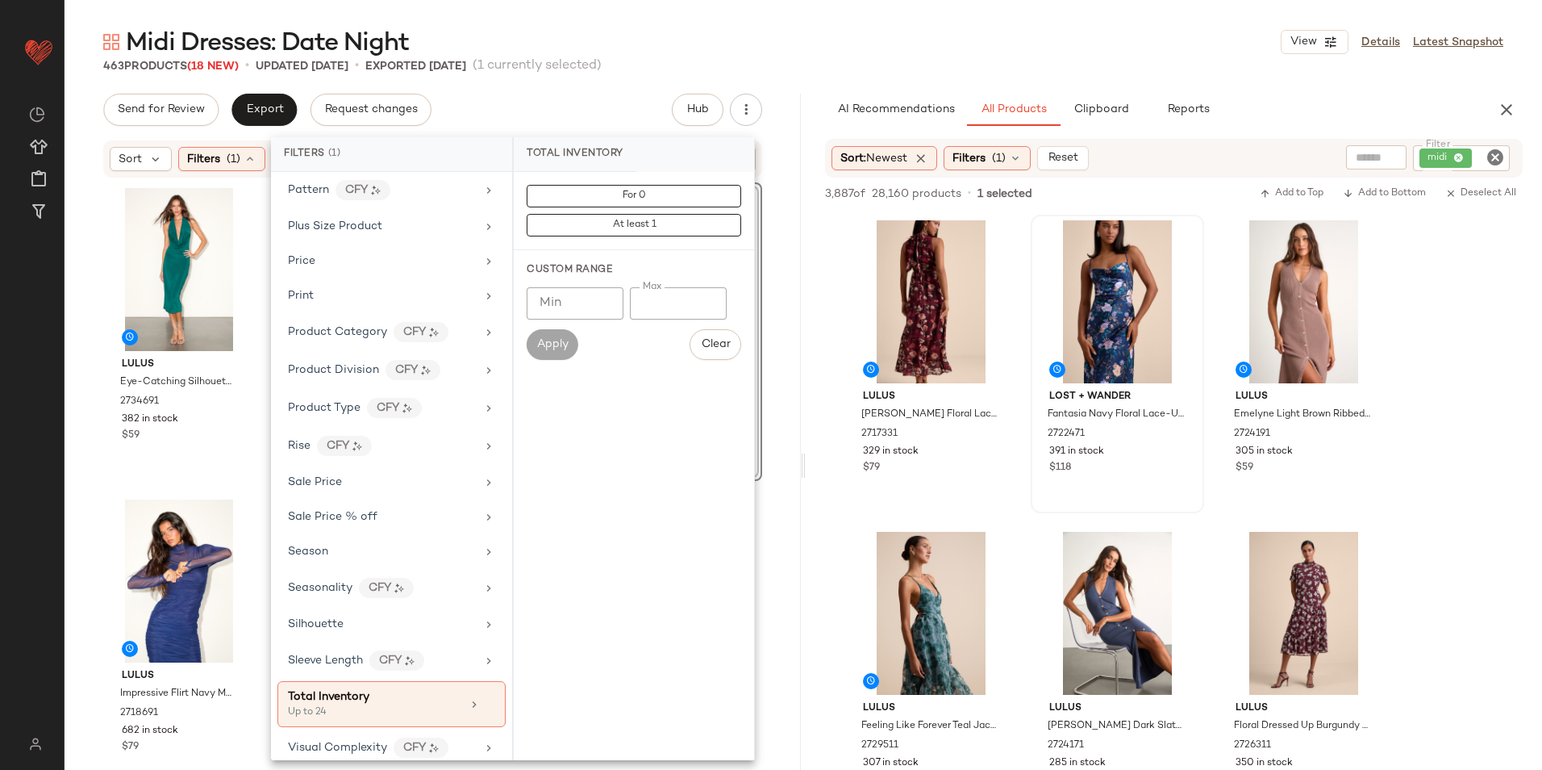
click at [799, 40] on div "Midi Dresses: Date Night View Details Latest Snapshot" at bounding box center [804, 42] width 1478 height 32
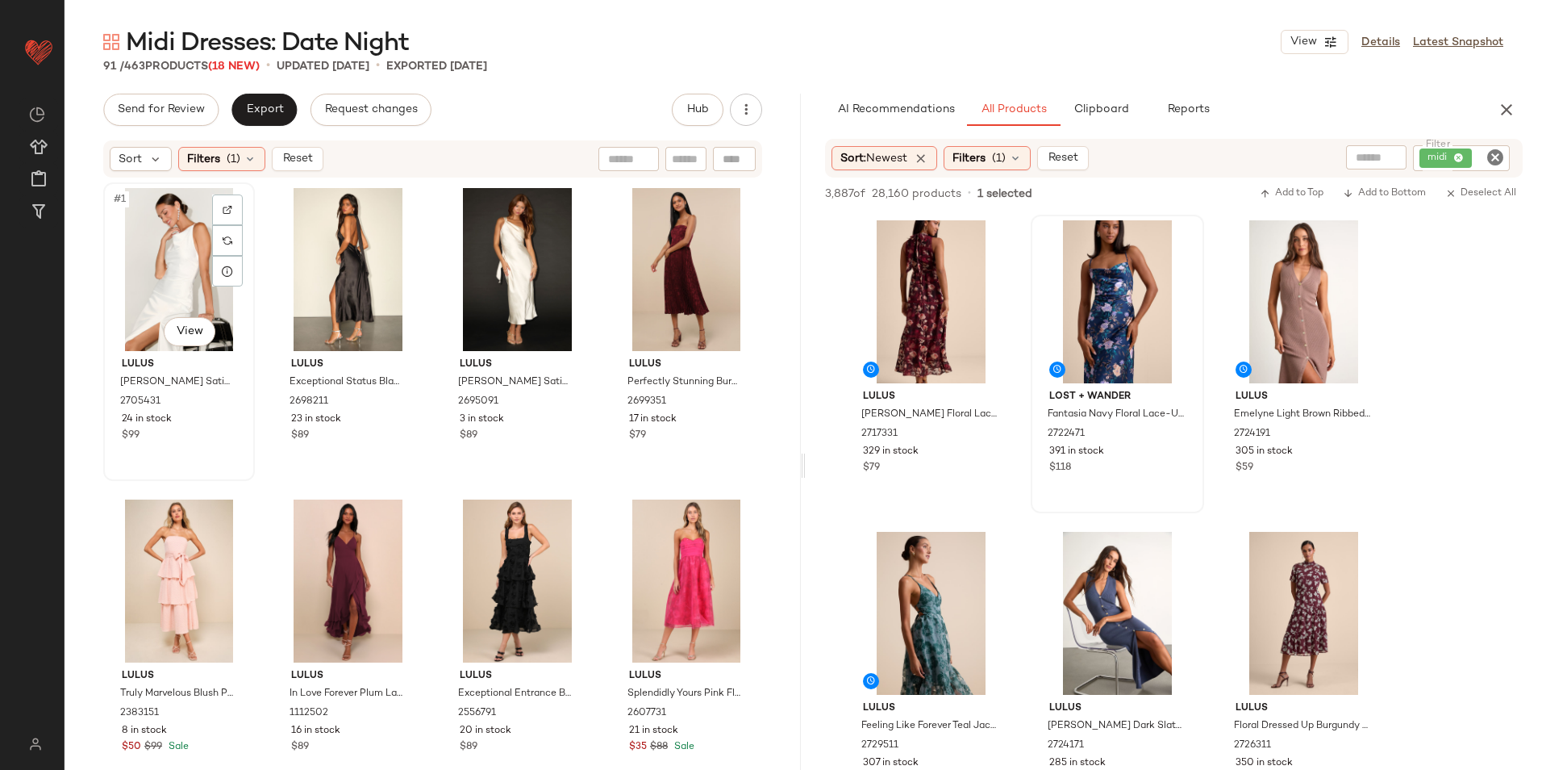
click at [161, 273] on div "#1 View" at bounding box center [179, 269] width 140 height 163
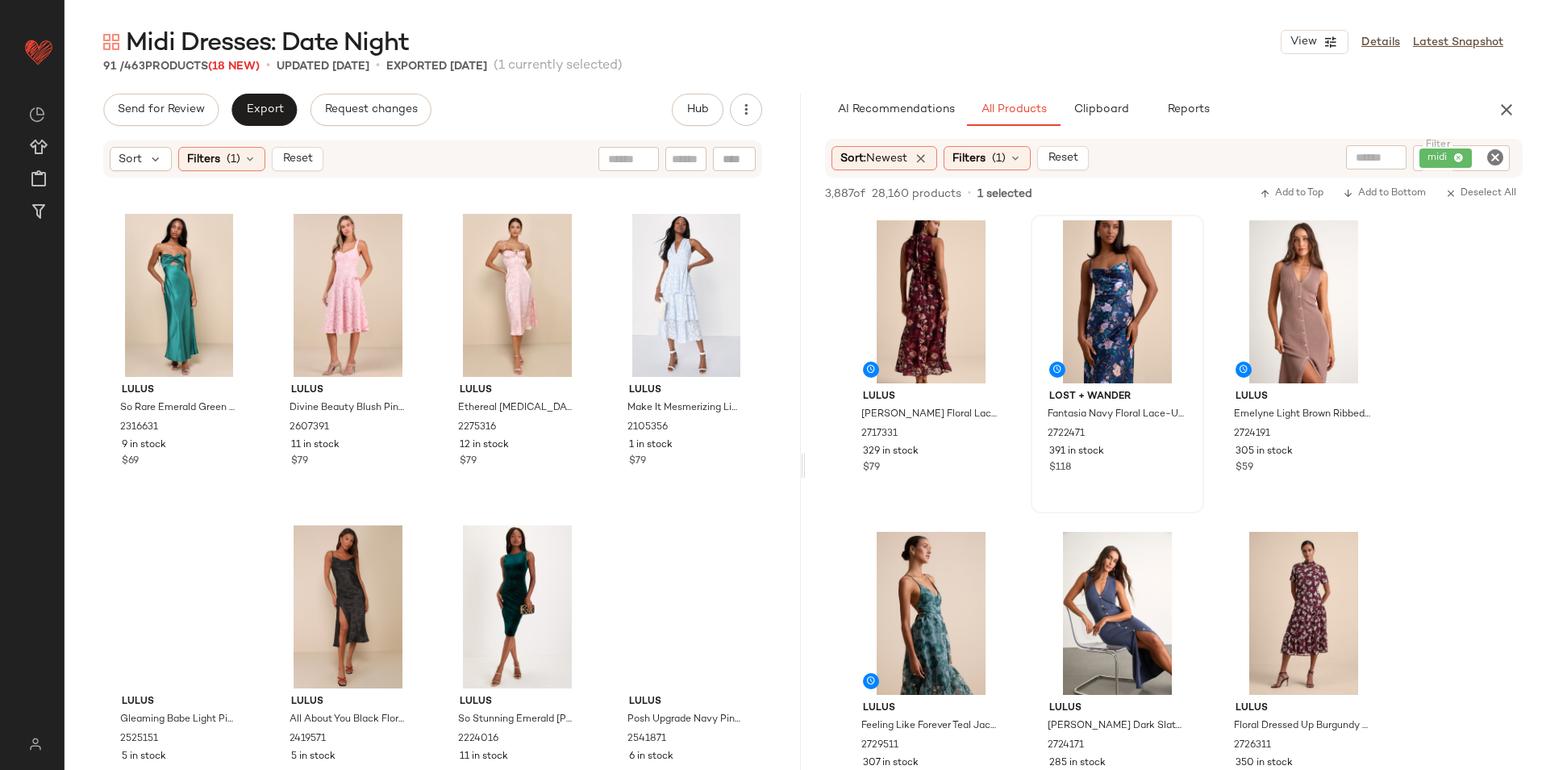
scroll to position [6579, 0]
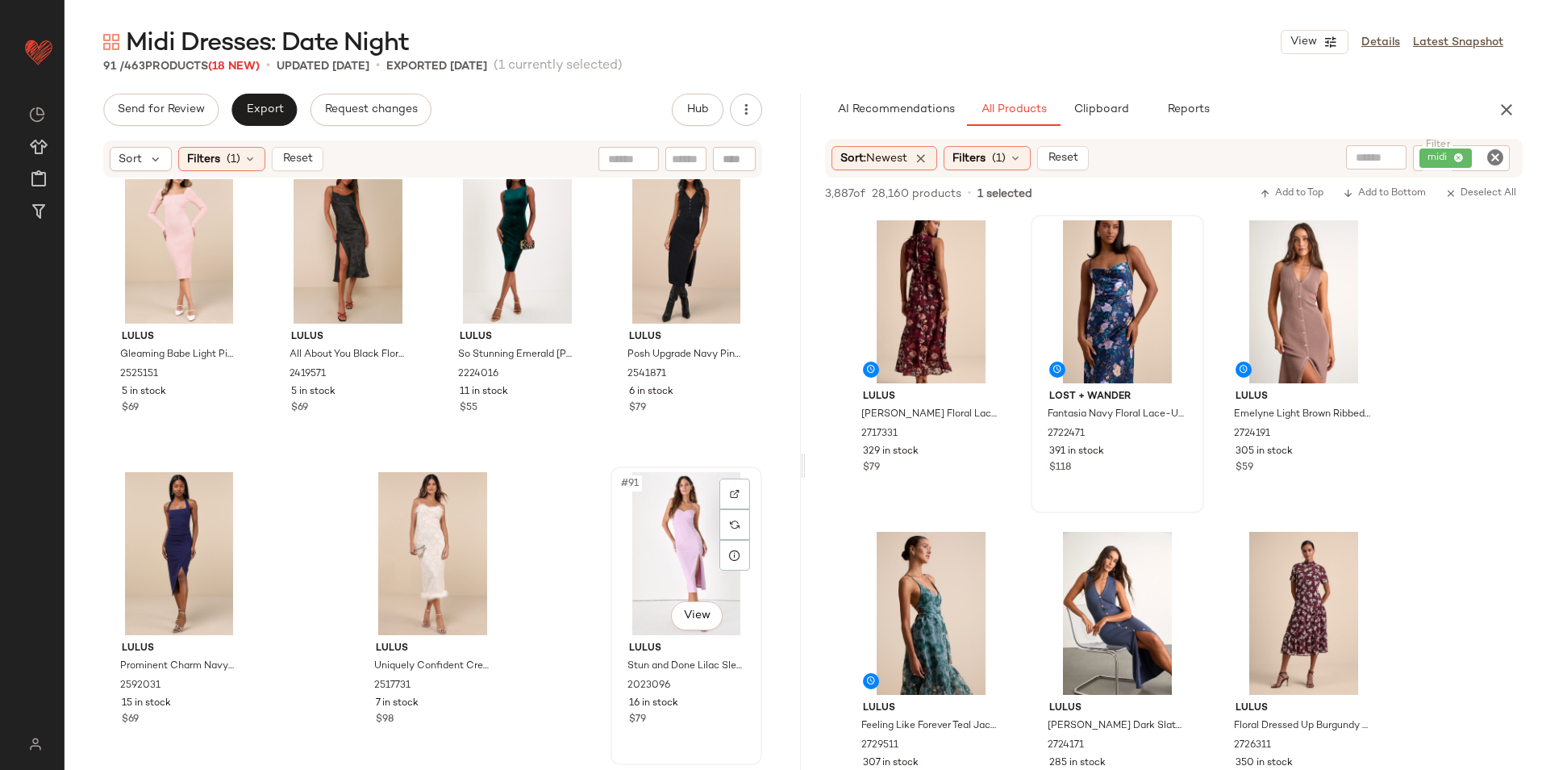
click at [662, 551] on div "#91 View" at bounding box center [686, 553] width 140 height 163
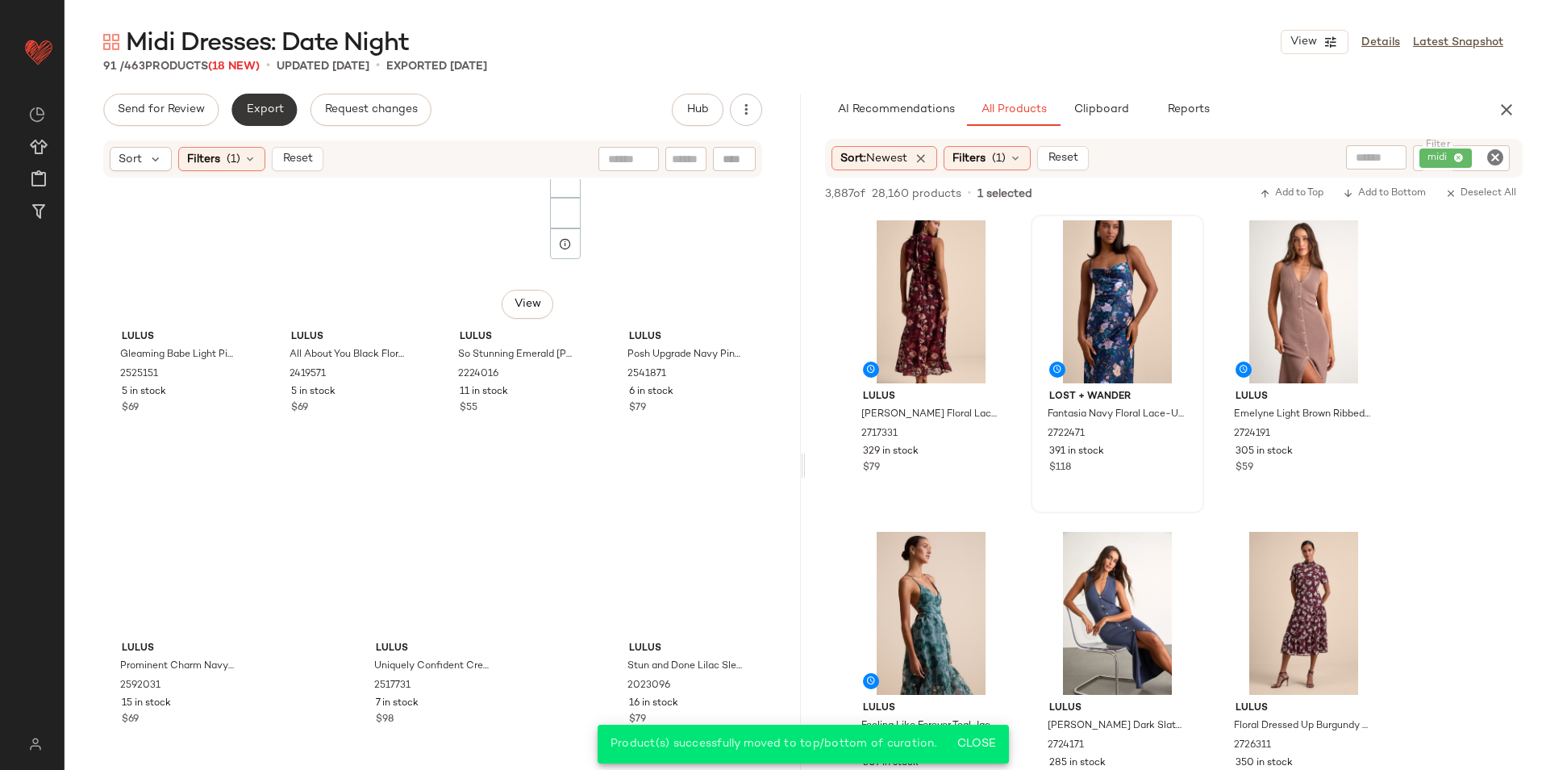
click at [274, 106] on span "Export" at bounding box center [264, 109] width 38 height 13
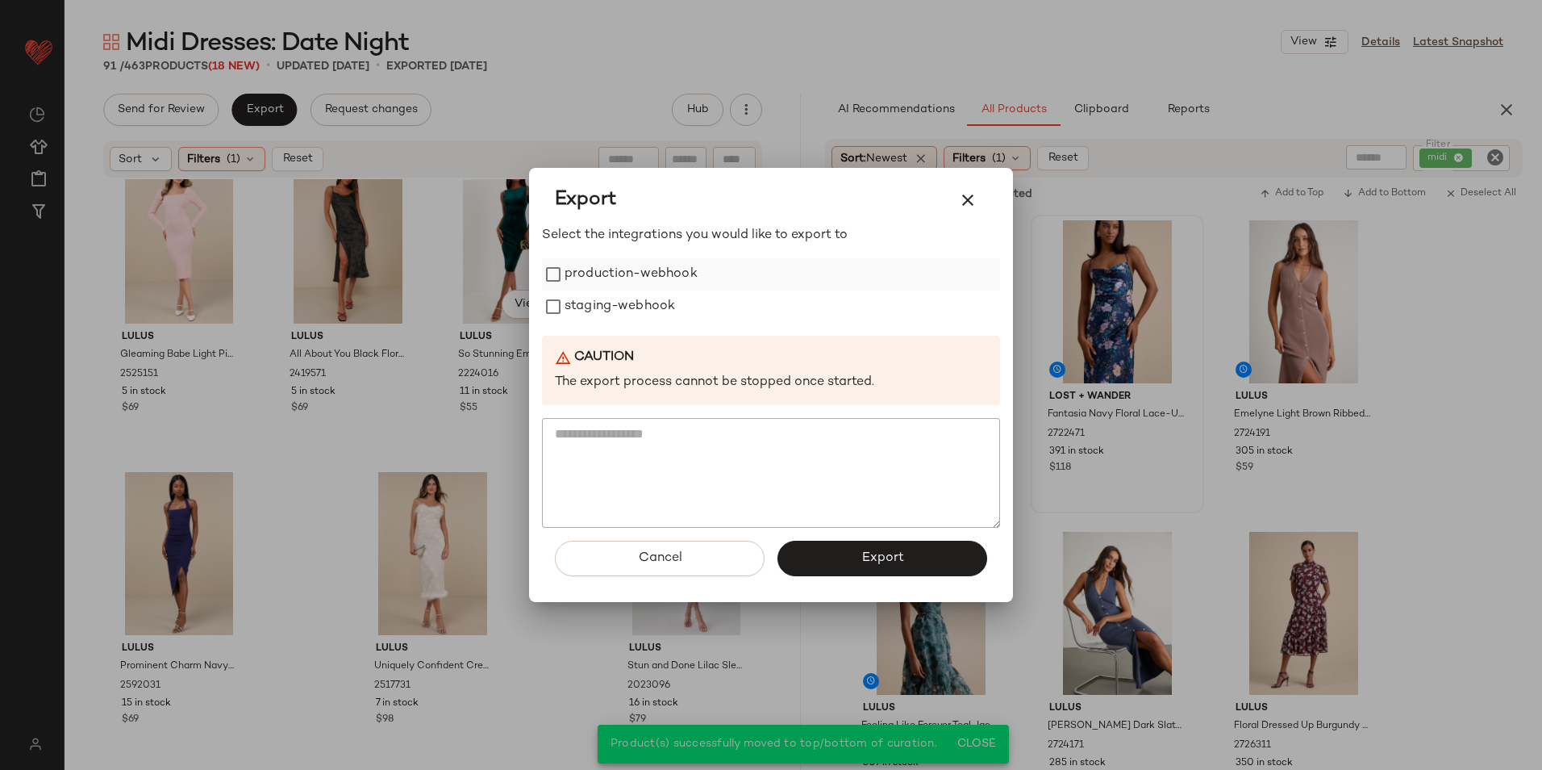
click at [642, 280] on label "production-webhook" at bounding box center [631, 274] width 133 height 32
click at [636, 306] on label "staging-webhook" at bounding box center [620, 306] width 111 height 32
click at [833, 555] on button "Export" at bounding box center [883, 557] width 210 height 35
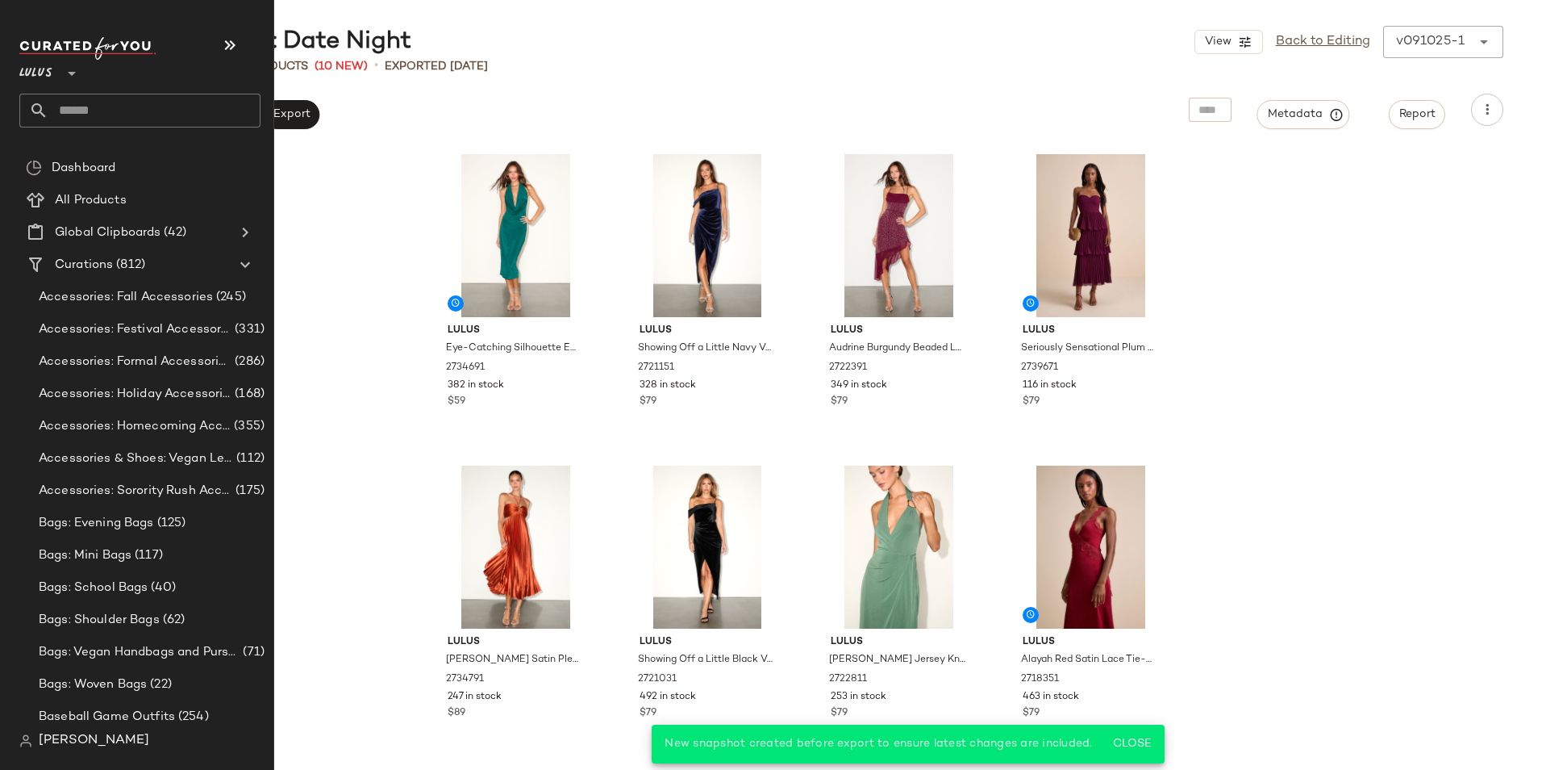
click at [90, 114] on input "text" at bounding box center [154, 111] width 212 height 34
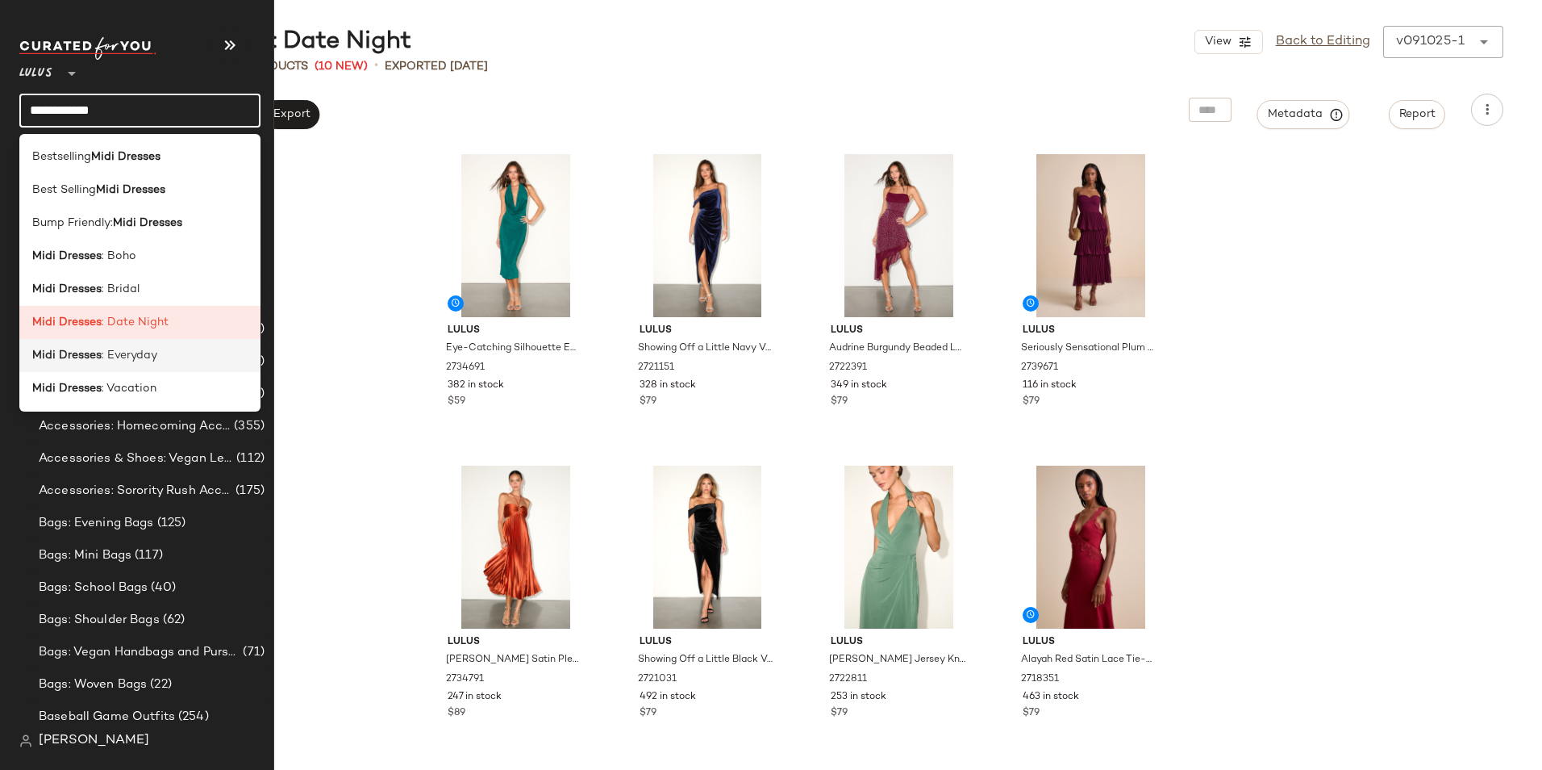
type input "**********"
click at [157, 357] on div "Midi Dresses : Everyday" at bounding box center [139, 355] width 215 height 17
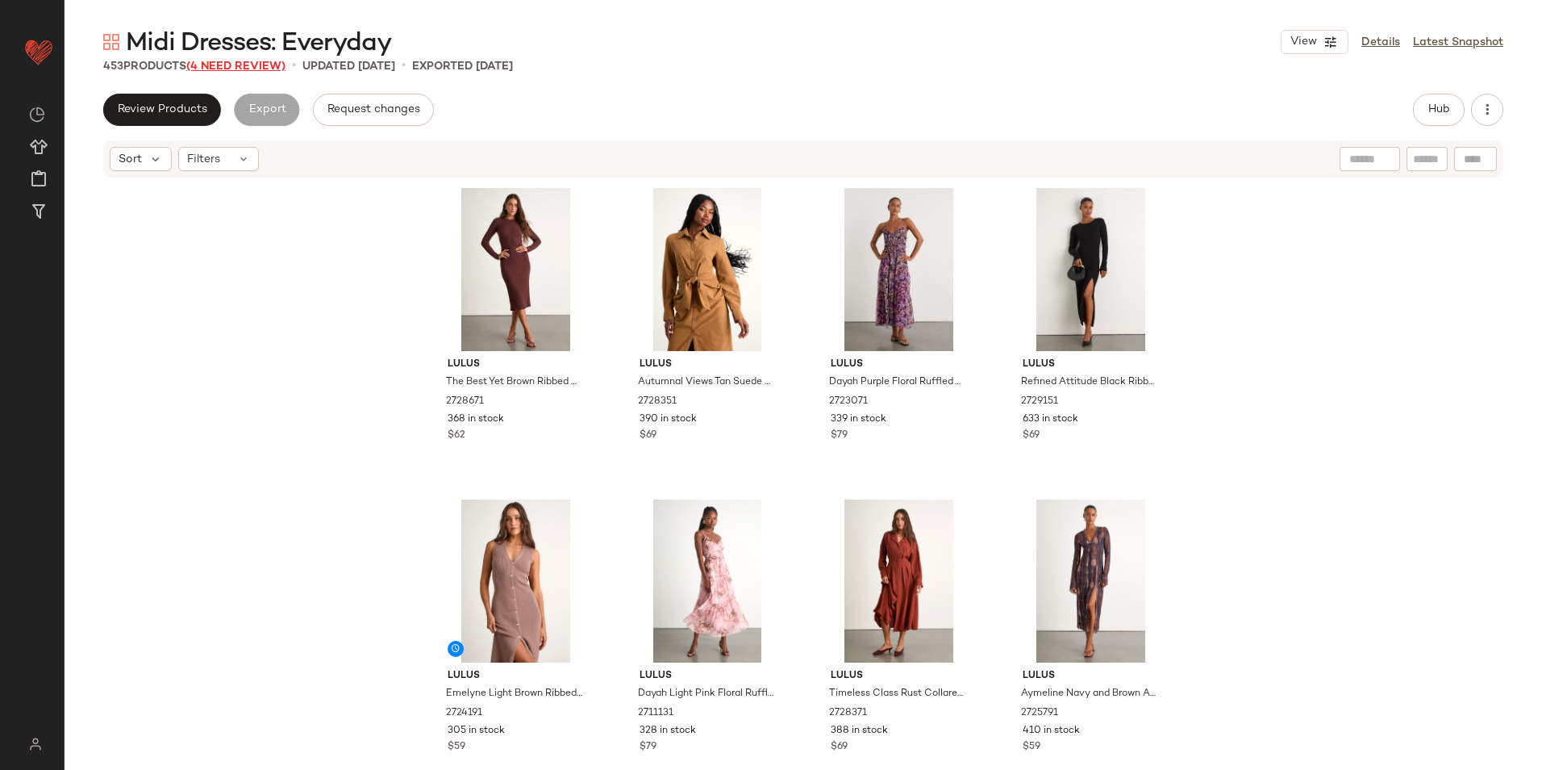
click at [223, 66] on span "(4 Need Review)" at bounding box center [235, 66] width 99 height 12
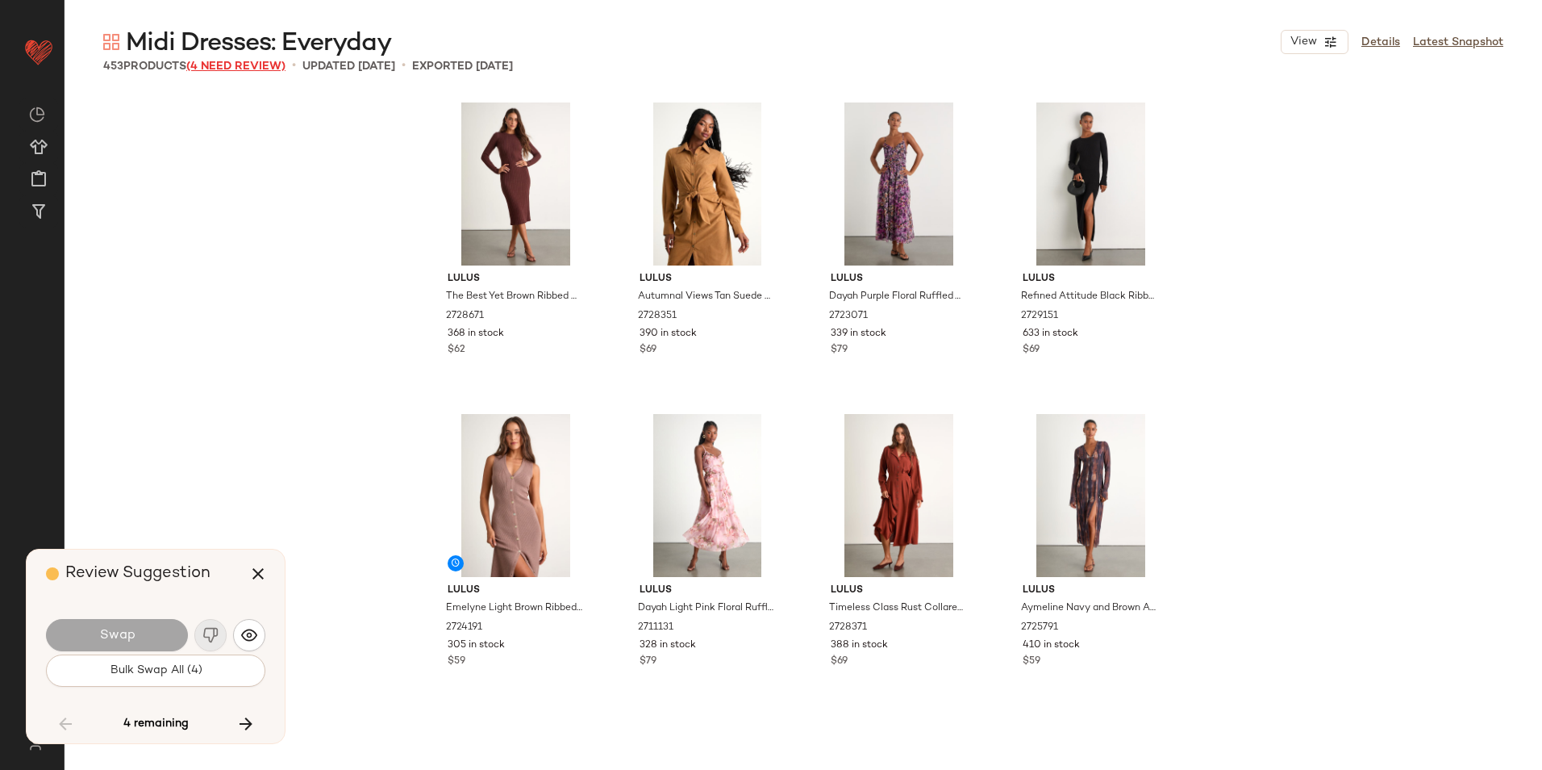
scroll to position [29890, 0]
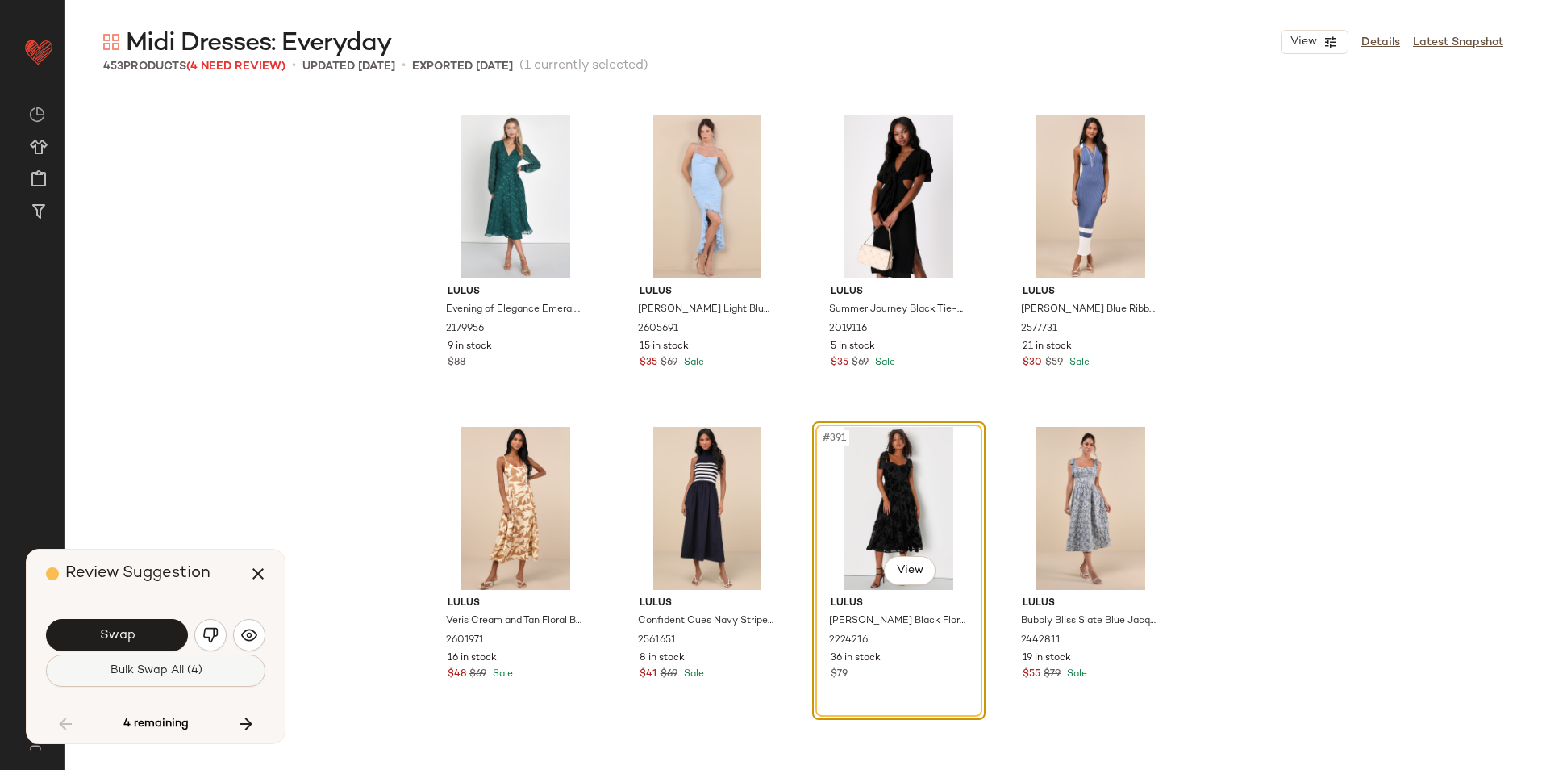
click at [186, 674] on span "Bulk Swap All (4)" at bounding box center [155, 670] width 93 height 13
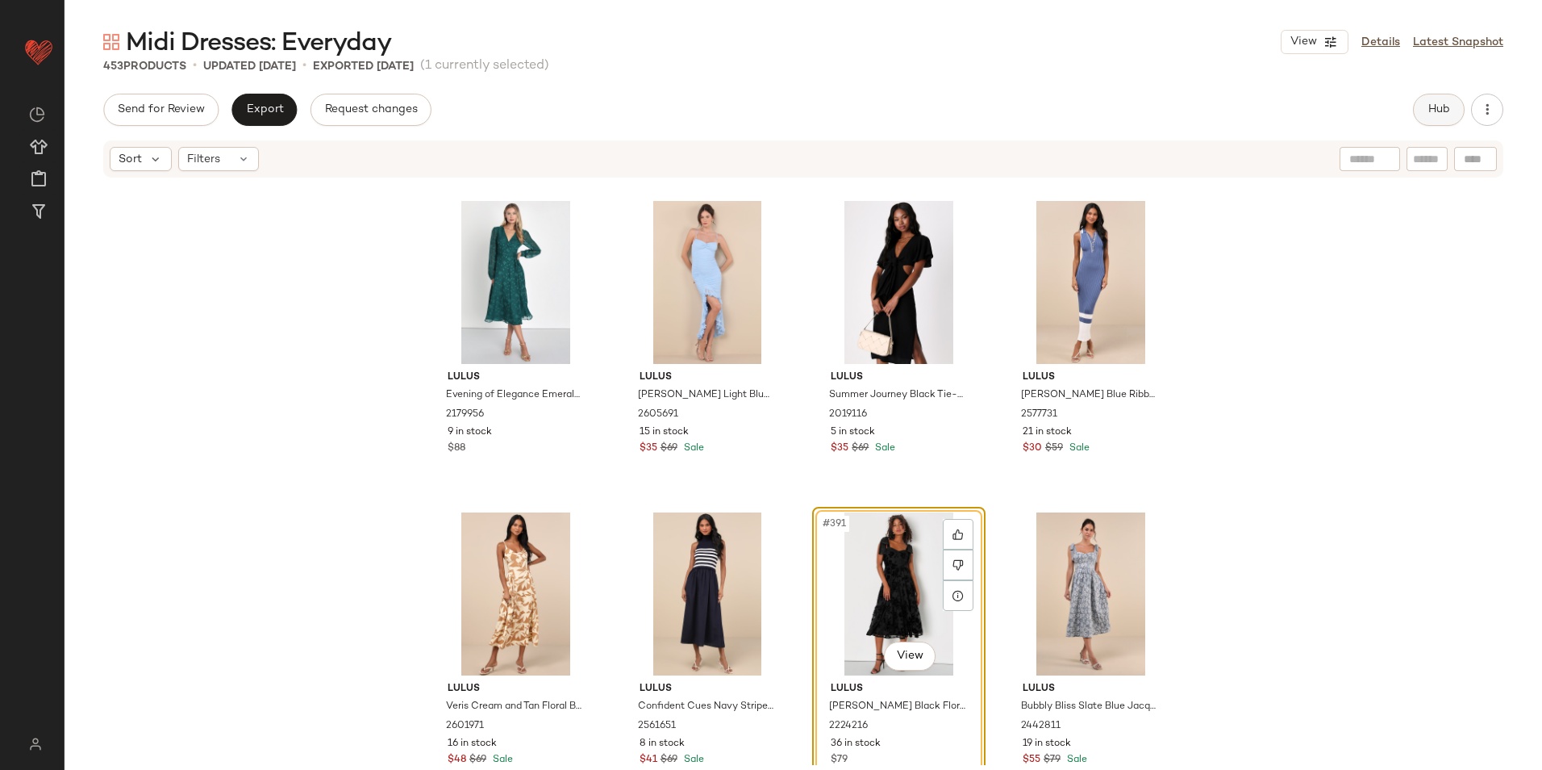
click at [1443, 94] on button "Hub" at bounding box center [1439, 110] width 52 height 32
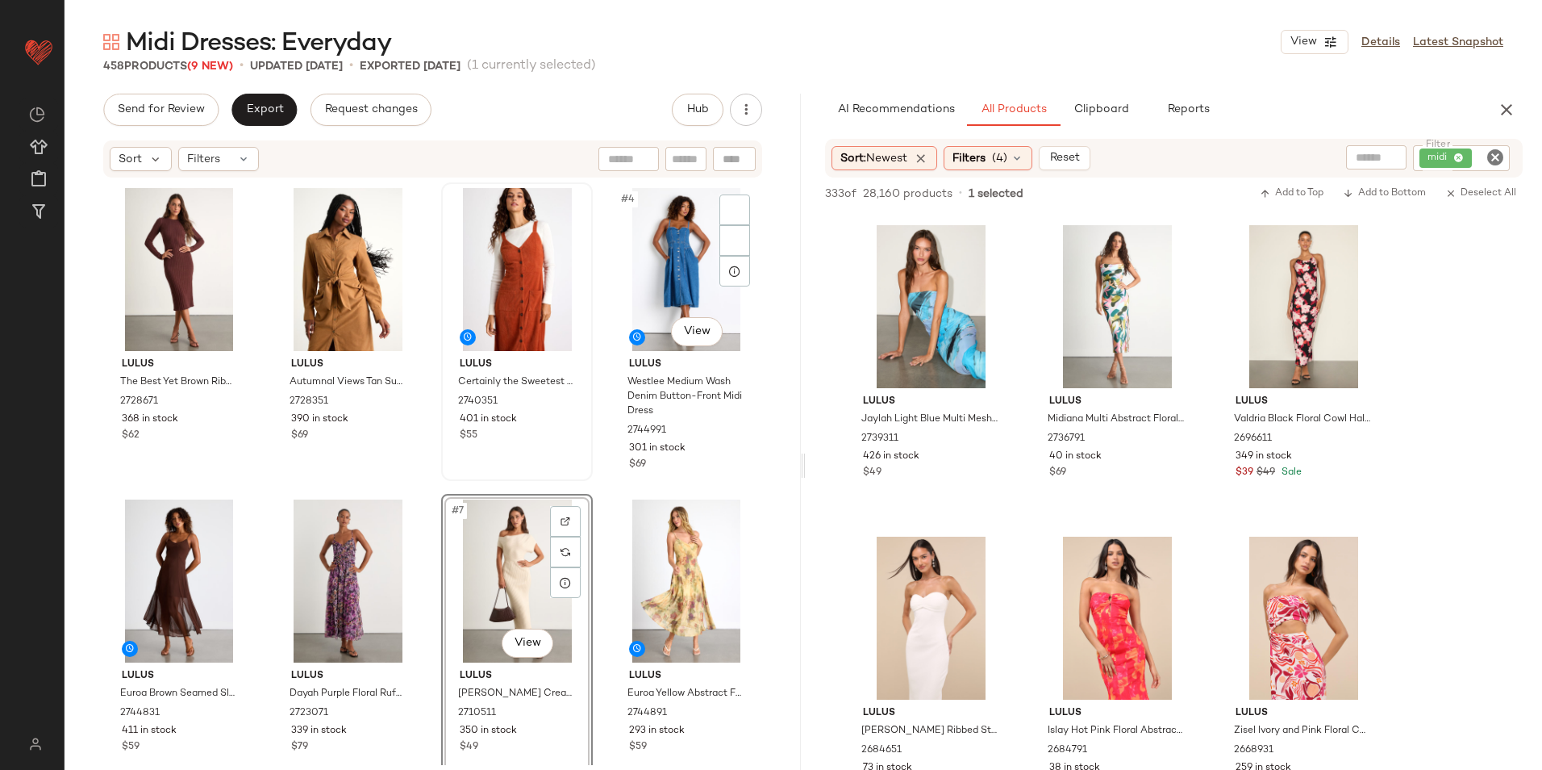
scroll to position [645, 0]
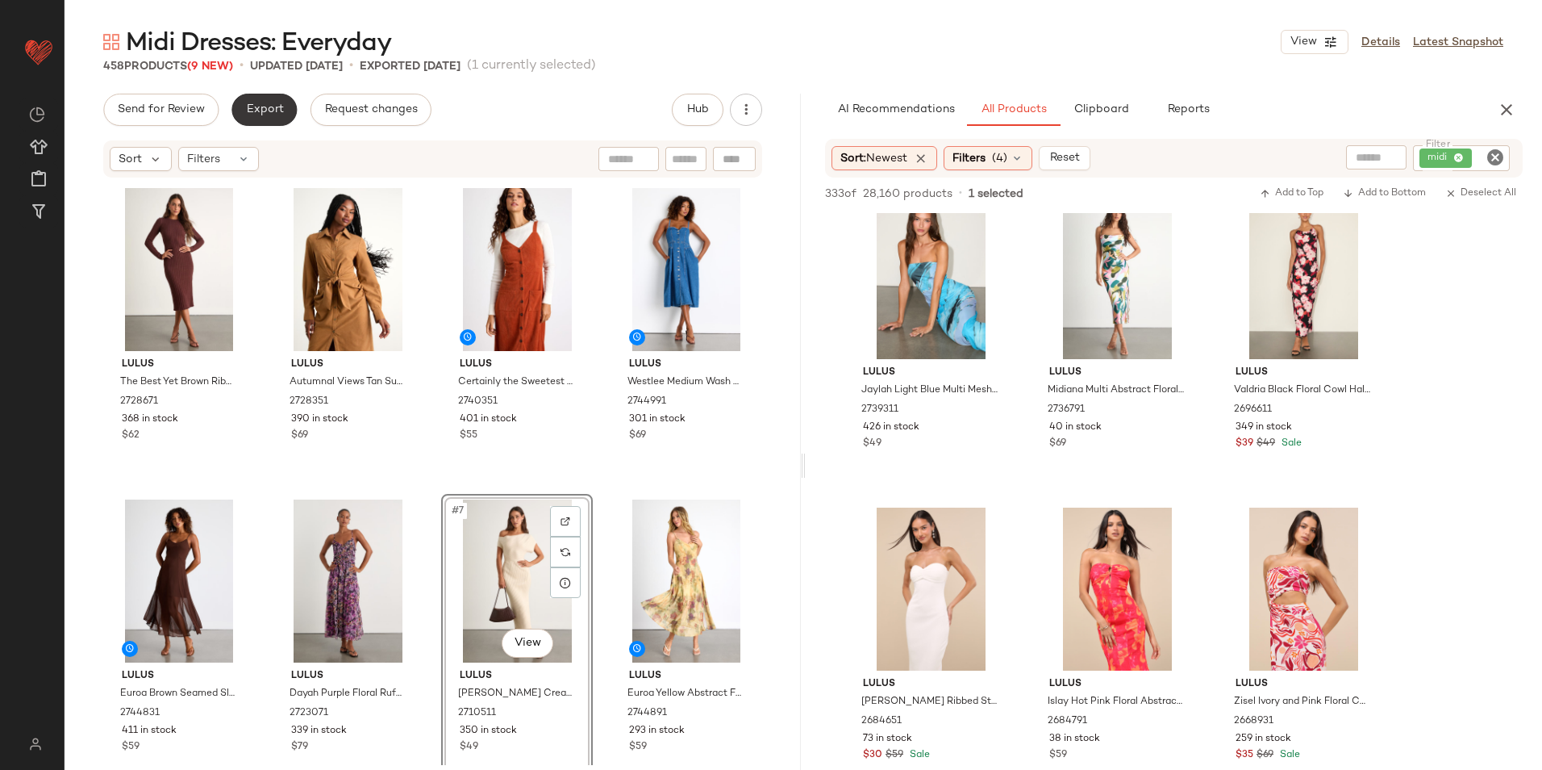
click at [255, 108] on span "Export" at bounding box center [264, 109] width 38 height 13
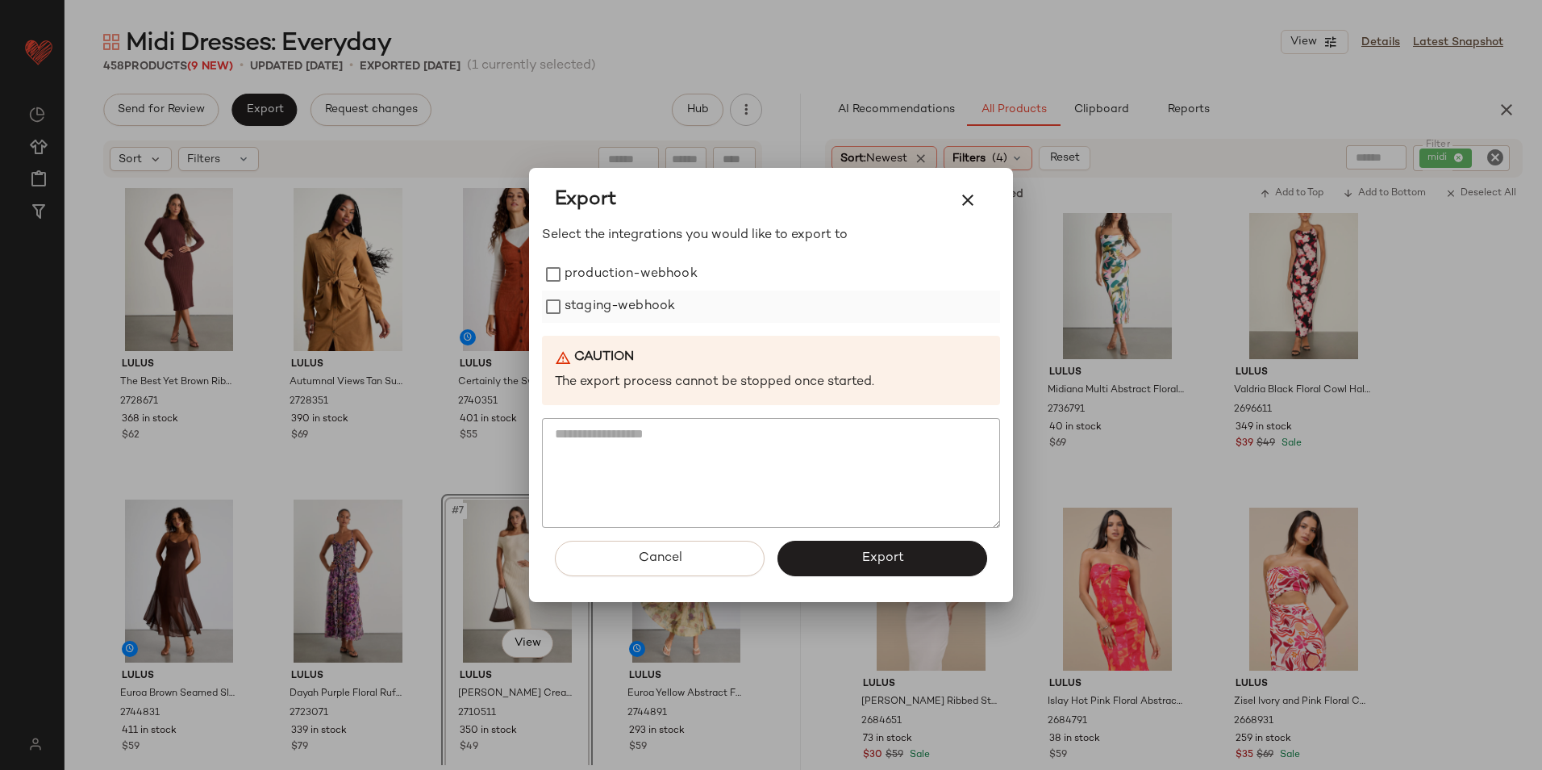
drag, startPoint x: 641, startPoint y: 281, endPoint x: 641, endPoint y: 311, distance: 29.8
click at [641, 286] on label "production-webhook" at bounding box center [631, 274] width 133 height 32
click at [641, 311] on label "staging-webhook" at bounding box center [620, 306] width 111 height 32
click at [857, 559] on button "Export" at bounding box center [883, 557] width 210 height 35
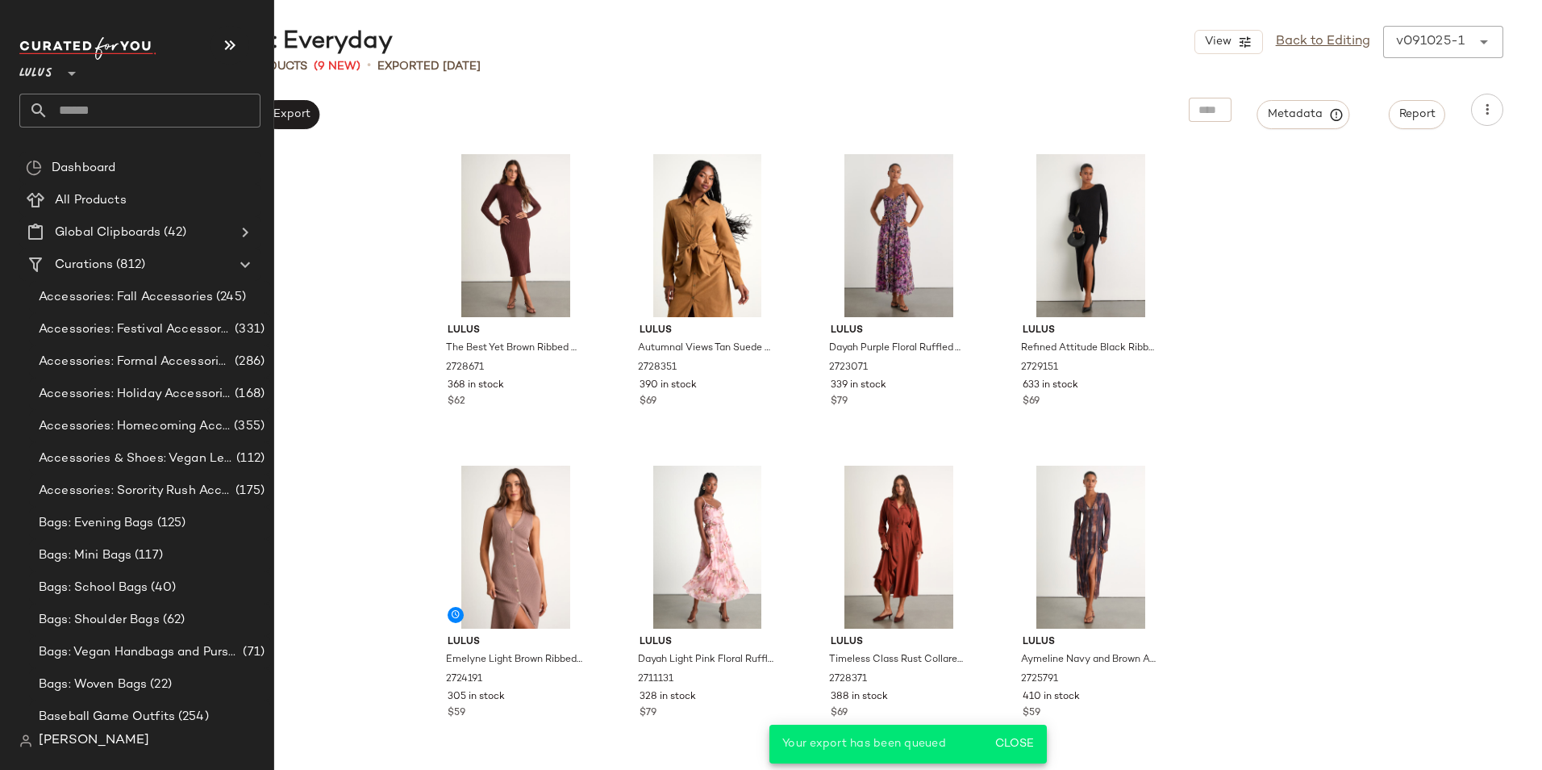
click at [111, 111] on input "text" at bounding box center [154, 111] width 212 height 34
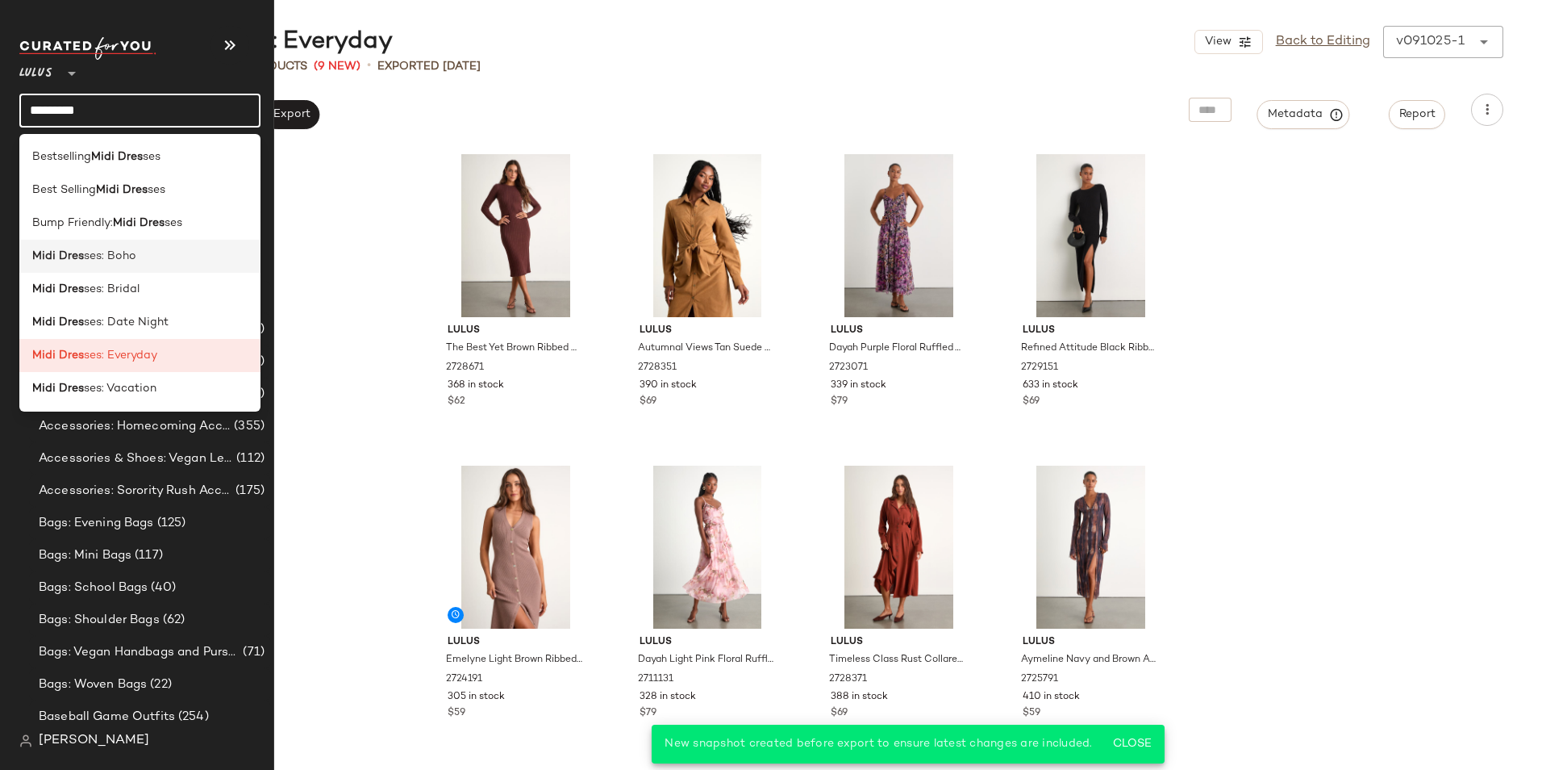
type input "*********"
click at [128, 267] on div "Midi Dres ses: Boho" at bounding box center [139, 256] width 241 height 33
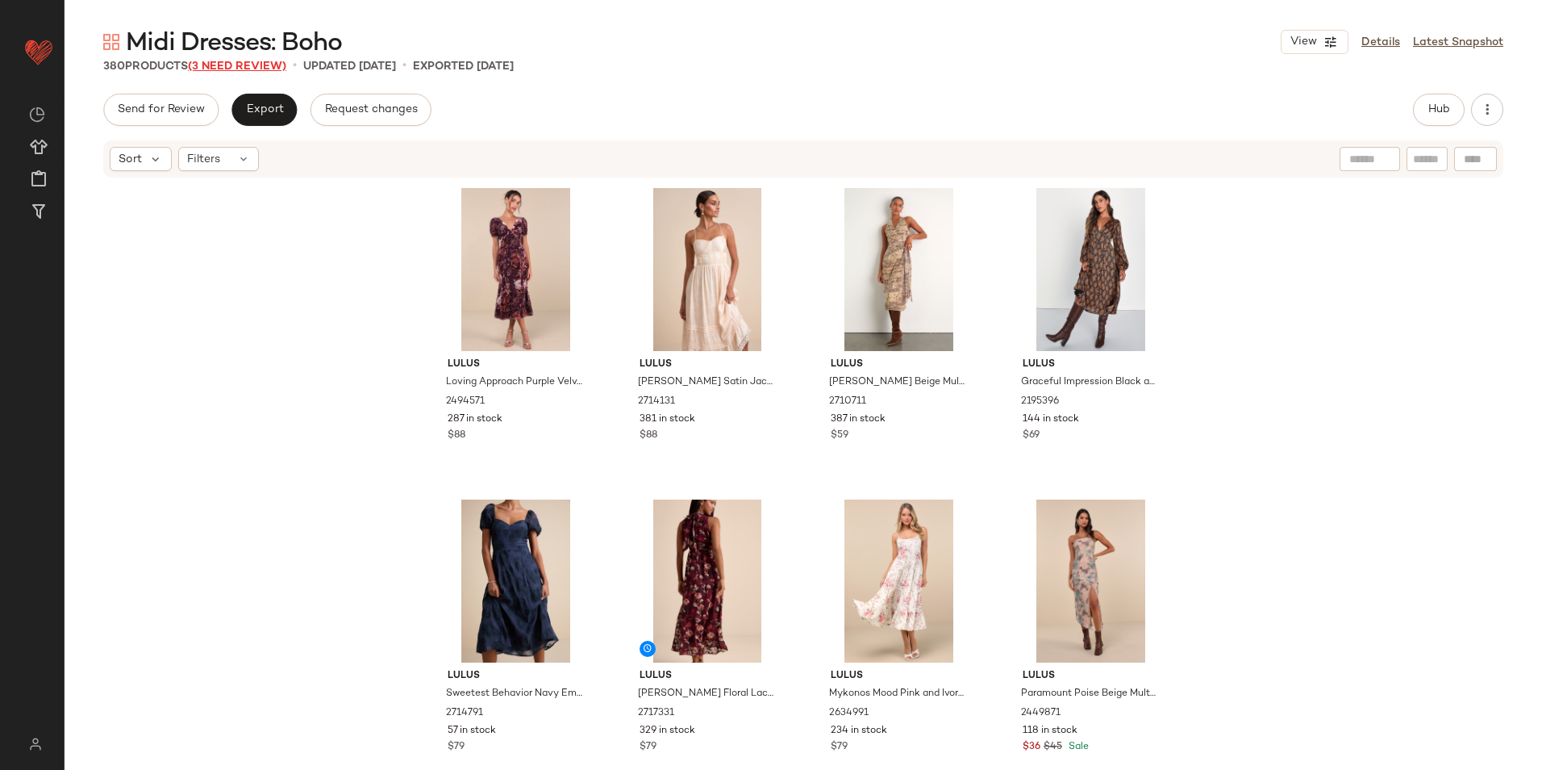
click at [236, 62] on span "(3 Need Review)" at bounding box center [237, 66] width 98 height 12
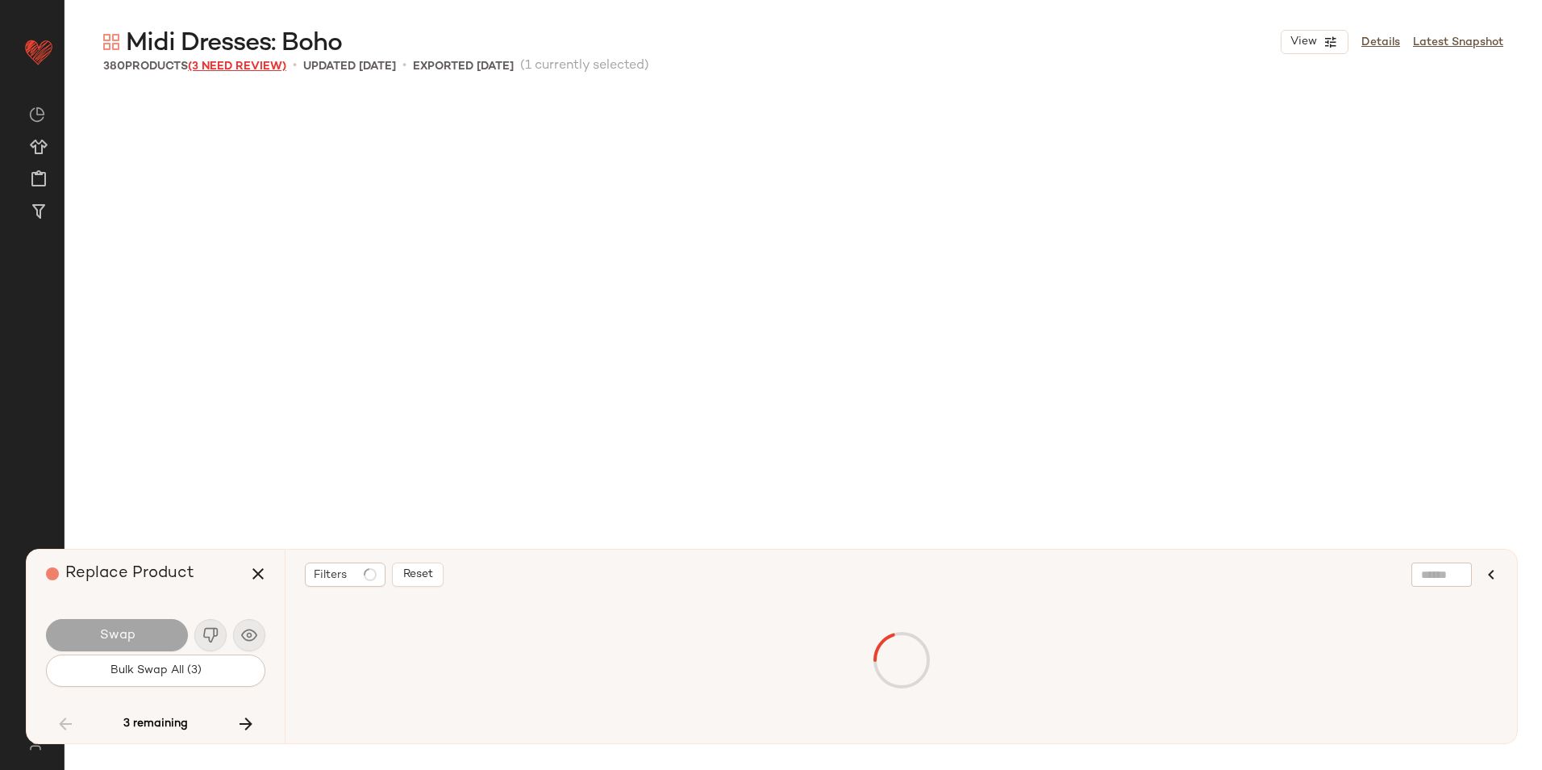
scroll to position [23663, 0]
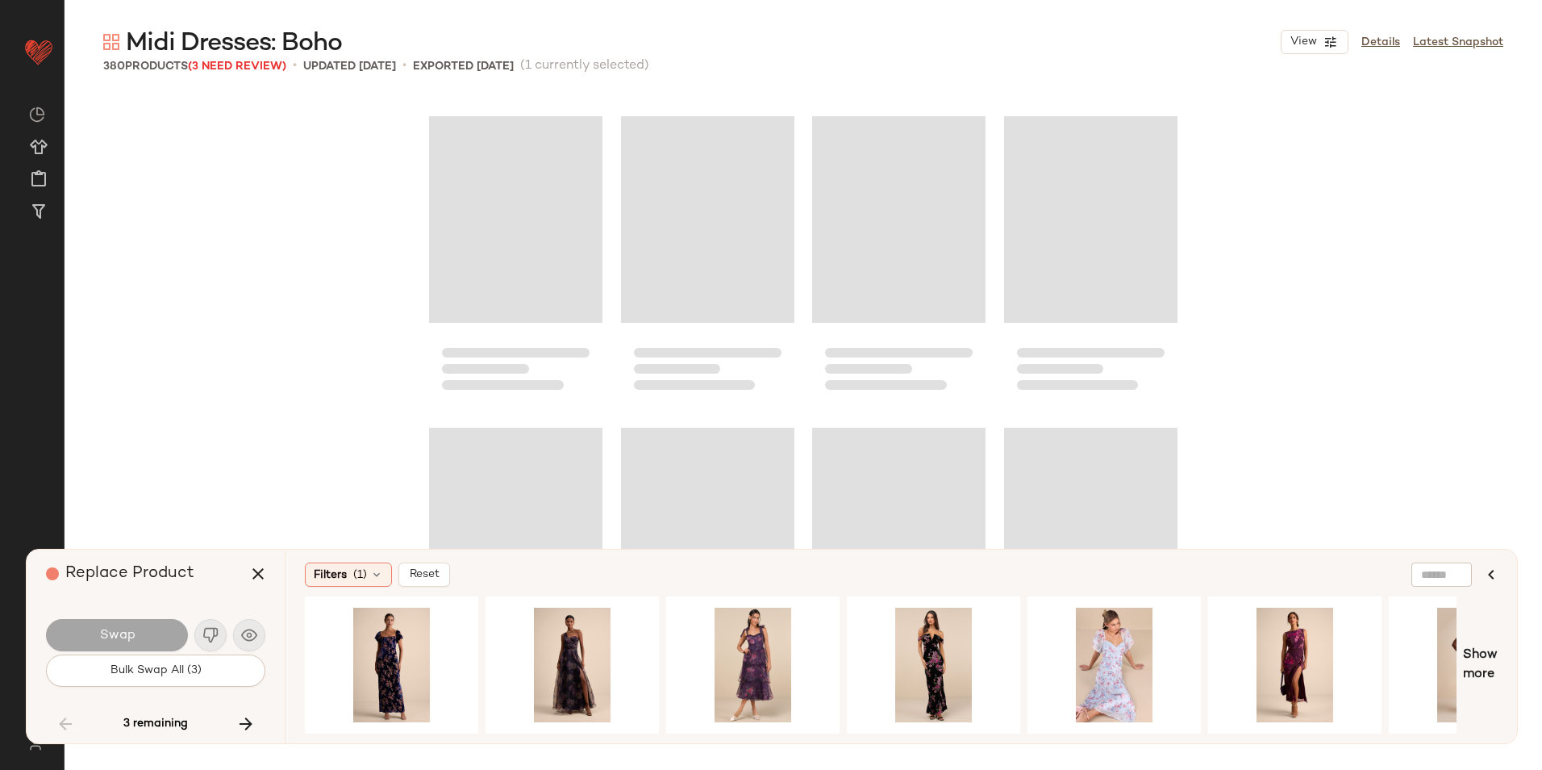
click at [174, 651] on div "Swap" at bounding box center [155, 634] width 219 height 39
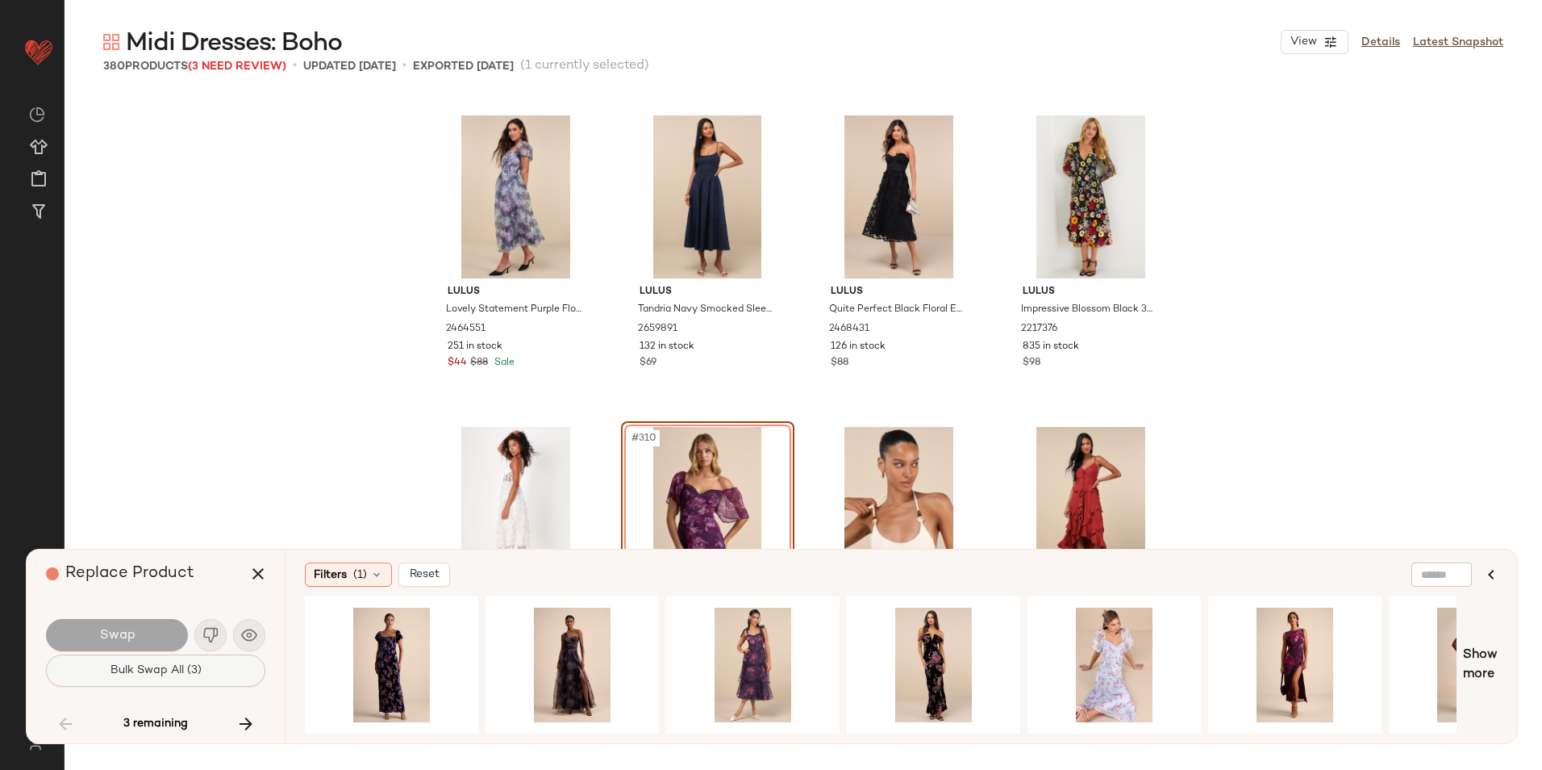
click at [162, 664] on span "Bulk Swap All (3)" at bounding box center [156, 670] width 92 height 13
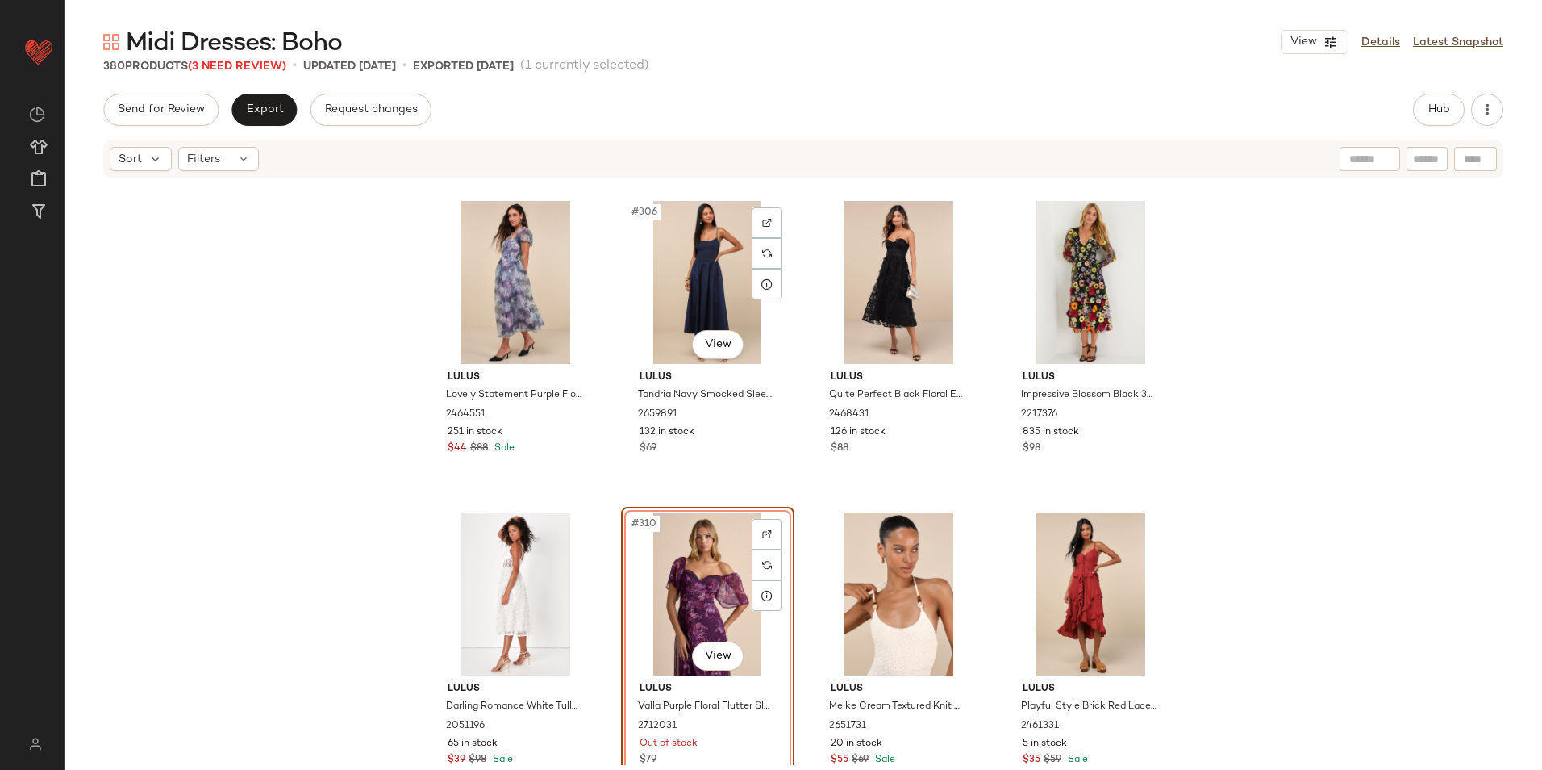
scroll to position [23986, 0]
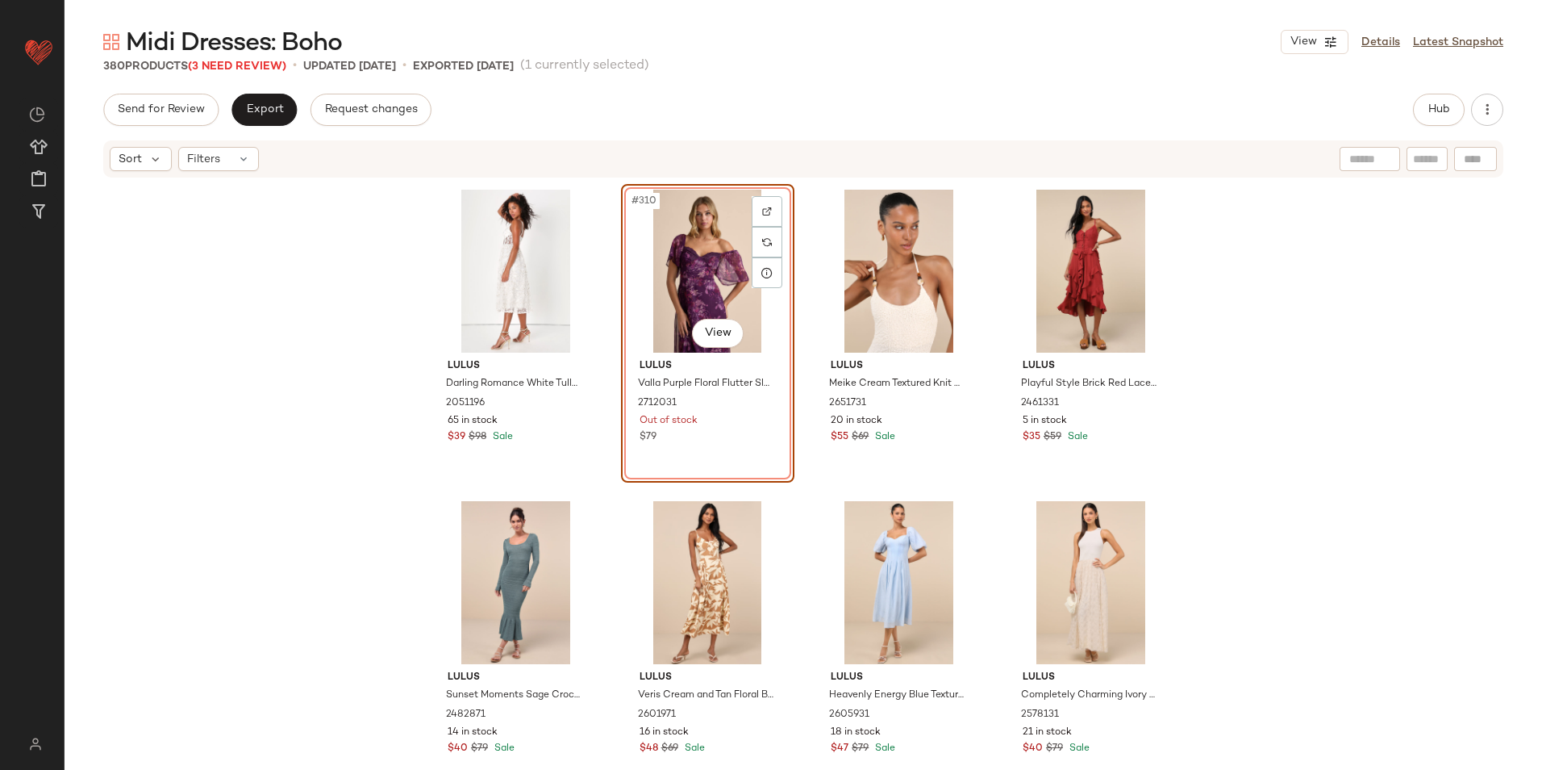
click at [702, 277] on div "#310 View" at bounding box center [708, 271] width 162 height 163
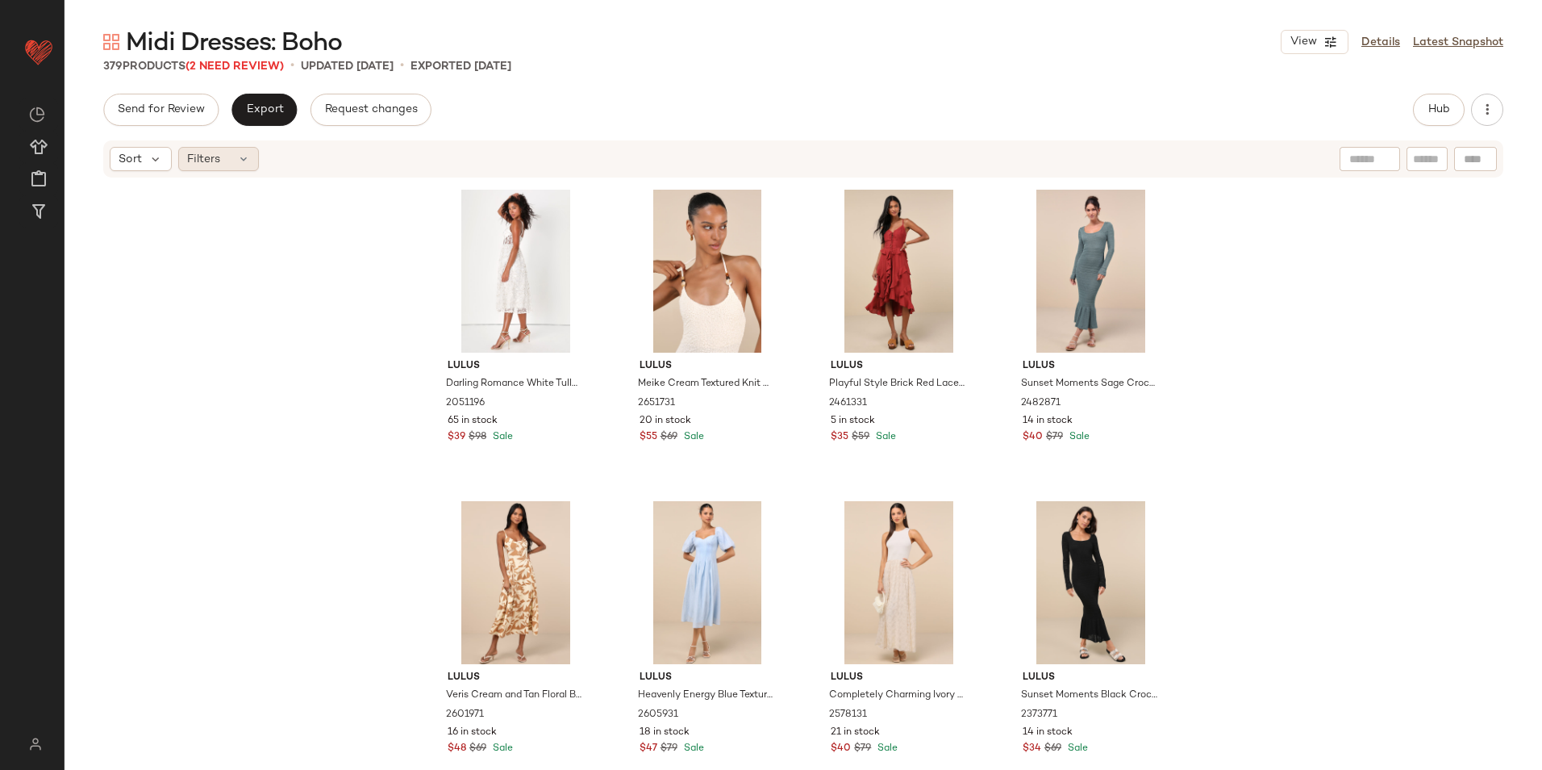
click at [216, 154] on span "Filters" at bounding box center [203, 159] width 33 height 17
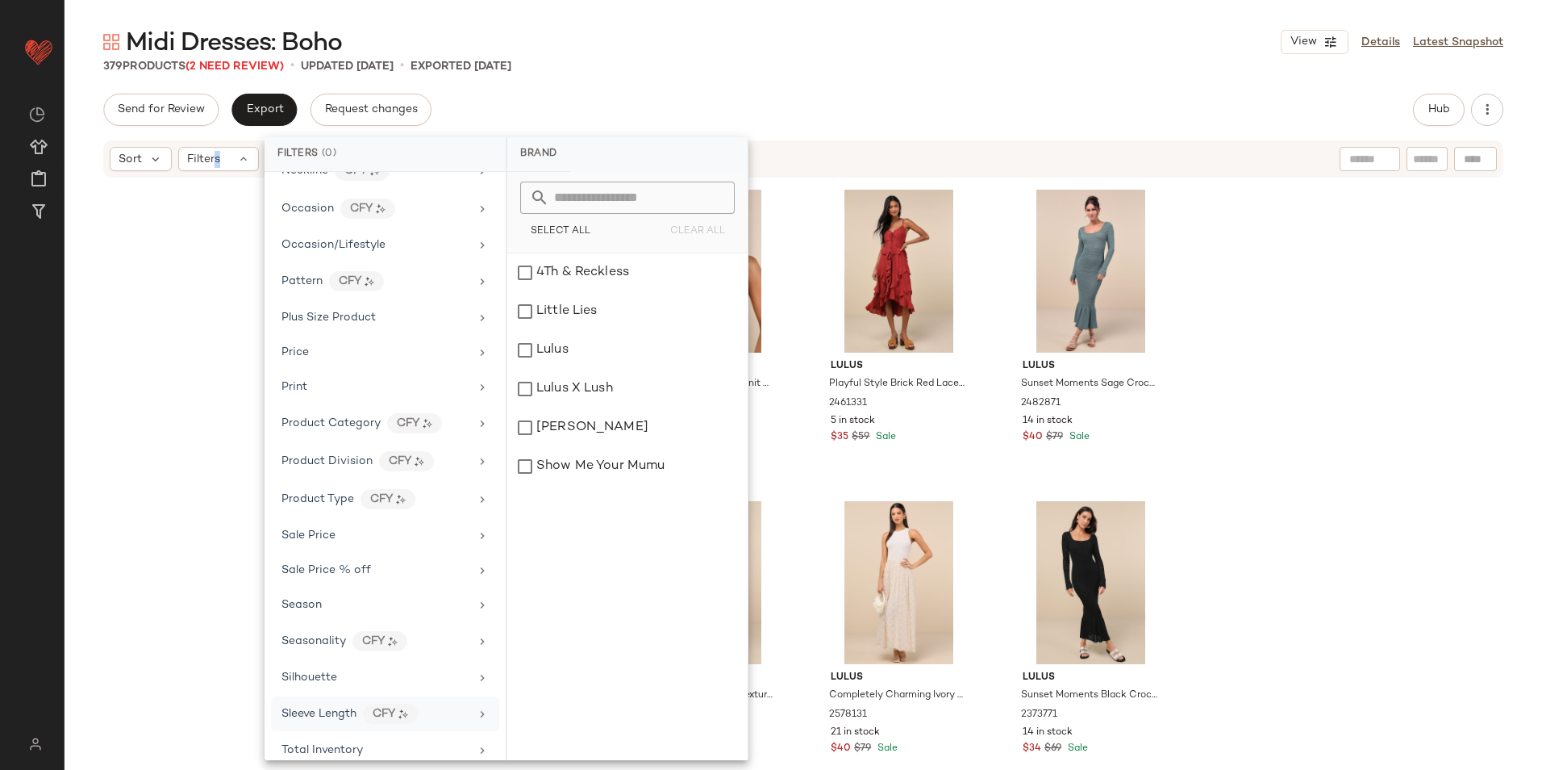
scroll to position [832, 0]
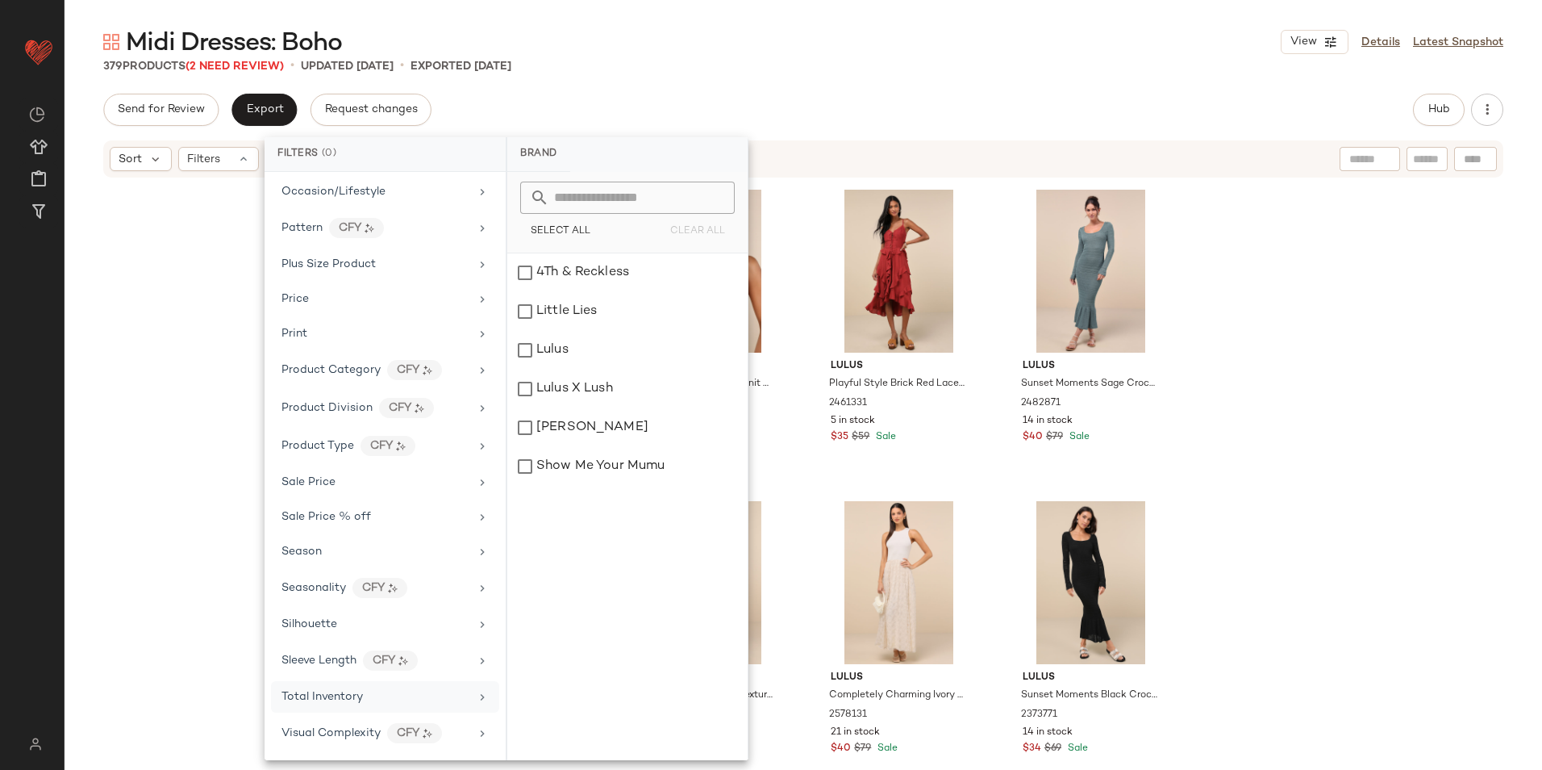
drag, startPoint x: 323, startPoint y: 694, endPoint x: 417, endPoint y: 549, distance: 172.1
click at [323, 694] on span "Total Inventory" at bounding box center [322, 696] width 81 height 12
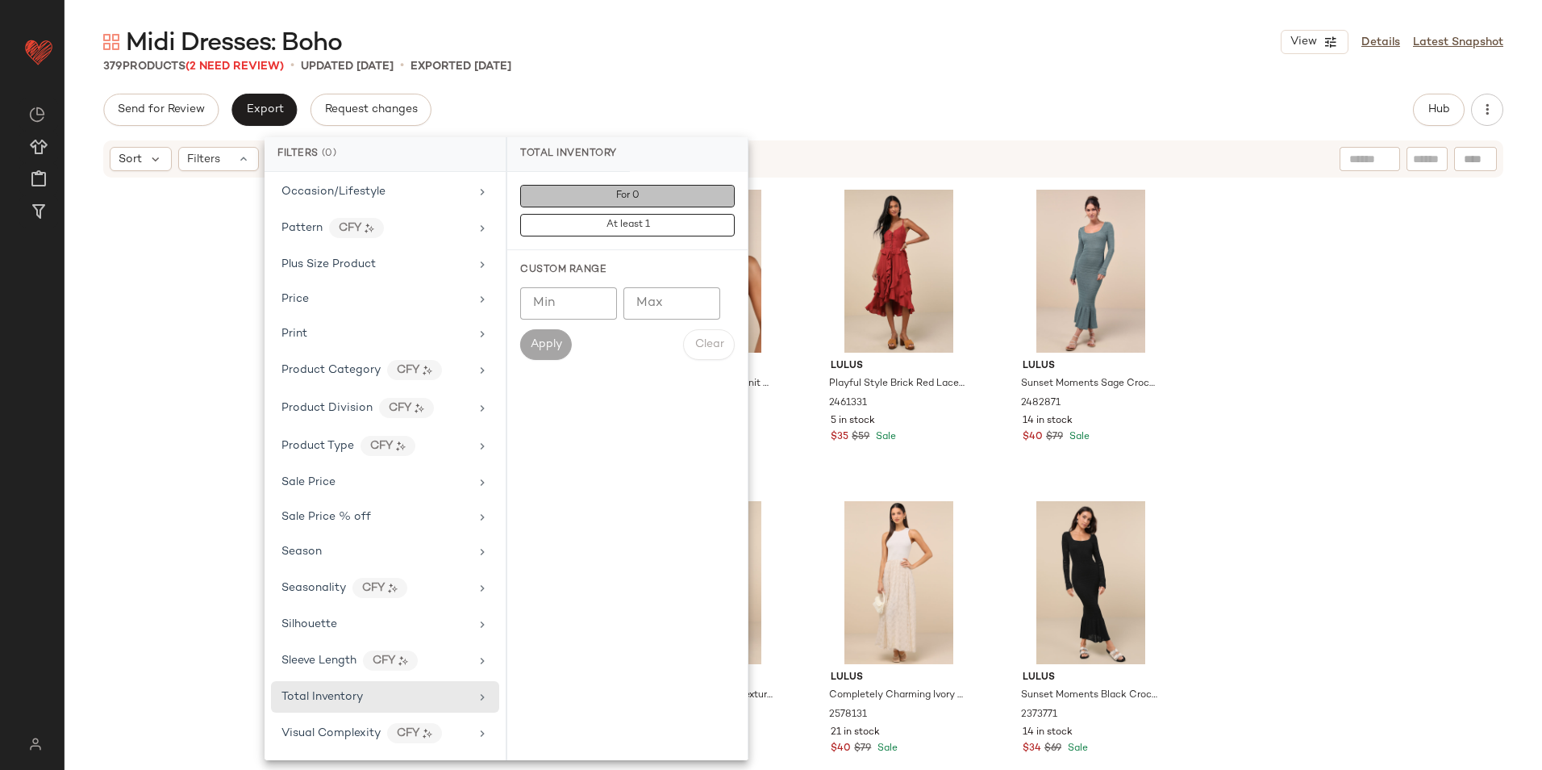
click at [622, 195] on span "For 0" at bounding box center [627, 195] width 24 height 11
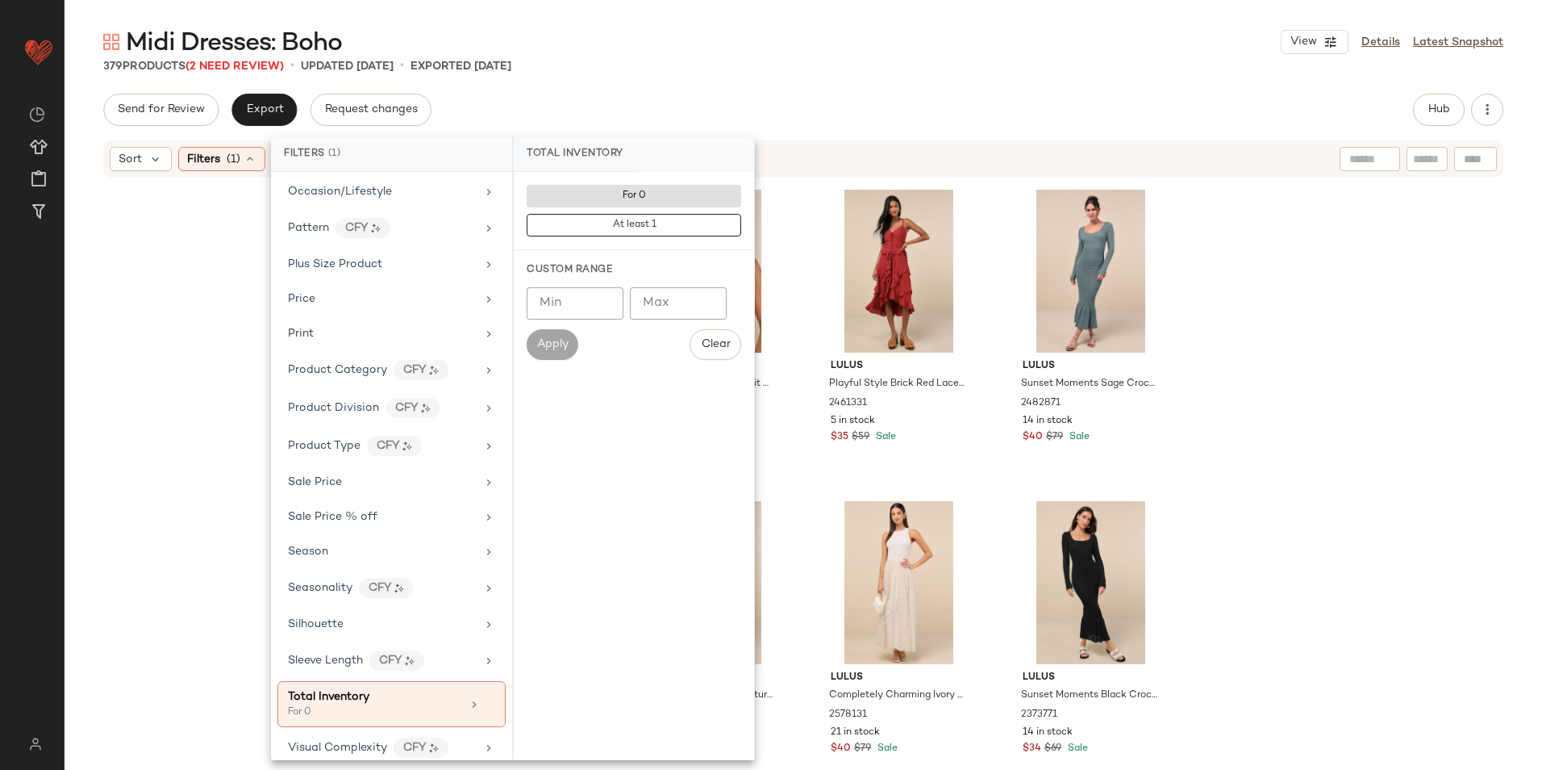
click at [735, 56] on div "Midi Dresses: Boho View Details Latest Snapshot" at bounding box center [804, 42] width 1478 height 32
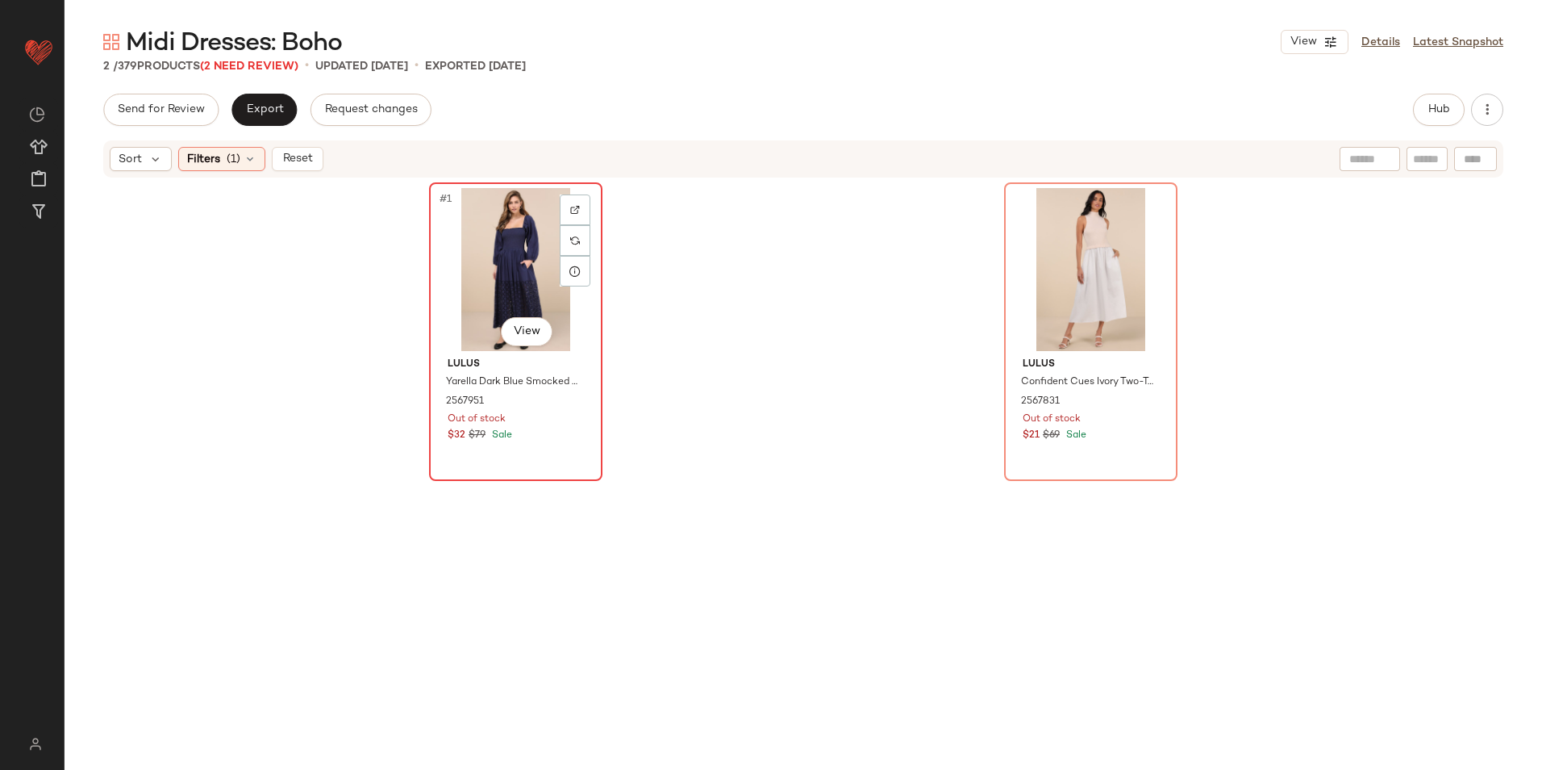
click at [505, 264] on div "#1 View" at bounding box center [516, 269] width 162 height 163
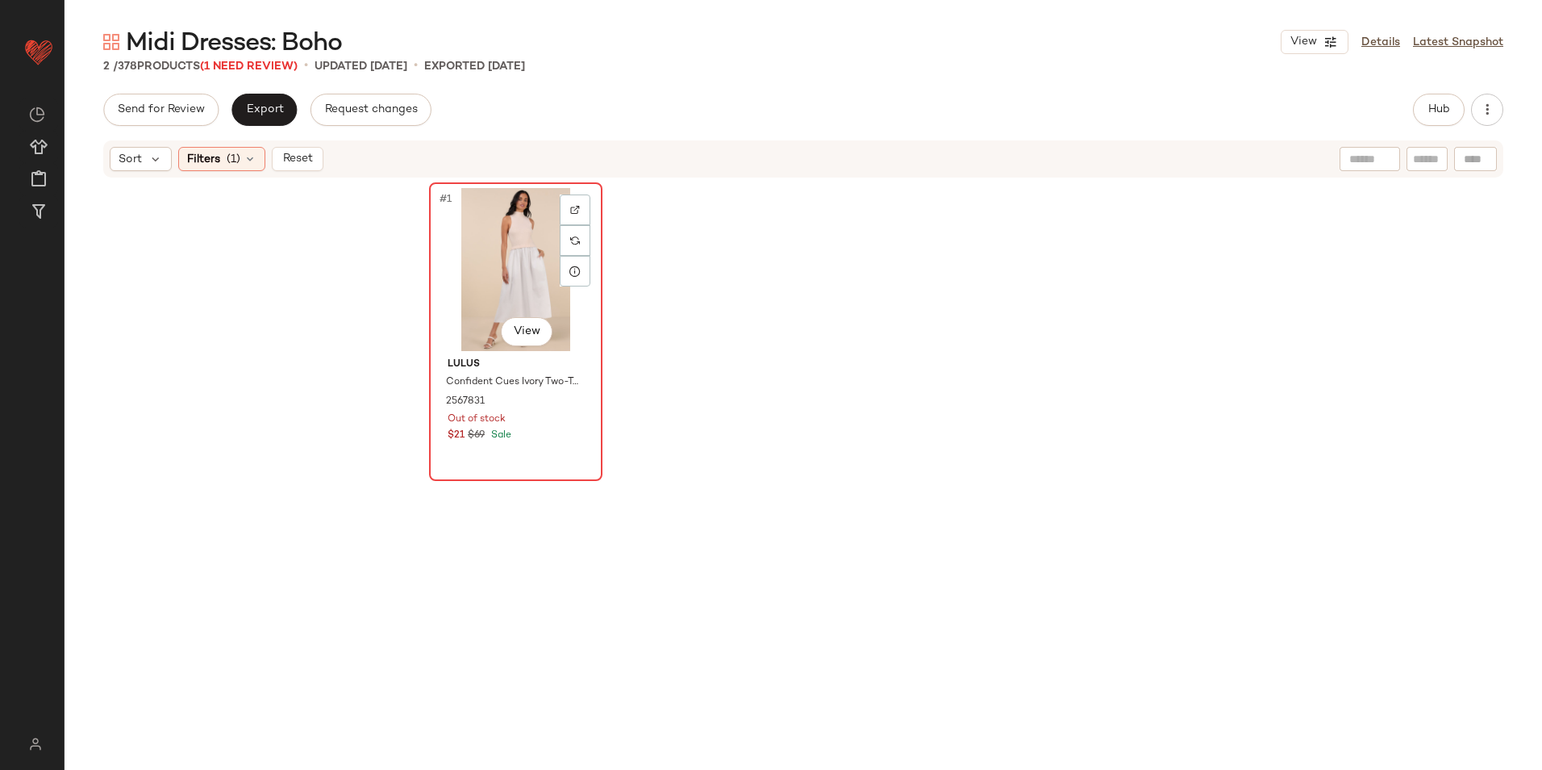
click at [505, 257] on div "#1 View" at bounding box center [516, 269] width 162 height 163
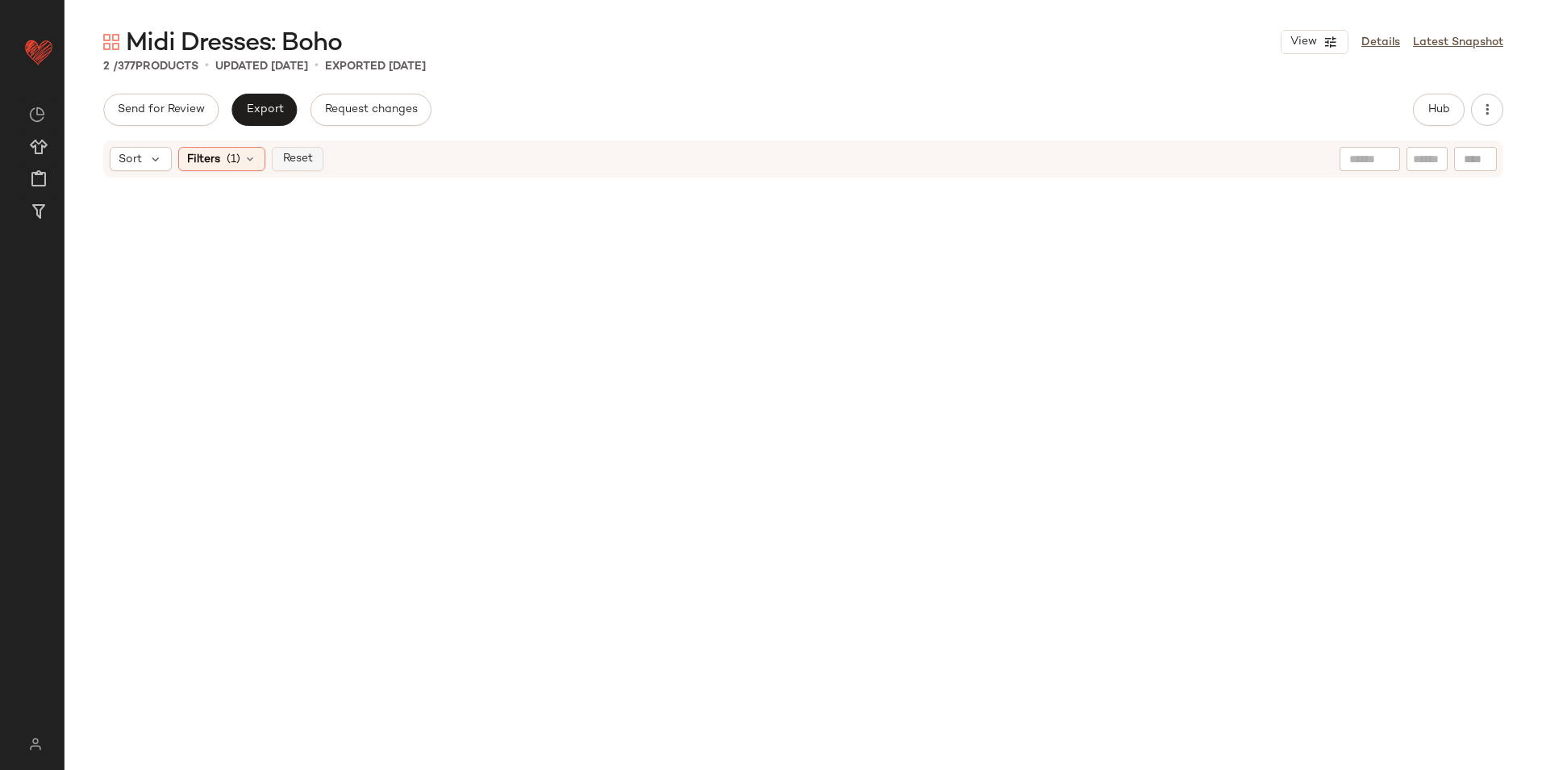
click at [292, 156] on span "Reset" at bounding box center [297, 158] width 31 height 13
click at [574, 72] on div "2 / 377 Products • updated [DATE] • Exported [DATE]" at bounding box center [804, 66] width 1478 height 16
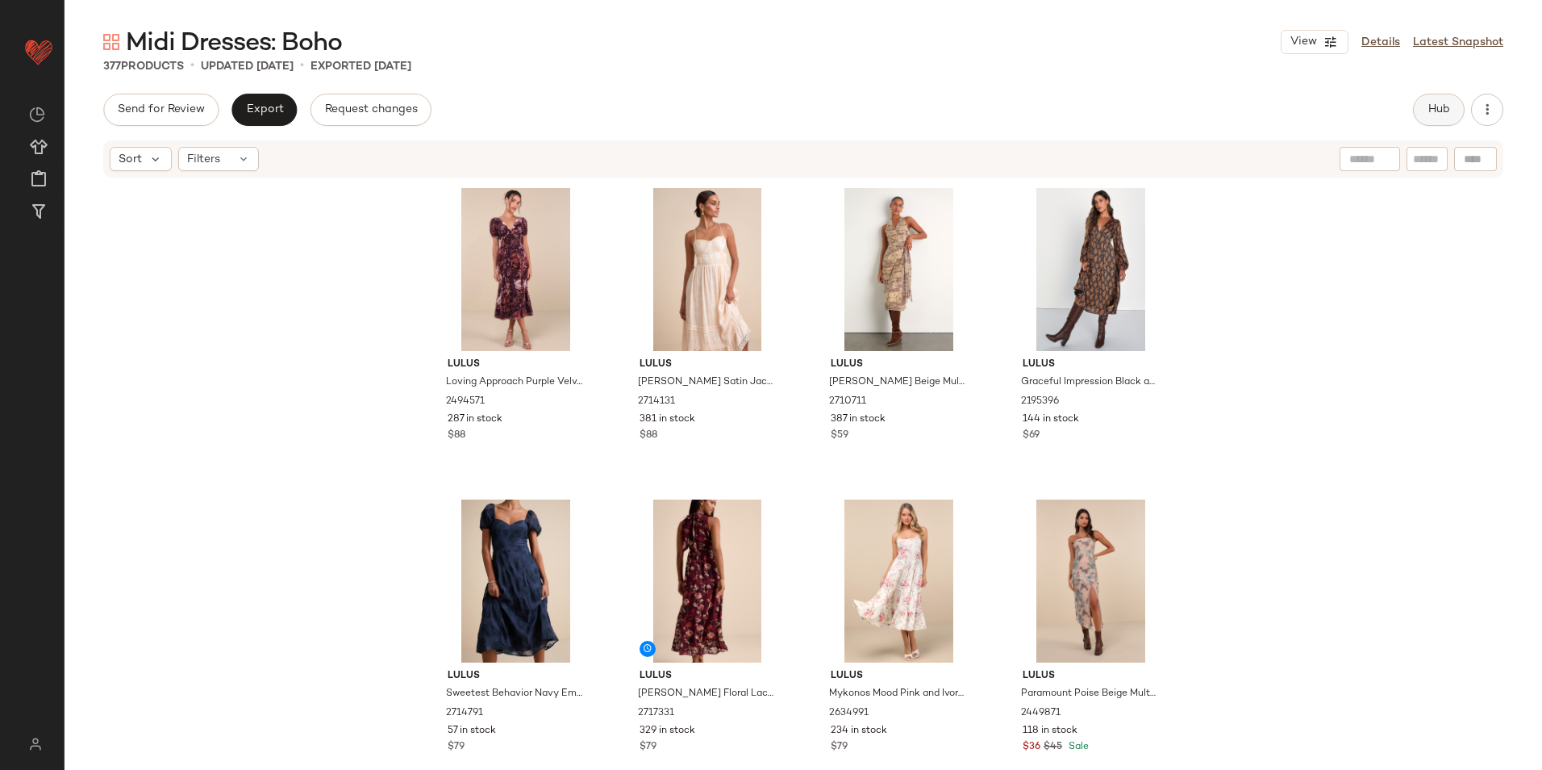
click at [1425, 111] on button "Hub" at bounding box center [1439, 110] width 52 height 32
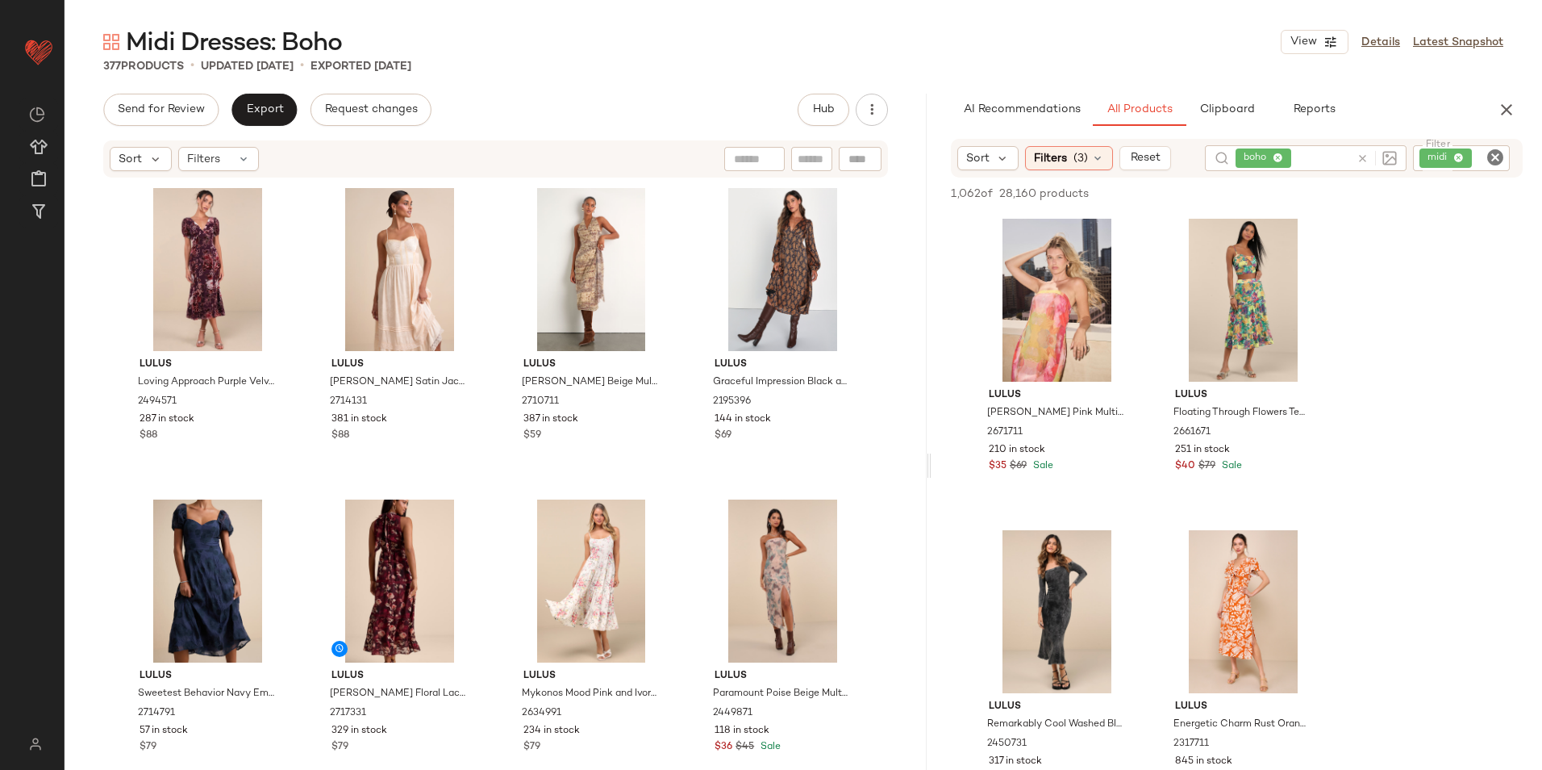
drag, startPoint x: 800, startPoint y: 464, endPoint x: 931, endPoint y: 469, distance: 130.8
click at [931, 469] on div "Midi Dresses: Boho View Details Latest Snapshot 377 Products • updated [DATE] •…" at bounding box center [804, 398] width 1478 height 744
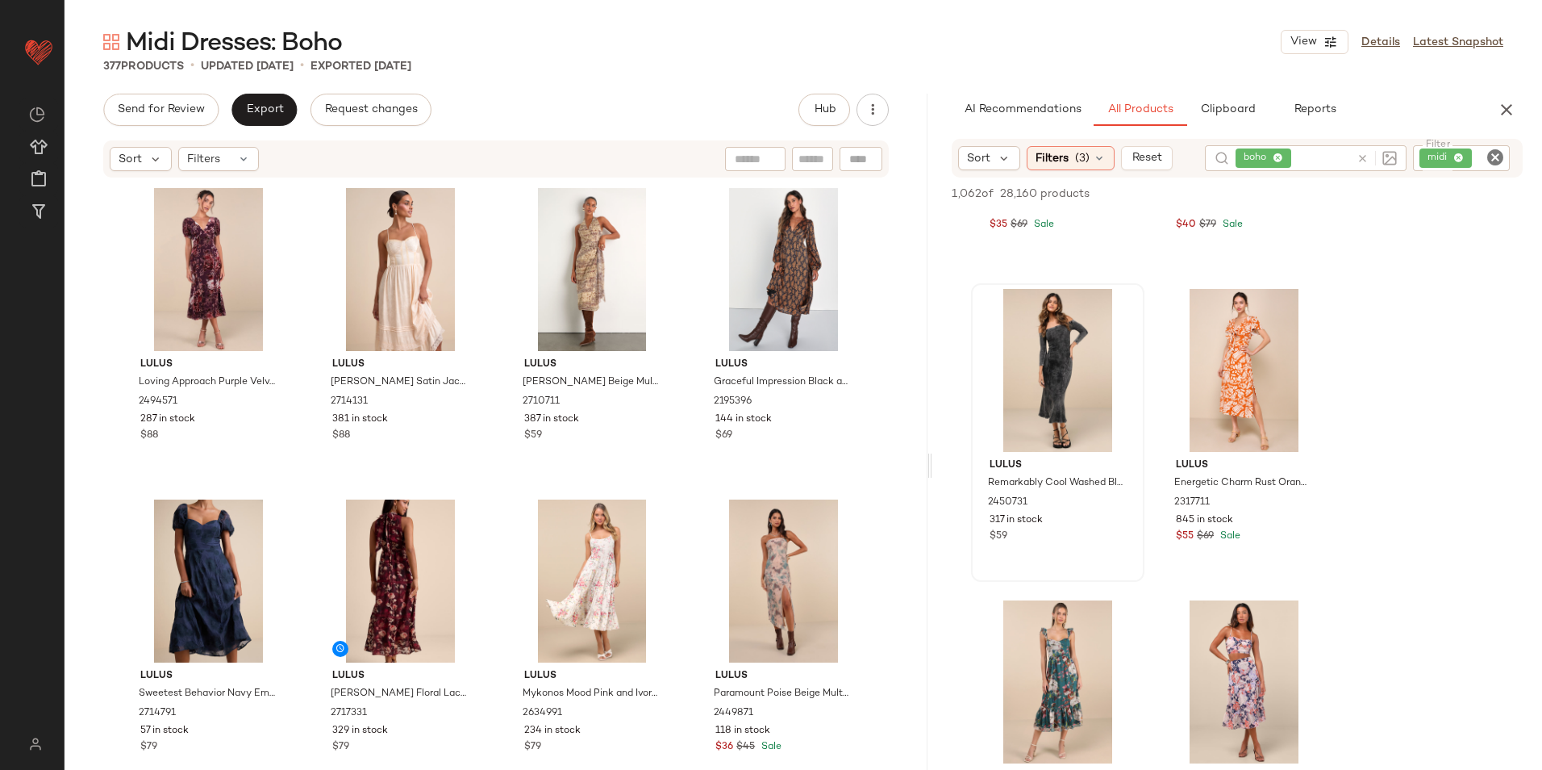
scroll to position [242, 0]
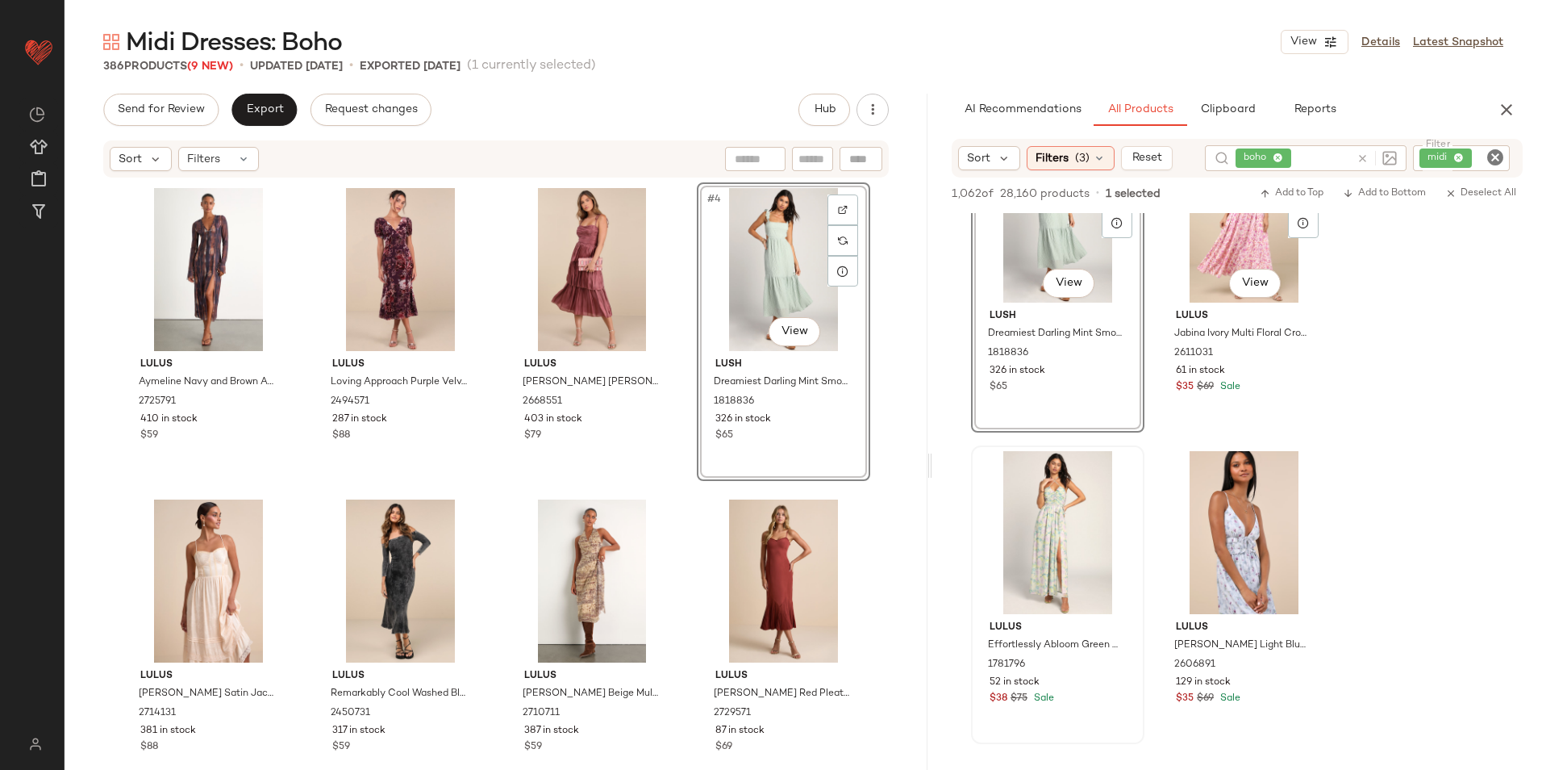
scroll to position [7986, 0]
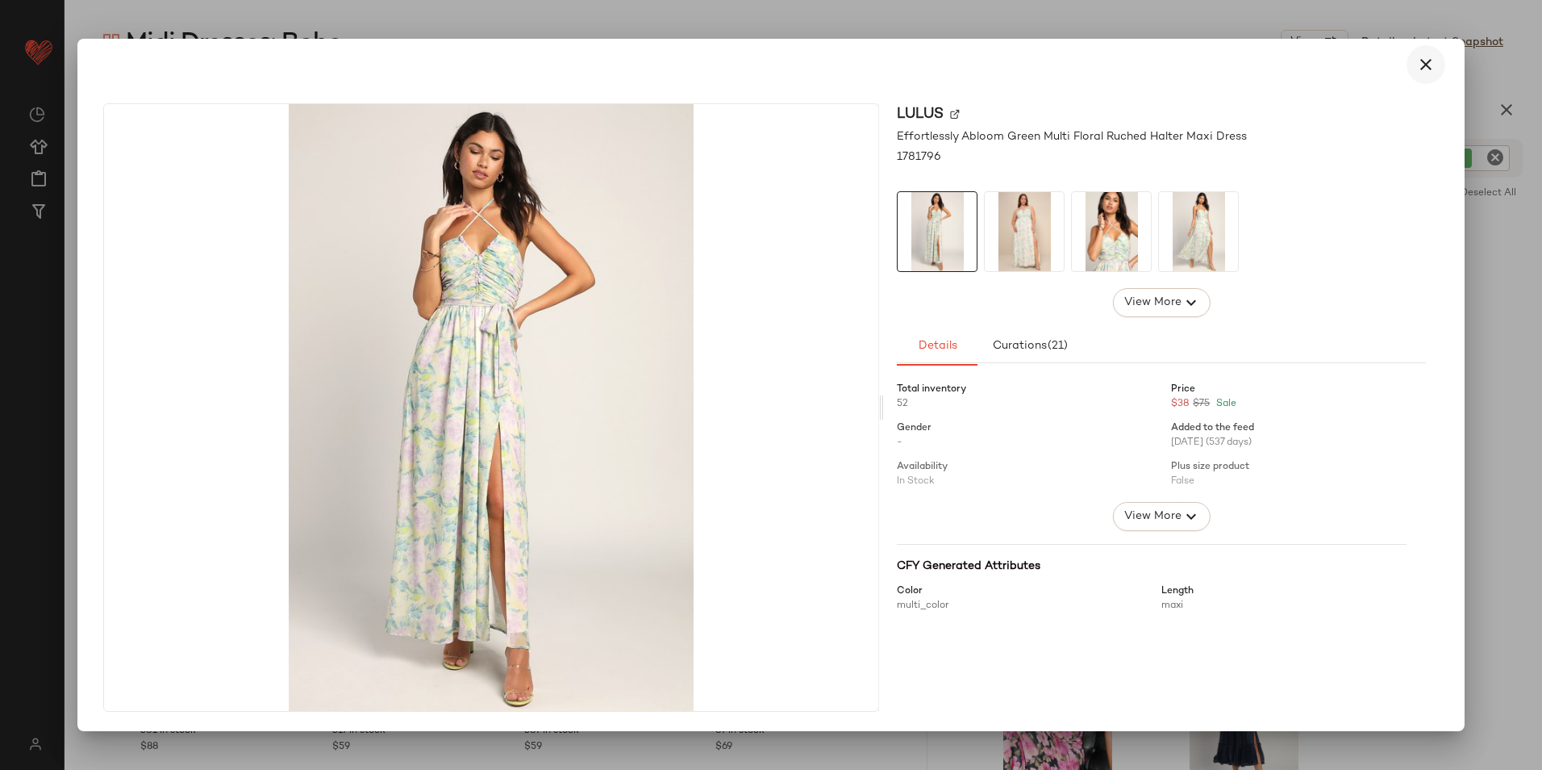
click at [1416, 59] on button "button" at bounding box center [1426, 64] width 39 height 39
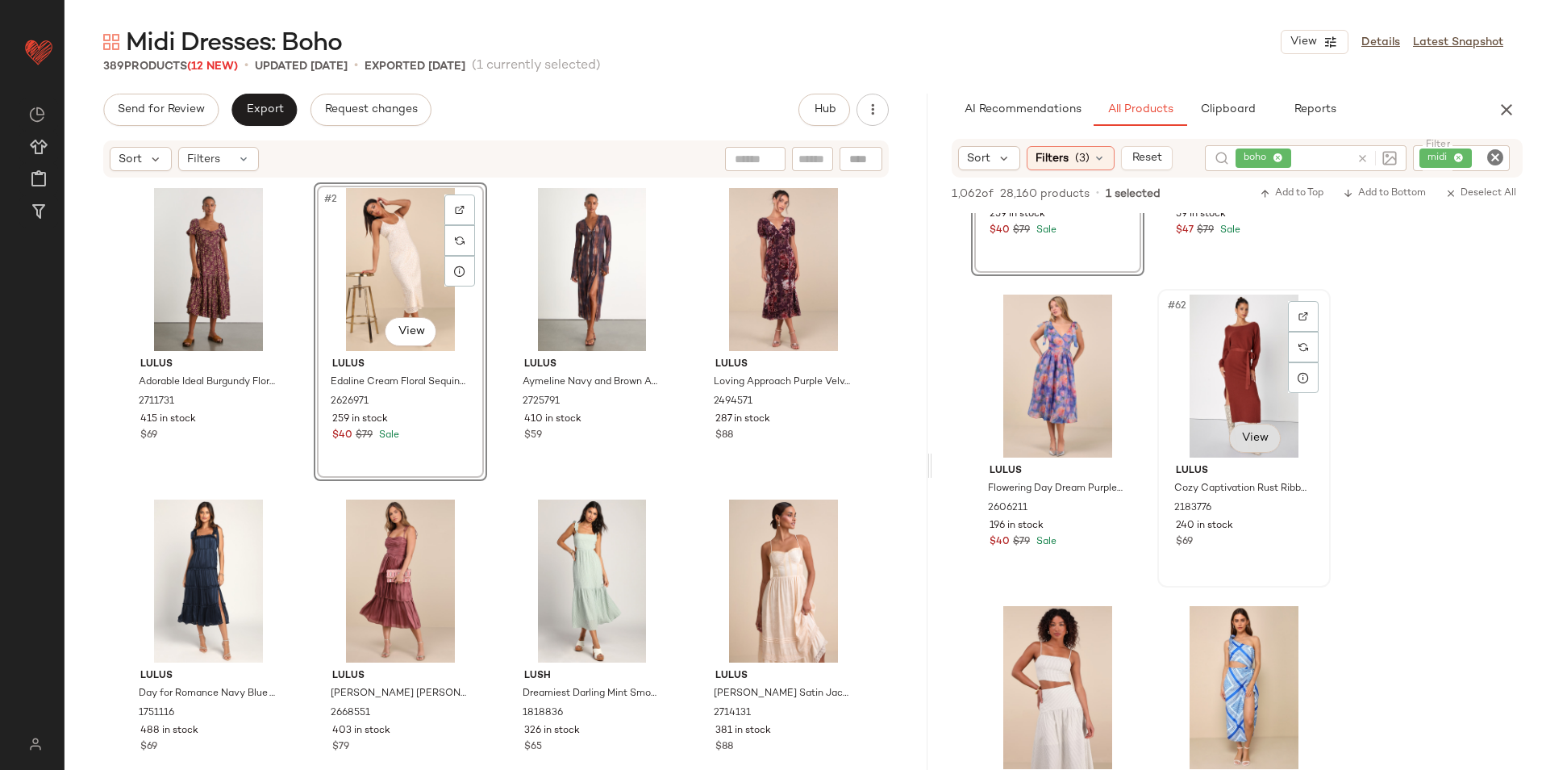
scroll to position [9276, 0]
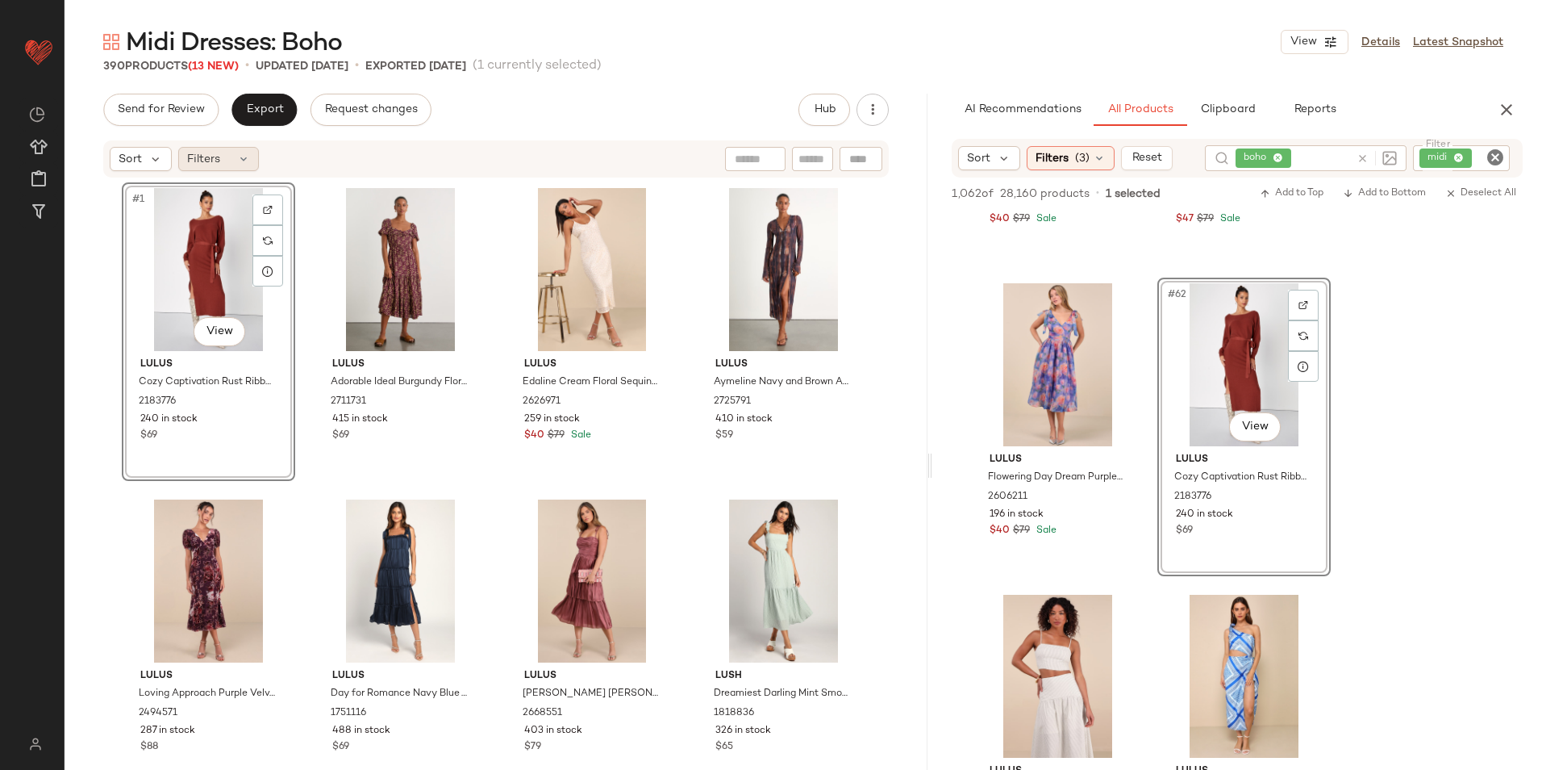
click at [212, 162] on span "Filters" at bounding box center [203, 159] width 33 height 17
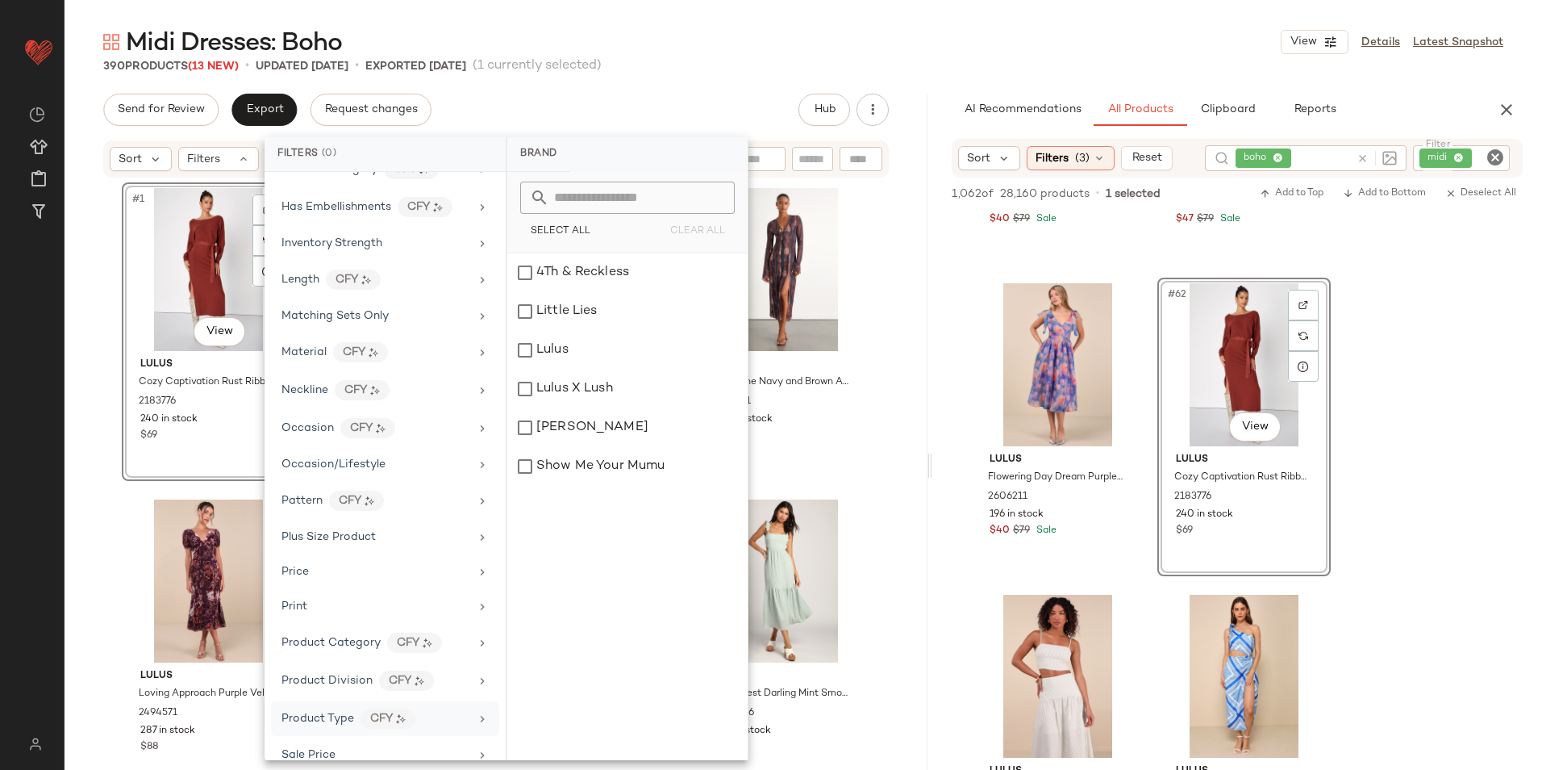
scroll to position [807, 0]
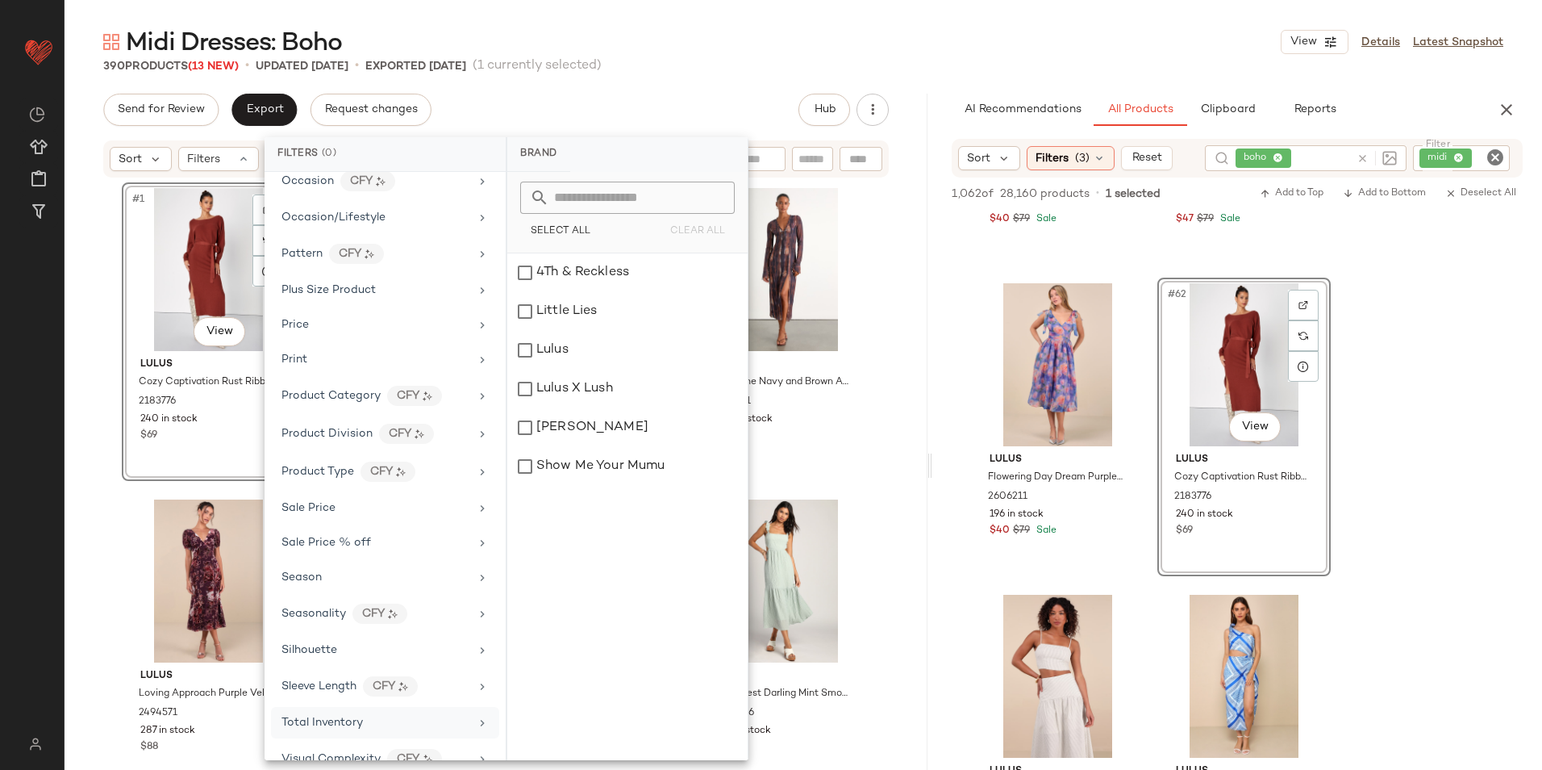
click at [357, 720] on span "Total Inventory" at bounding box center [322, 722] width 81 height 12
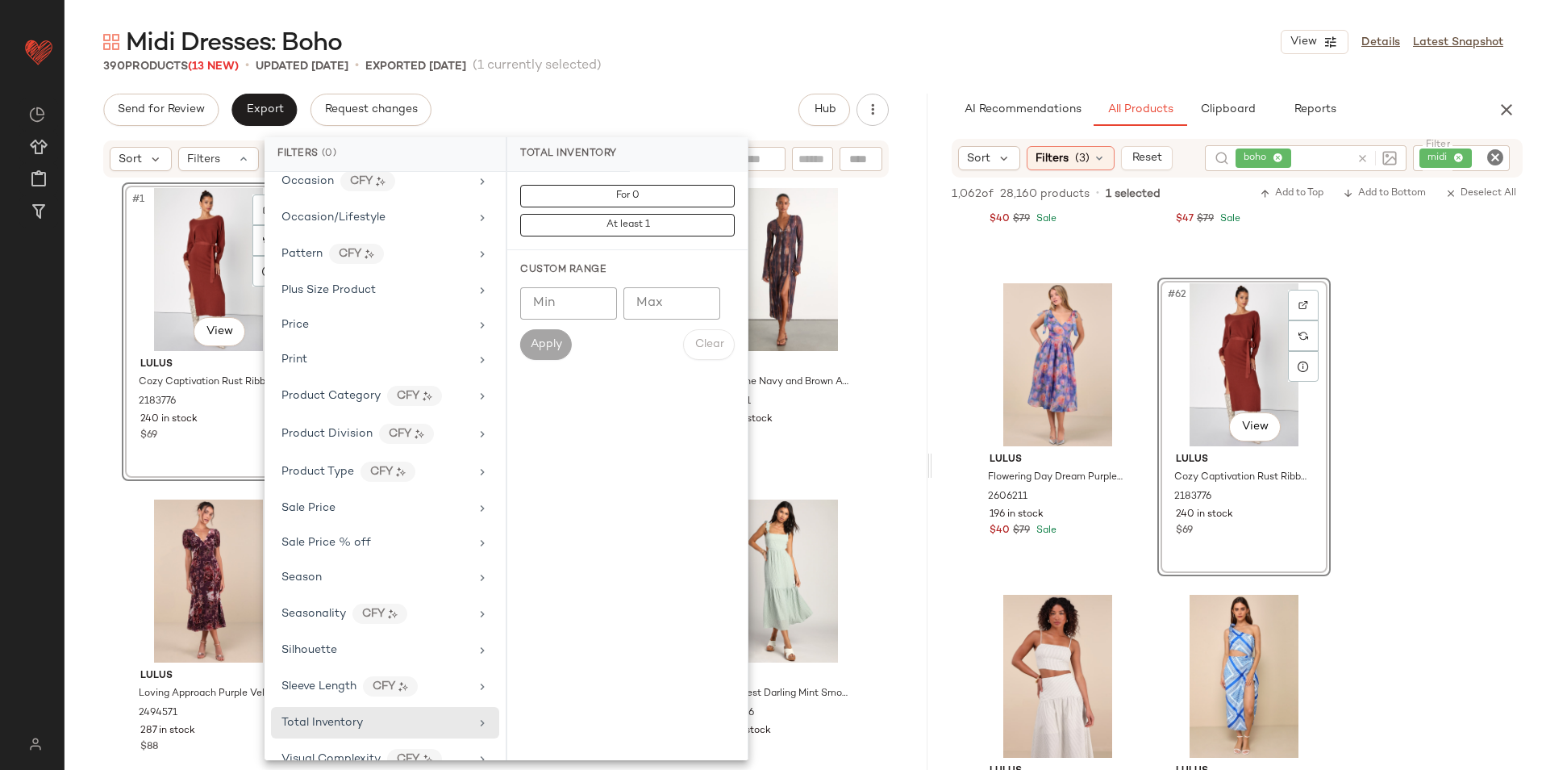
click at [678, 306] on input "Max" at bounding box center [672, 303] width 97 height 32
type input "**"
click at [535, 347] on span "Apply" at bounding box center [546, 344] width 32 height 13
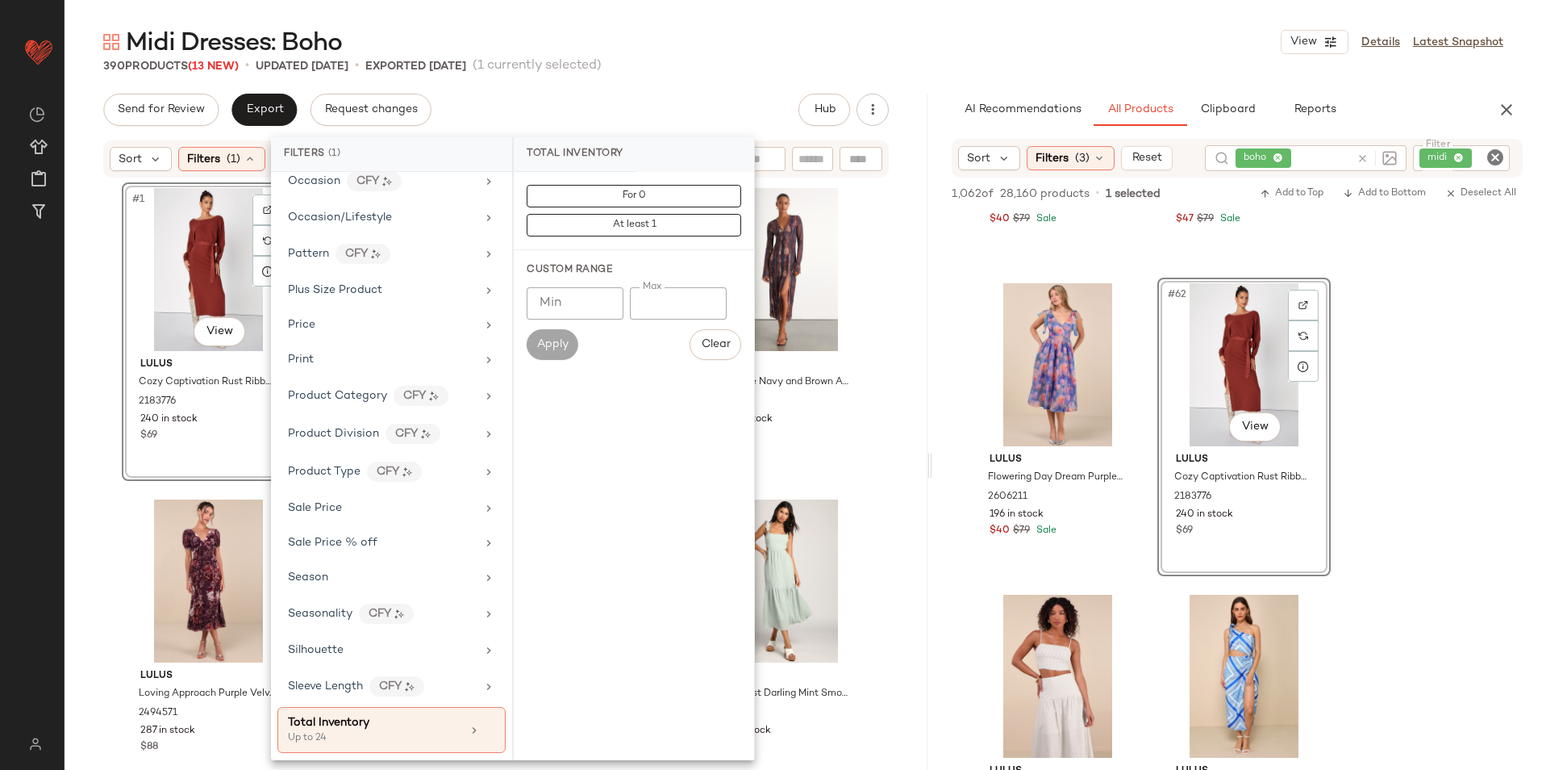
click at [690, 38] on div "Midi Dresses: Boho View Details Latest Snapshot" at bounding box center [804, 42] width 1478 height 32
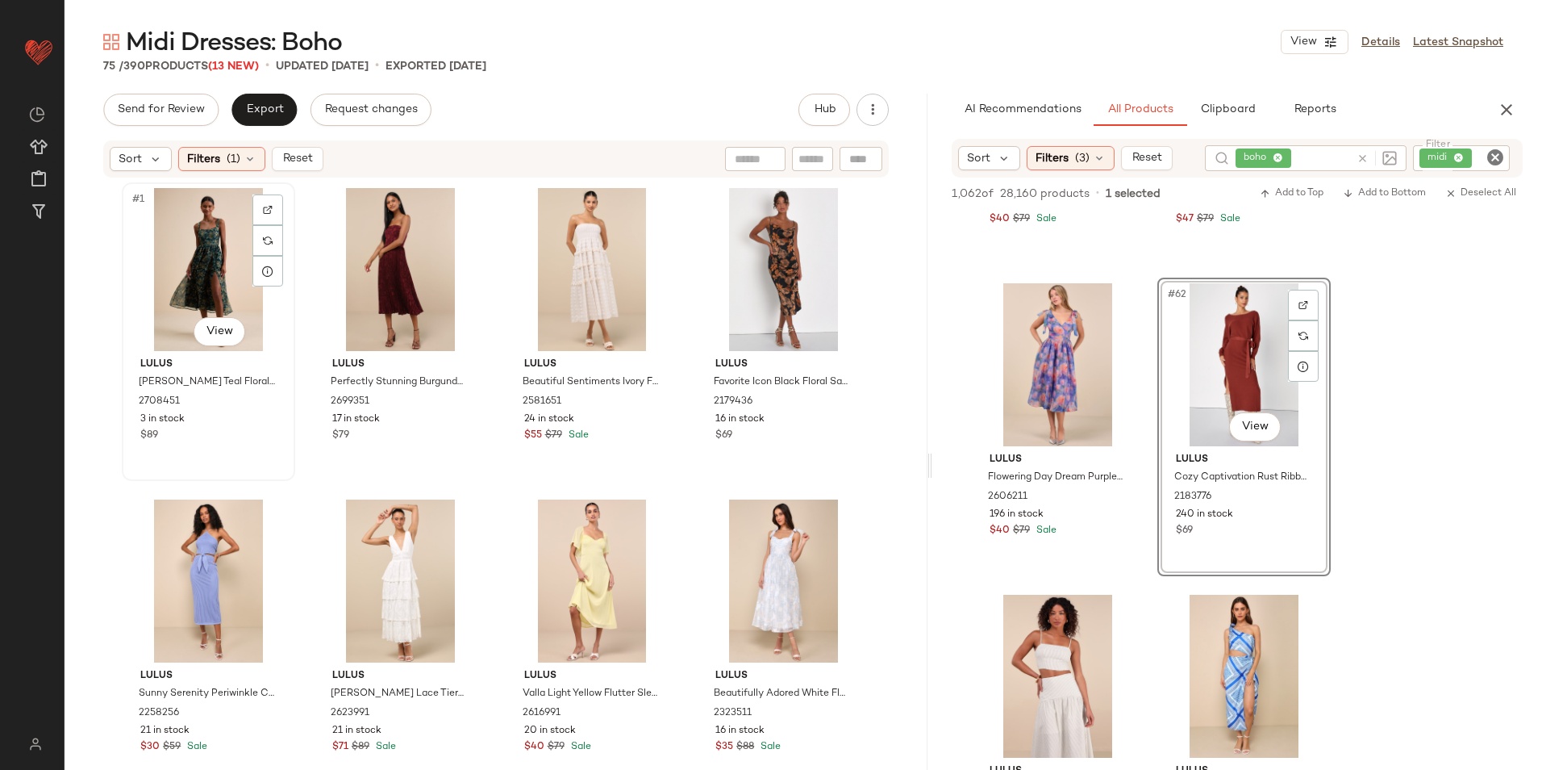
click at [193, 259] on div "#1 View" at bounding box center [208, 269] width 162 height 163
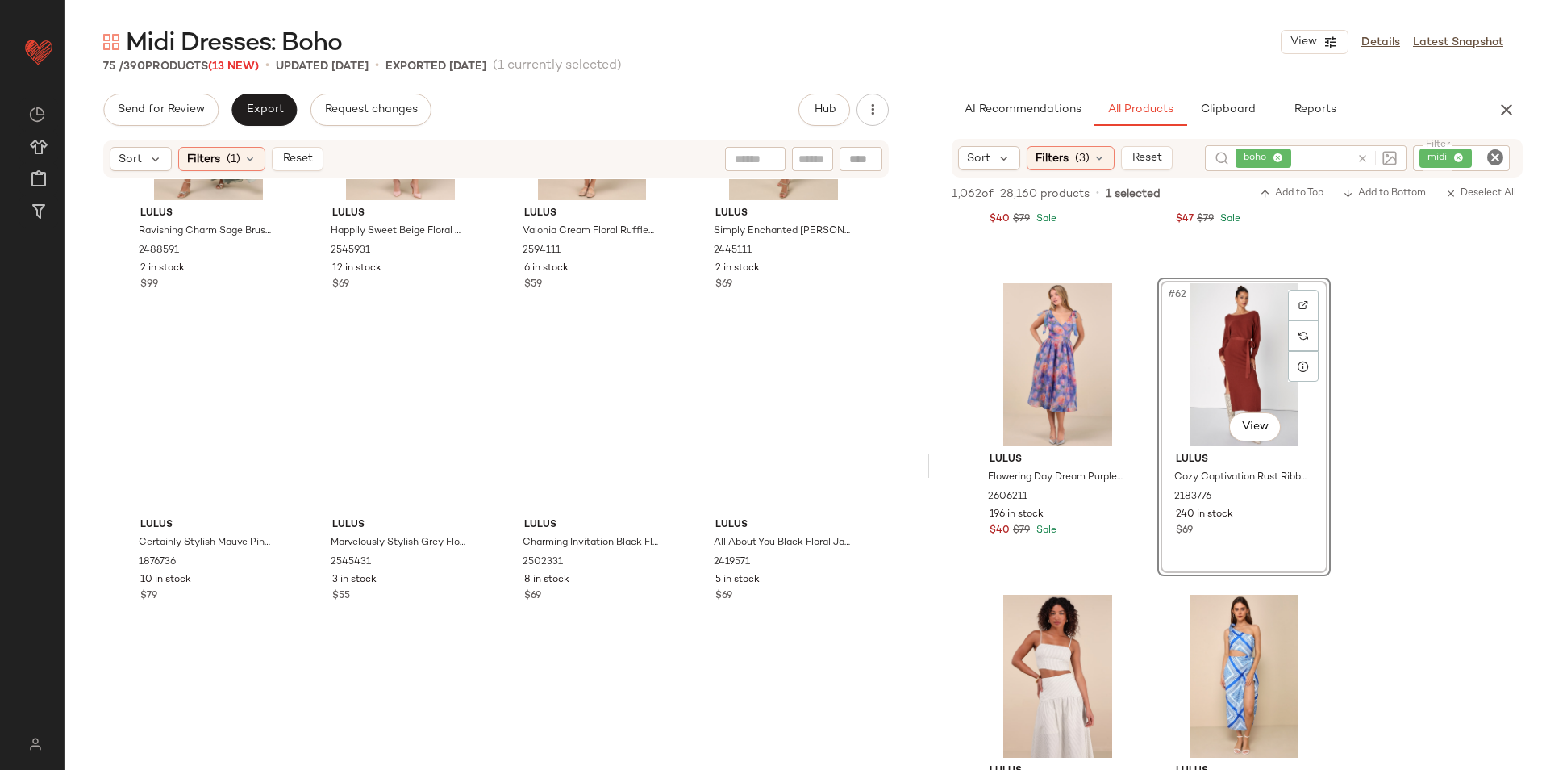
scroll to position [5333, 0]
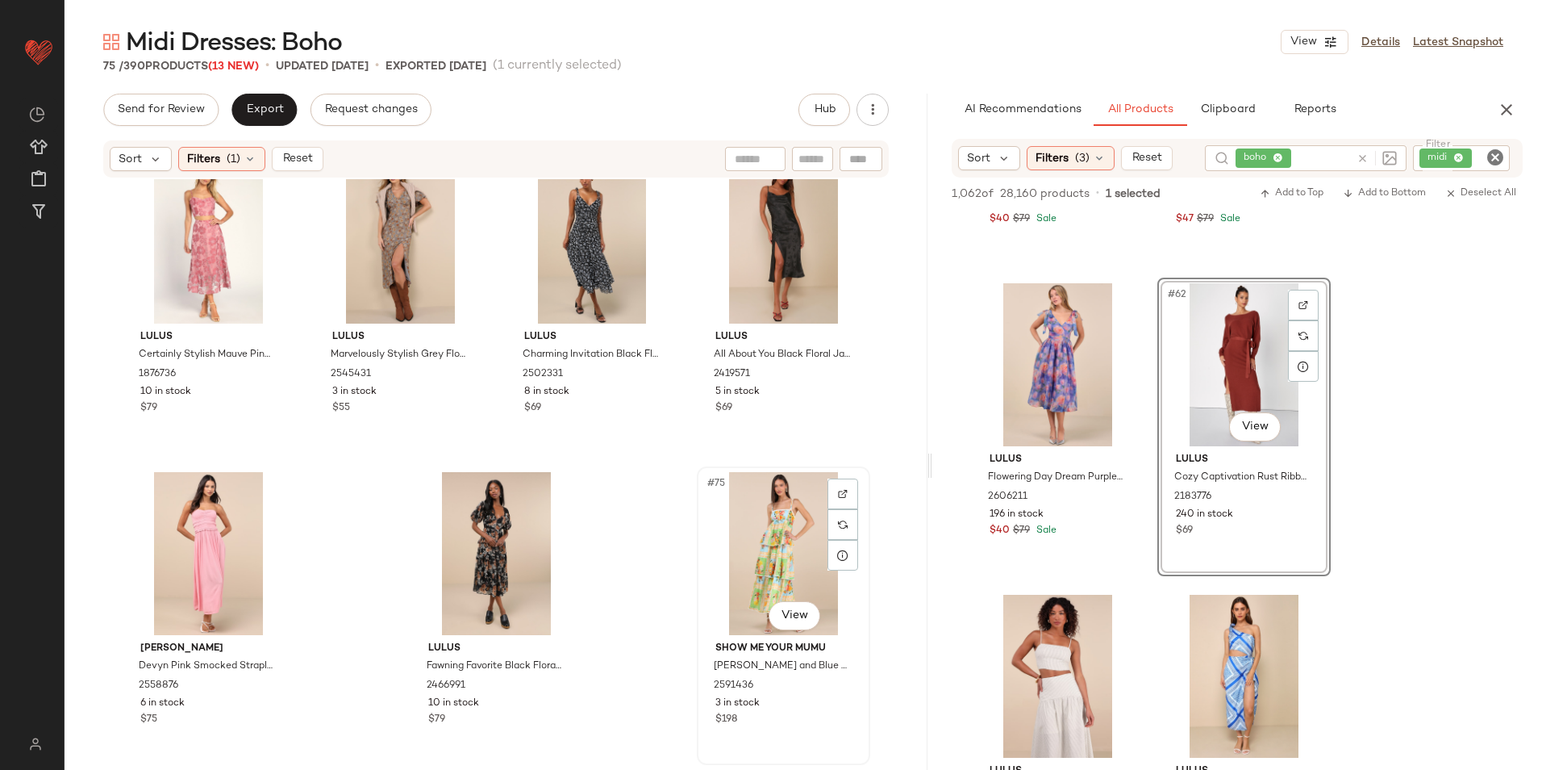
click at [747, 492] on div "#75 View" at bounding box center [784, 553] width 162 height 163
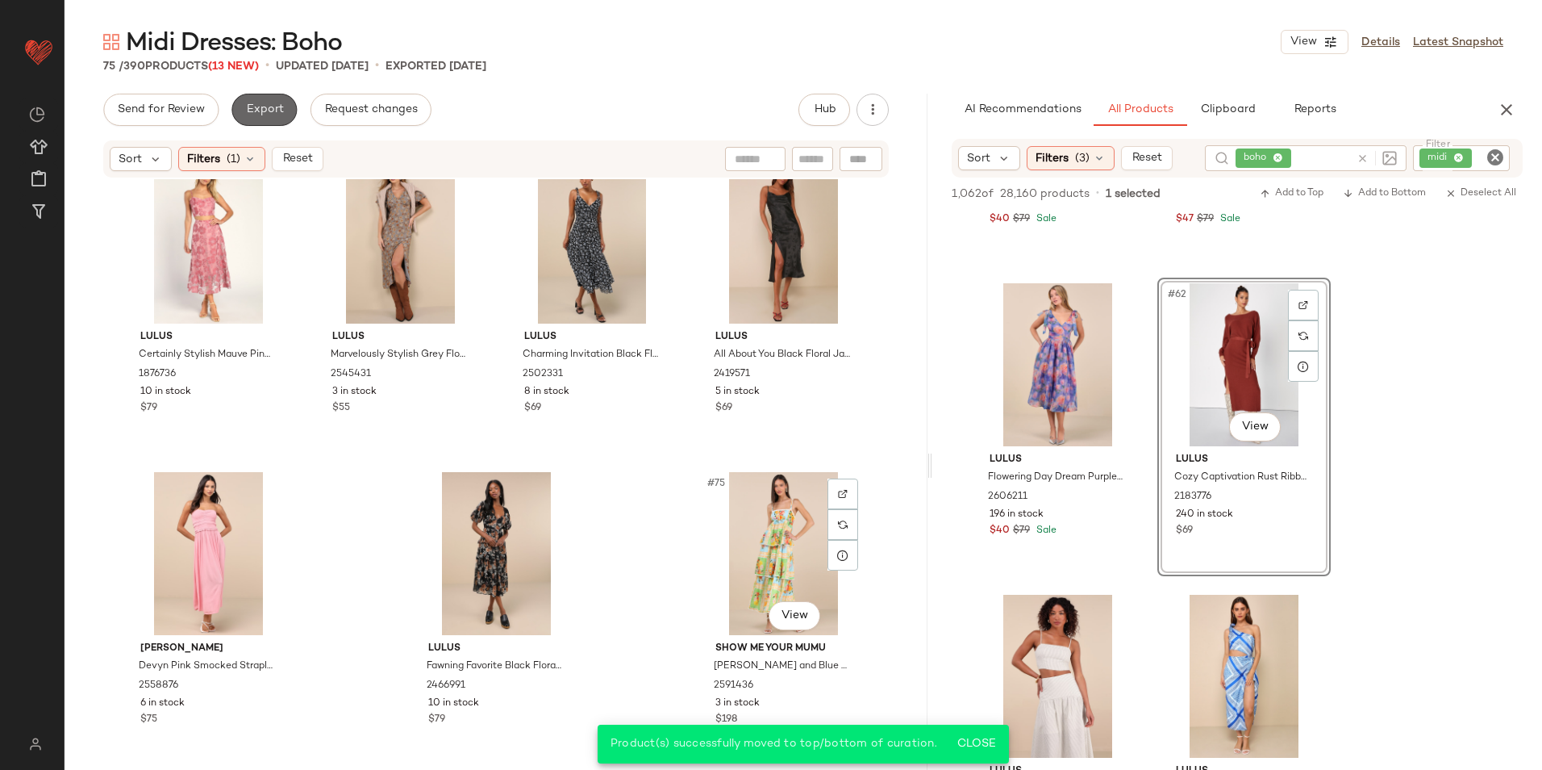
click at [249, 100] on button "Export" at bounding box center [264, 110] width 65 height 32
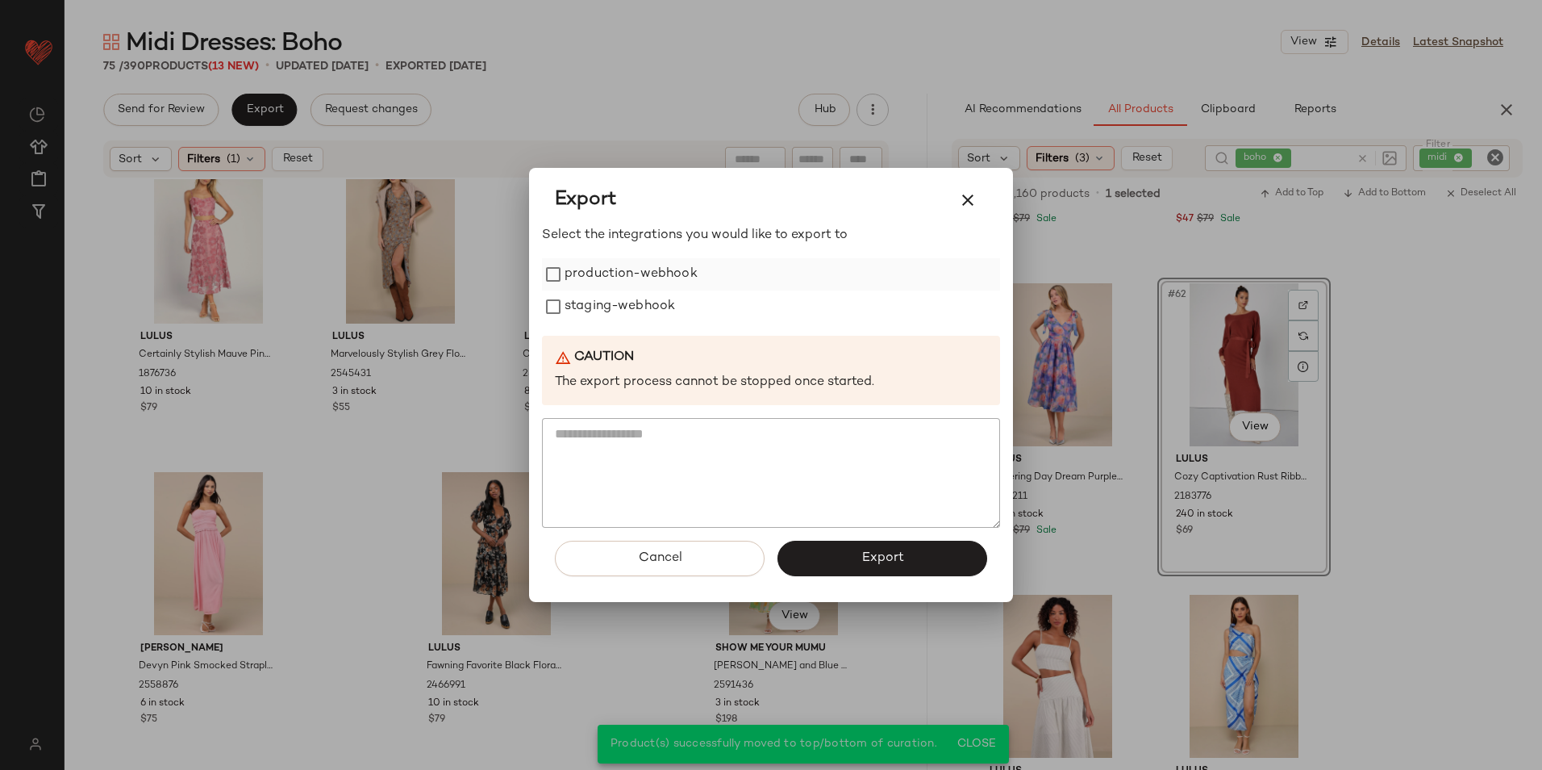
click at [590, 277] on label "production-webhook" at bounding box center [631, 274] width 133 height 32
click at [597, 304] on label "staging-webhook" at bounding box center [620, 306] width 111 height 32
click at [870, 562] on span "Export" at bounding box center [882, 557] width 43 height 15
